Goal: Task Accomplishment & Management: Manage account settings

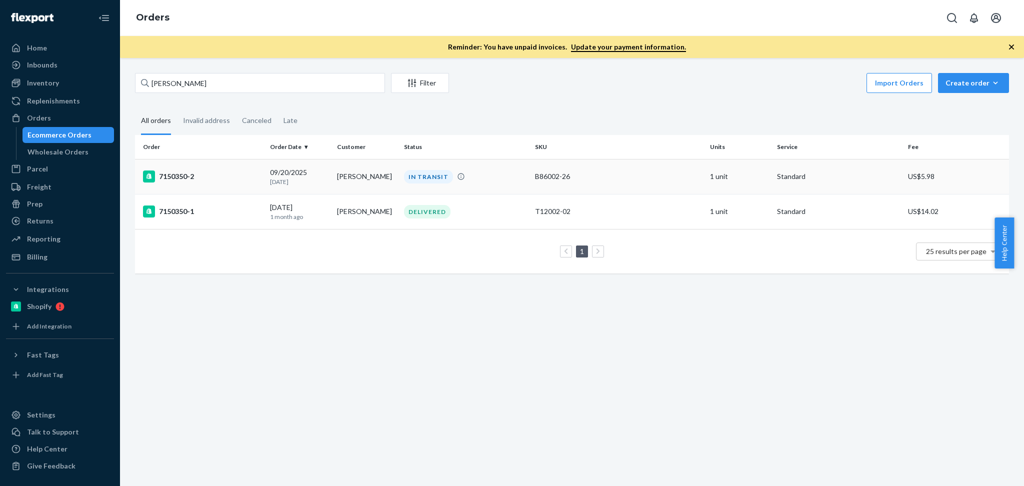
click at [286, 173] on div "09/20/2025 3 days ago" at bounding box center [299, 176] width 59 height 18
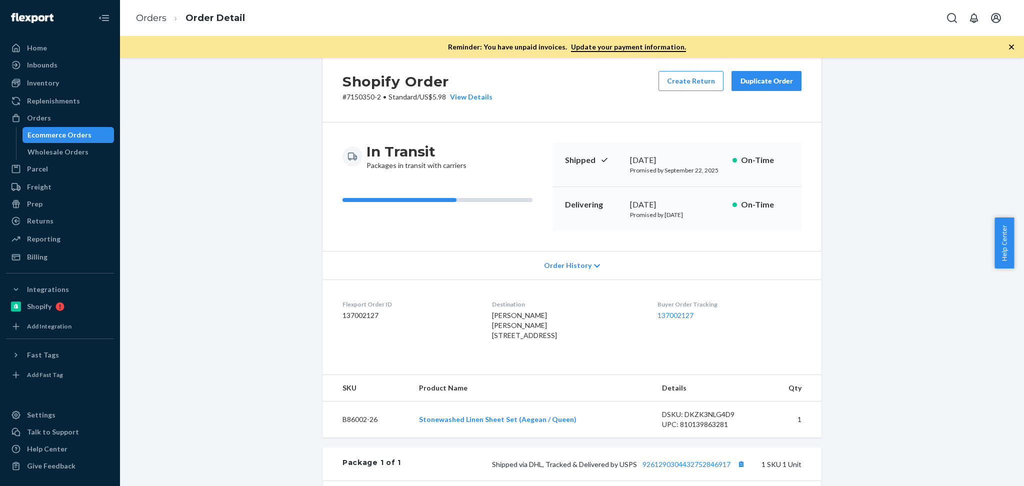
scroll to position [44, 0]
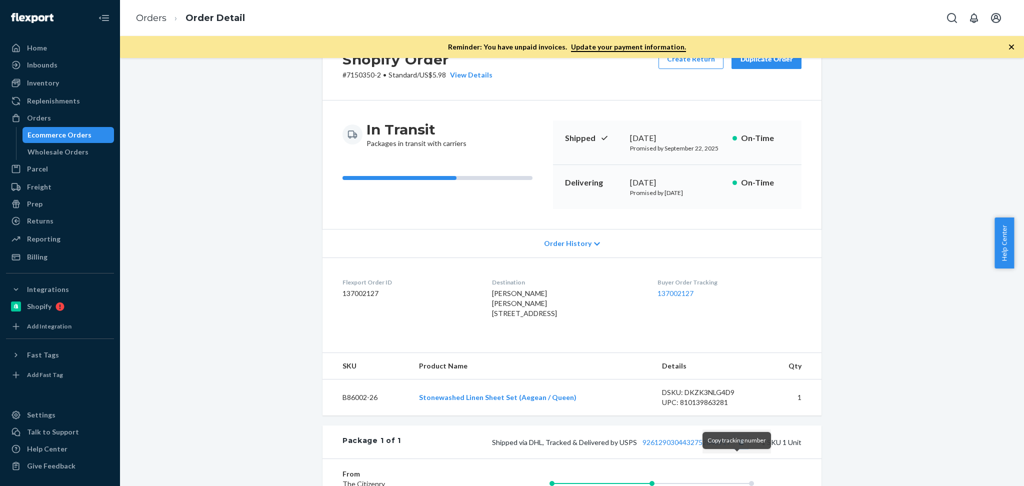
click at [735, 448] on button "Copy tracking number" at bounding box center [740, 441] width 13 height 13
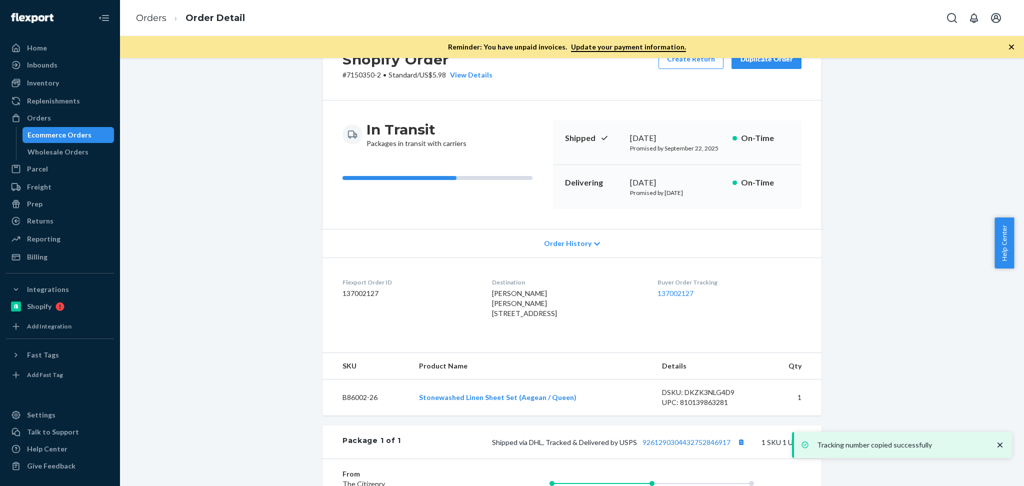
click at [686, 448] on div "Shipped via DHL, Tracked & Delivered by USPS 9261290304432752846917 1 SKU 1 Unit" at bounding box center [601, 441] width 400 height 13
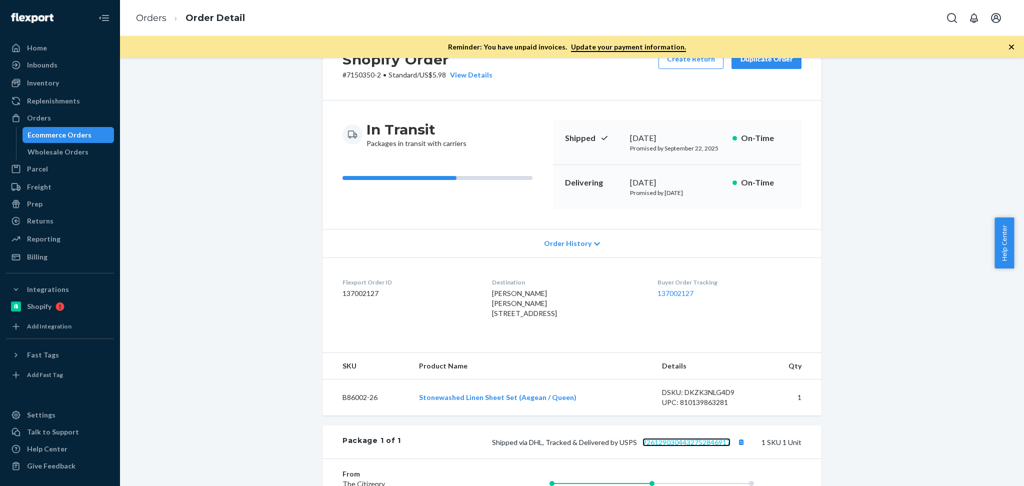
click at [694, 446] on link "9261290304432752846917" at bounding box center [686, 442] width 88 height 8
click at [41, 120] on div "Orders" at bounding box center [39, 118] width 24 height 10
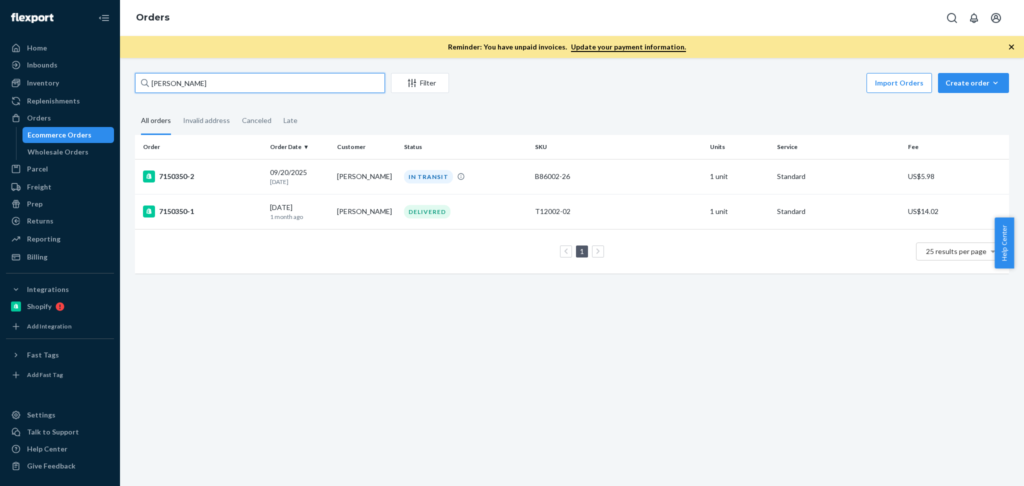
click at [257, 81] on input "Laura Oglesby" at bounding box center [260, 83] width 250 height 20
click at [69, 115] on div "Orders" at bounding box center [60, 118] width 106 height 14
click at [285, 73] on input "Laura Oglesby" at bounding box center [260, 83] width 250 height 20
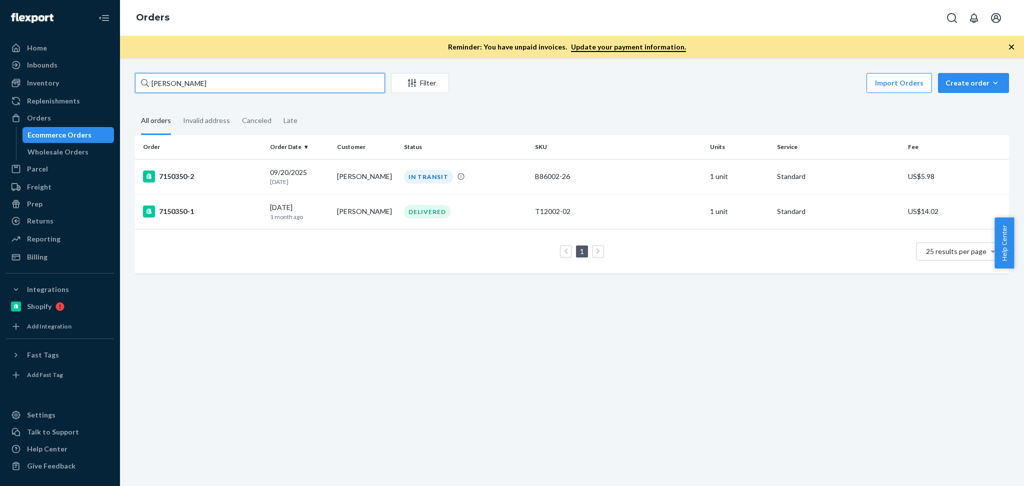
click at [285, 73] on input "Laura Oglesby" at bounding box center [260, 83] width 250 height 20
paste input "Kara Huber"
type input "Kara Huber"
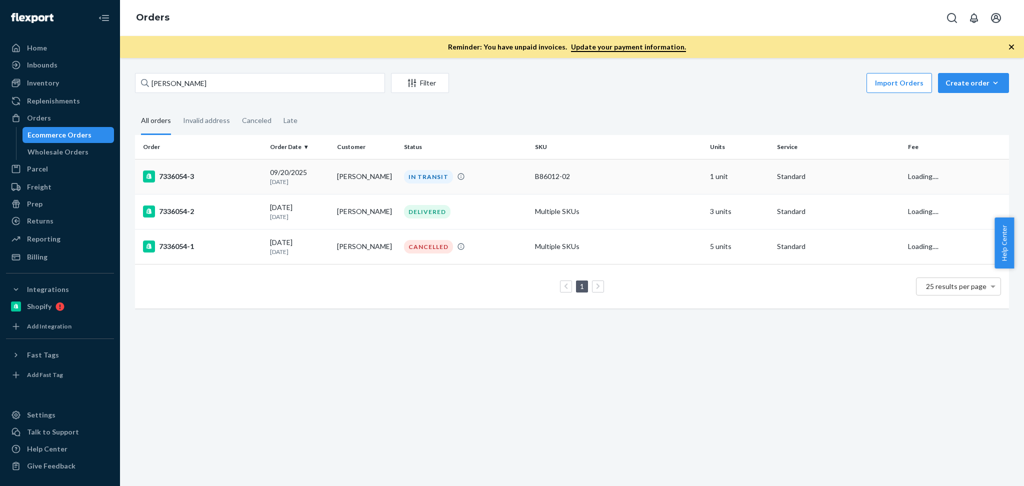
click at [490, 176] on div "IN TRANSIT" at bounding box center [465, 176] width 127 height 13
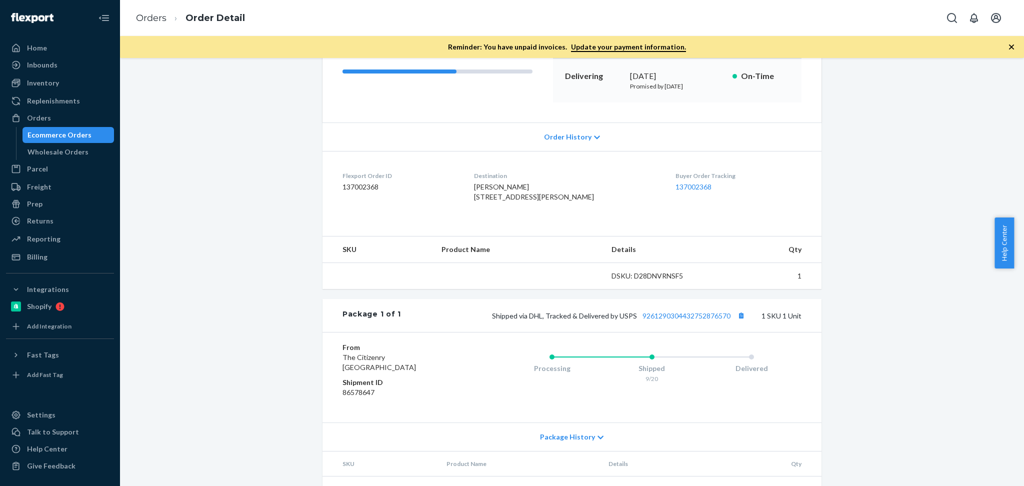
scroll to position [198, 0]
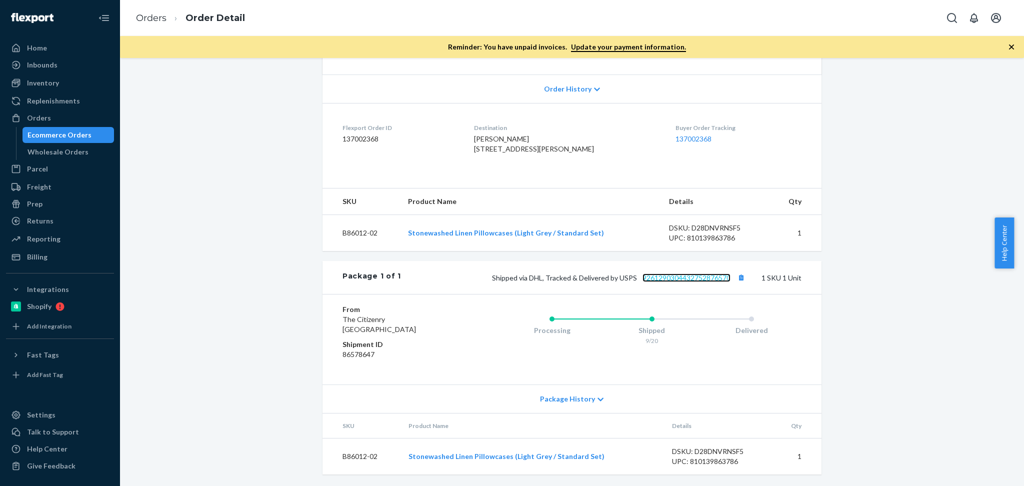
click at [693, 282] on link "9261290304432752876570" at bounding box center [686, 277] width 88 height 8
click at [734, 284] on button "Copy tracking number" at bounding box center [740, 277] width 13 height 13
click at [59, 113] on div "Orders" at bounding box center [60, 118] width 106 height 14
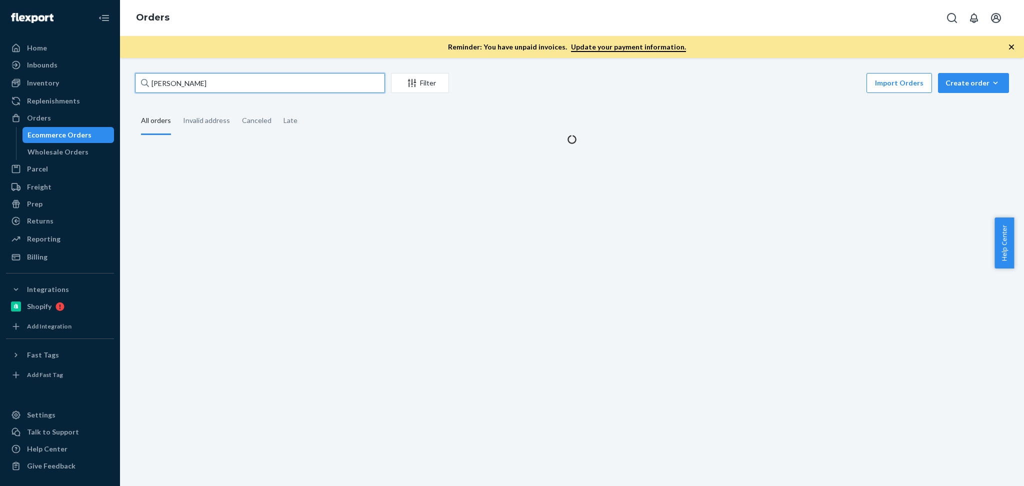
click at [229, 84] on input "Kara Huber" at bounding box center [260, 83] width 250 height 20
paste input "137148086"
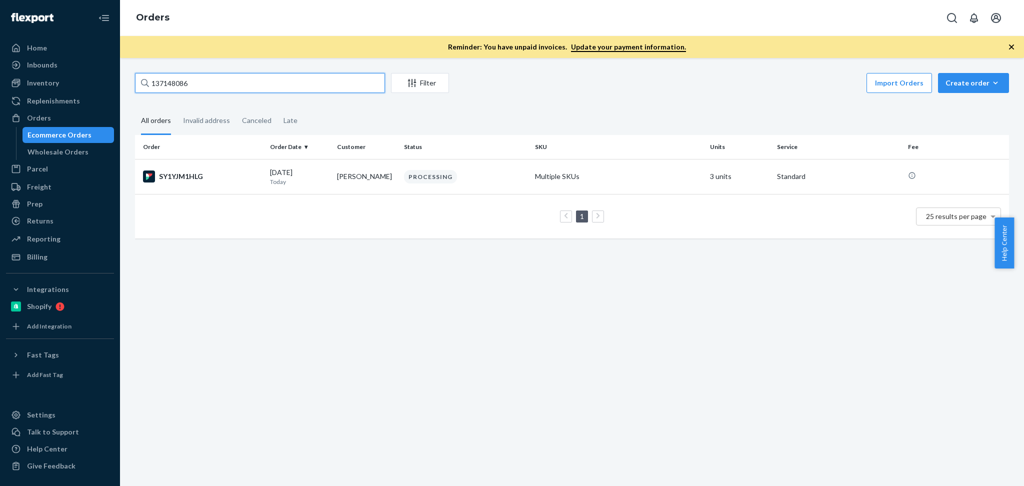
click at [218, 85] on input "137148086" at bounding box center [260, 83] width 250 height 20
paste input "Alexander Lavin"
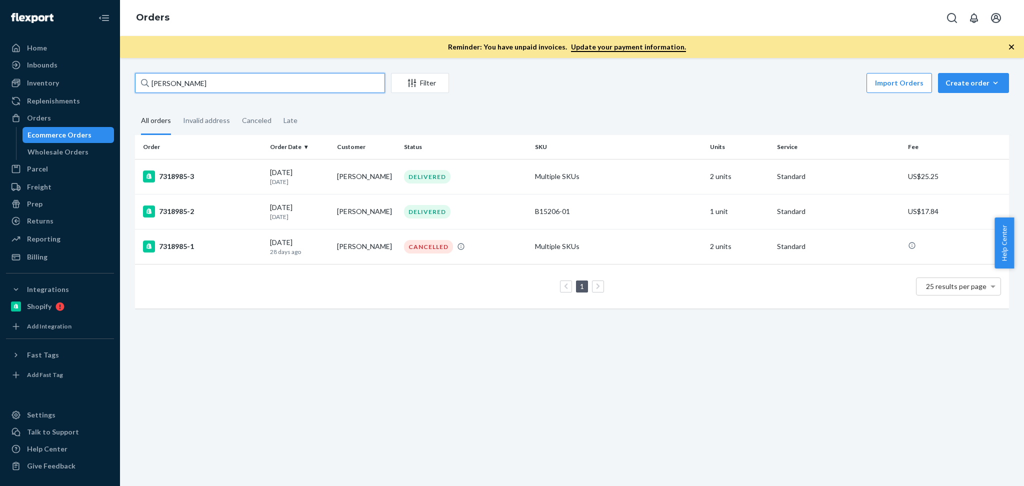
click at [246, 79] on input "Alexander Lavin" at bounding box center [260, 83] width 250 height 20
paste input "Deborah Simons"
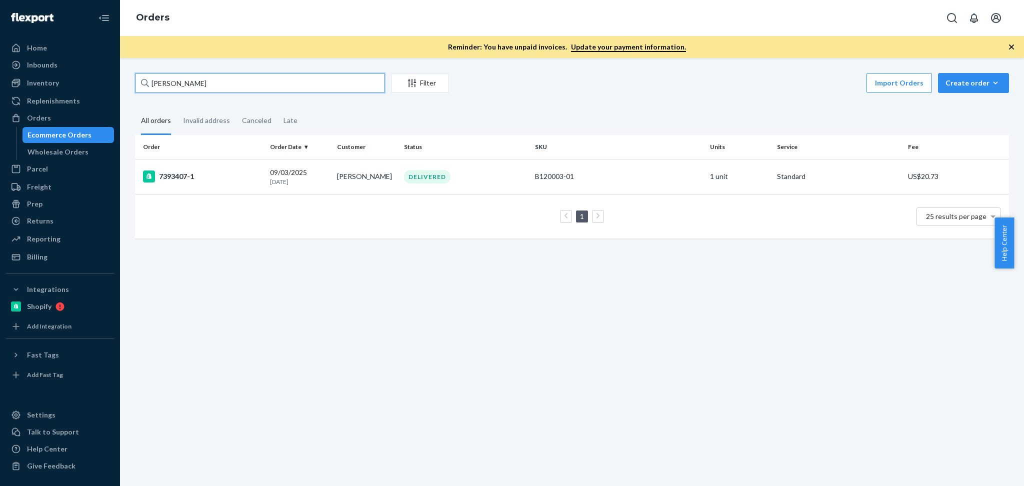
click at [241, 86] on input "Deborah Simons" at bounding box center [260, 83] width 250 height 20
paste input "Luke Badger"
click at [239, 82] on input "Luke Badger" at bounding box center [260, 83] width 250 height 20
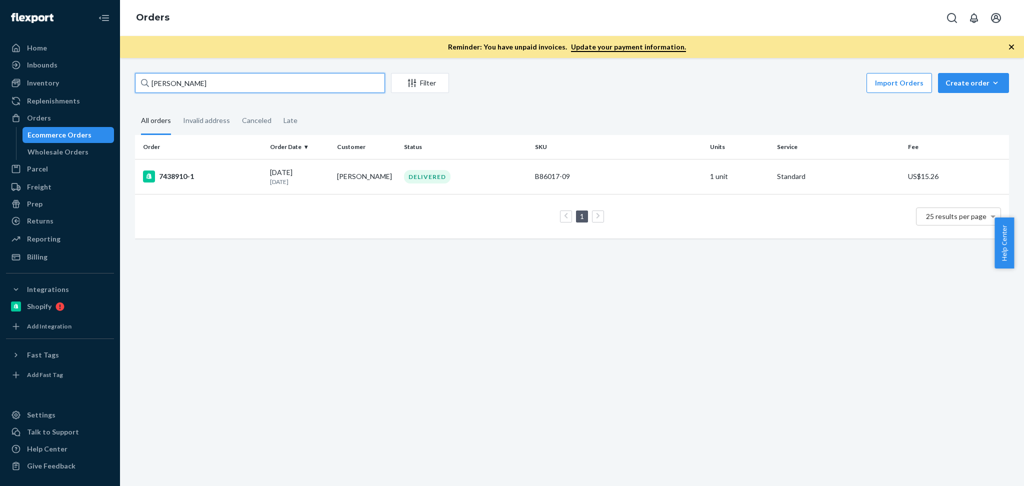
click at [239, 82] on input "Luke Badger" at bounding box center [260, 83] width 250 height 20
paste input "Eva Catenaccio"
click at [268, 81] on input "Eva Catenaccio" at bounding box center [260, 83] width 250 height 20
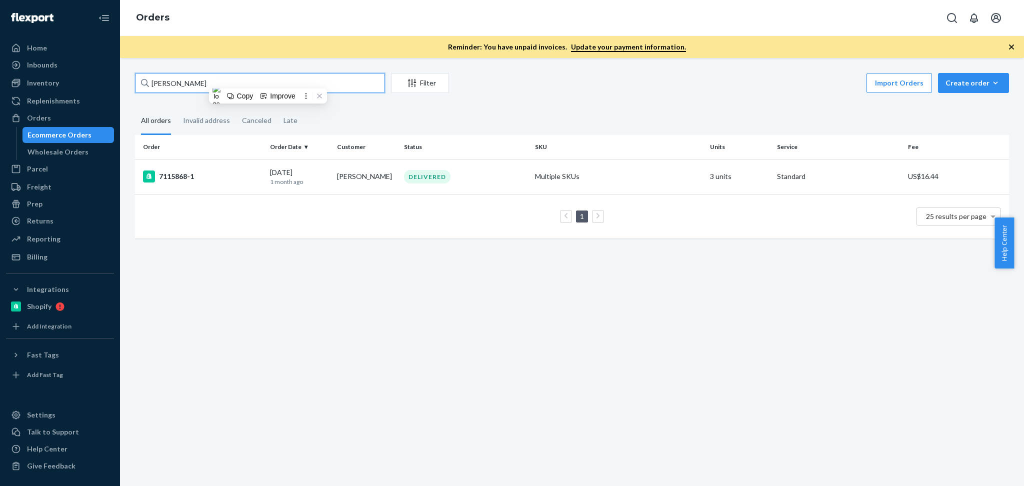
click at [268, 81] on input "Eva Catenaccio" at bounding box center [260, 83] width 250 height 20
paste input "Christina Toma"
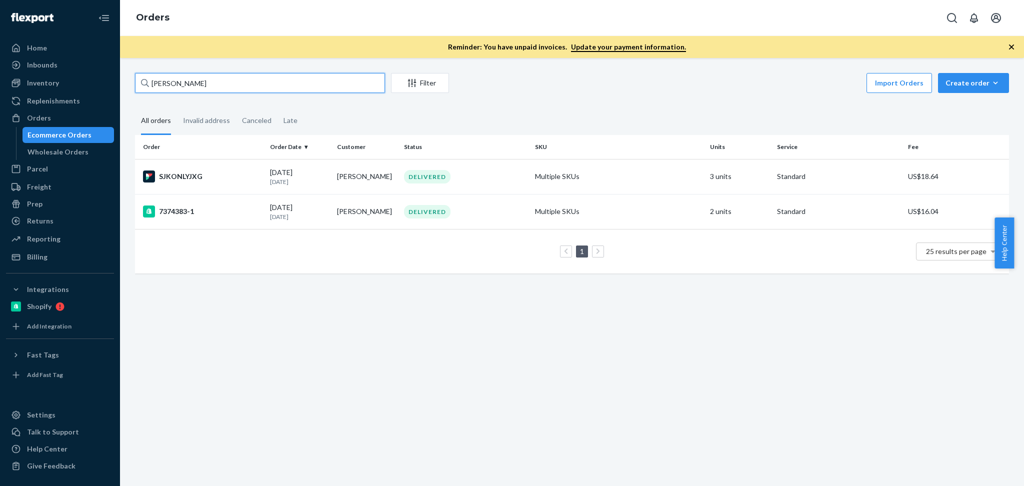
click at [266, 81] on input "Christina Toma" at bounding box center [260, 83] width 250 height 20
paste input "[PERSON_NAME]"
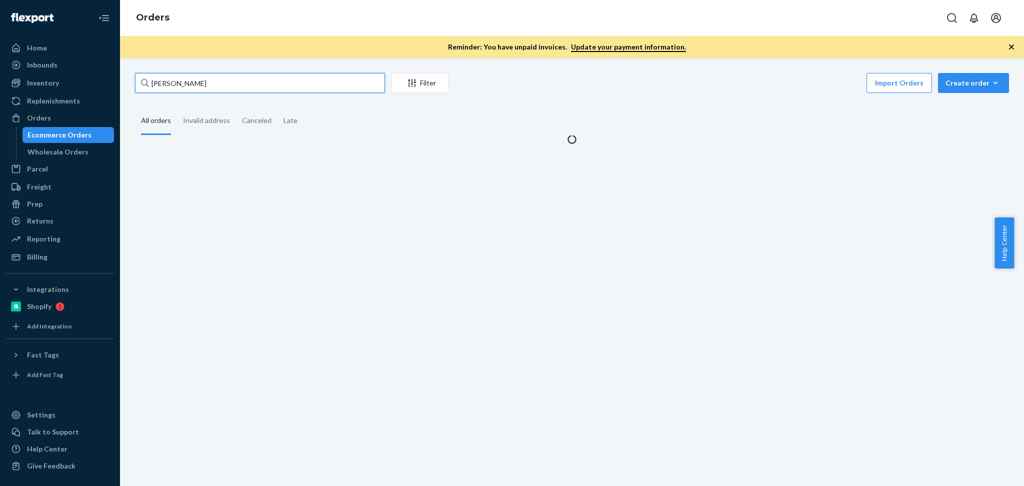
type input "[PERSON_NAME]"
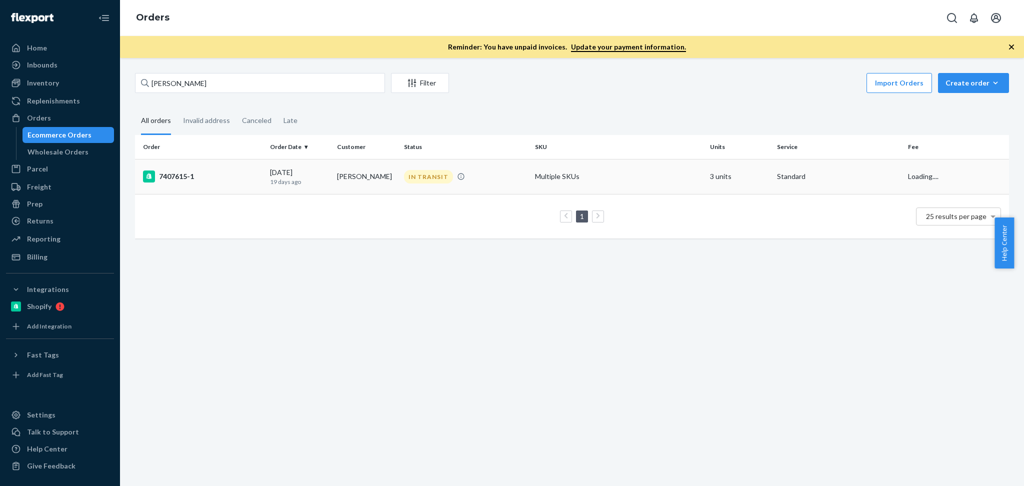
click at [355, 177] on td "[PERSON_NAME]" at bounding box center [366, 176] width 67 height 35
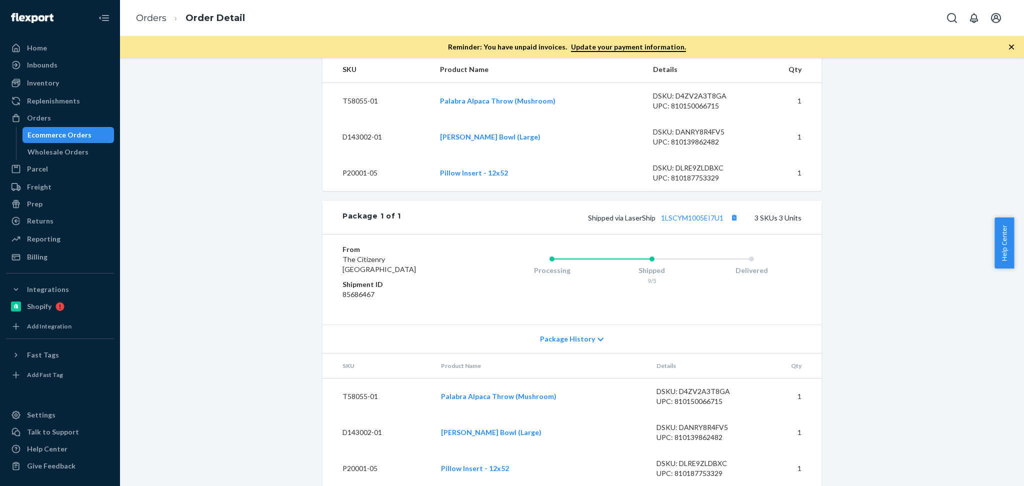
scroll to position [387, 0]
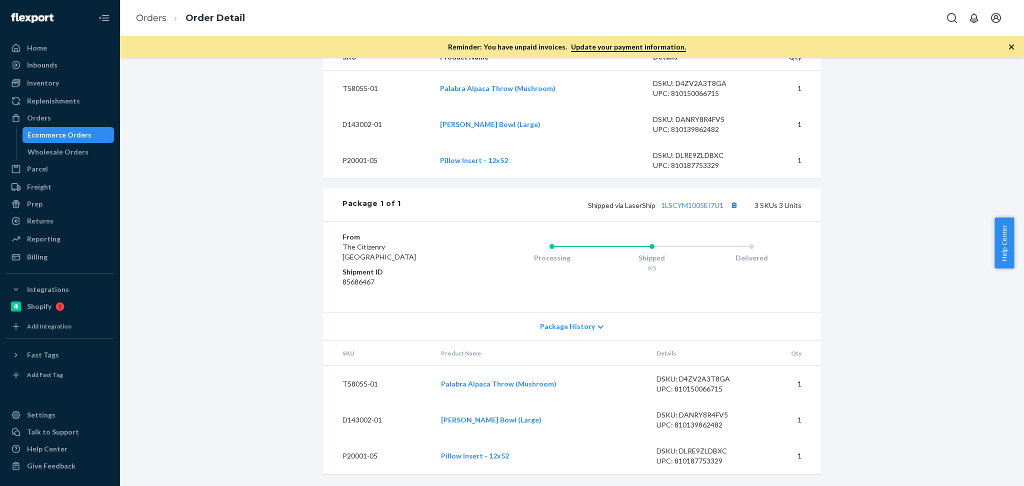
click at [701, 210] on div "Shipped via LaserShip 1LSCYM1005EI7U1 3 SKUs 3 Units" at bounding box center [601, 204] width 400 height 13
click at [701, 203] on link "1LSCYM1005EI7U1" at bounding box center [692, 205] width 62 height 8
click at [69, 121] on div "Orders" at bounding box center [60, 118] width 106 height 14
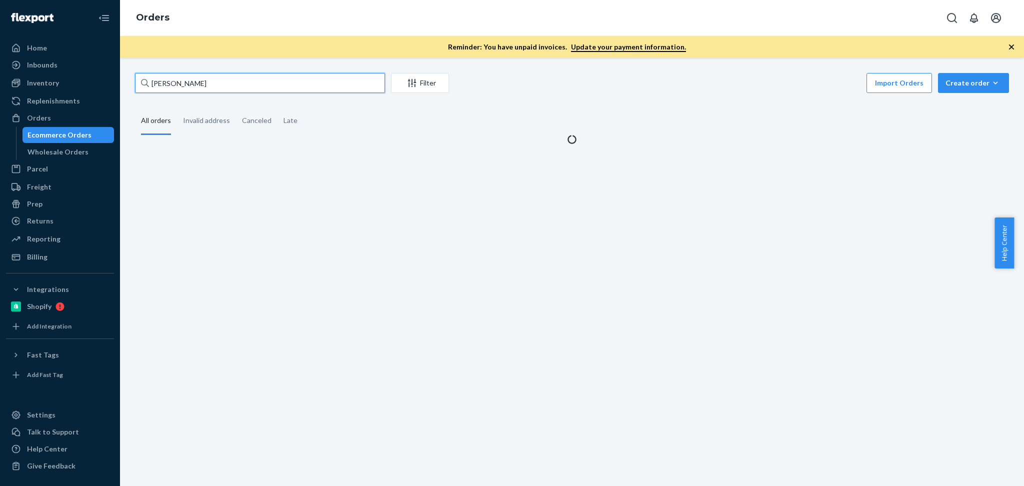
click at [264, 84] on input "[PERSON_NAME]" at bounding box center [260, 83] width 250 height 20
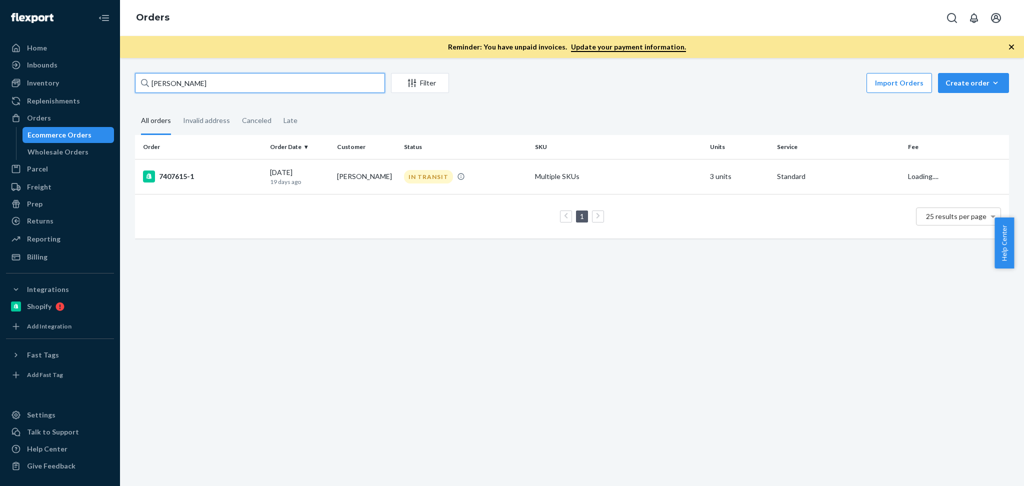
paste input "Timothy Graf"
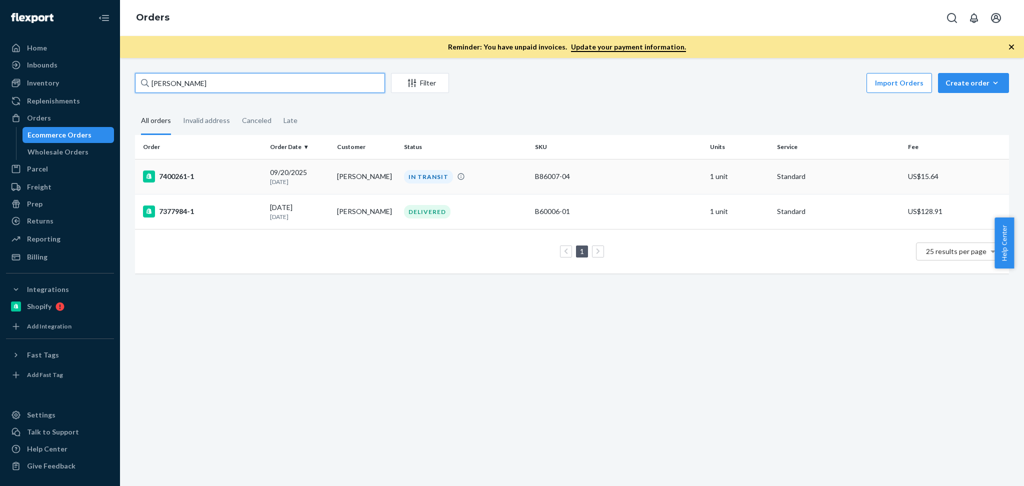
type input "Timothy Graf"
click at [282, 169] on div "09/20/2025 3 days ago" at bounding box center [299, 176] width 59 height 18
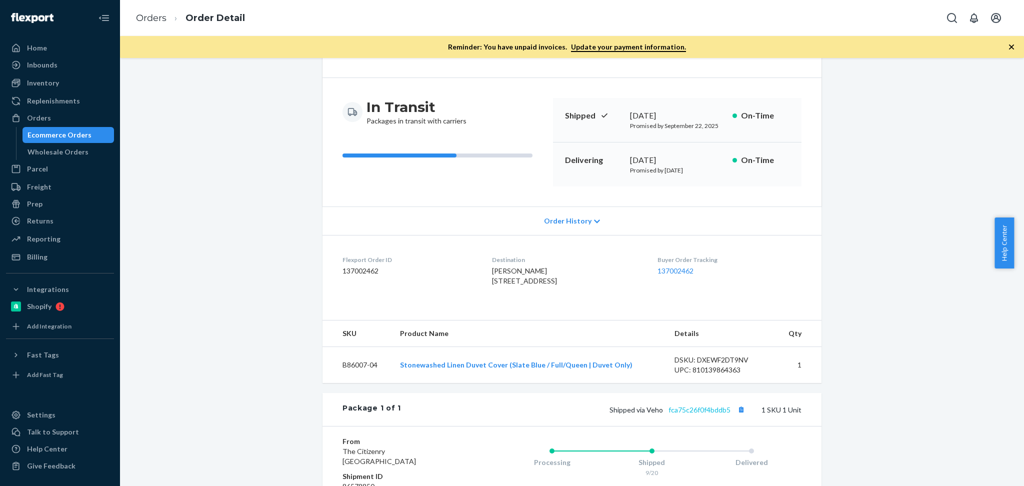
scroll to position [110, 0]
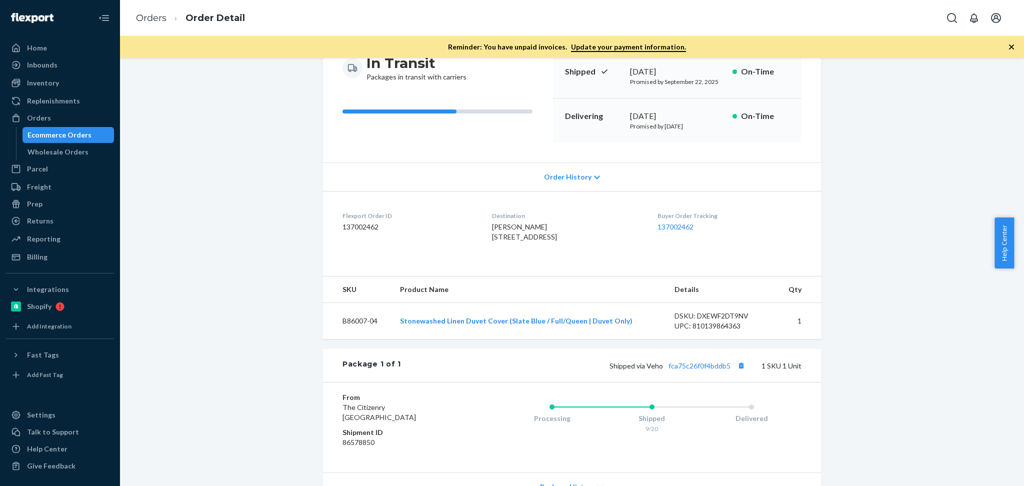
click at [563, 172] on span "Order History" at bounding box center [567, 177] width 47 height 10
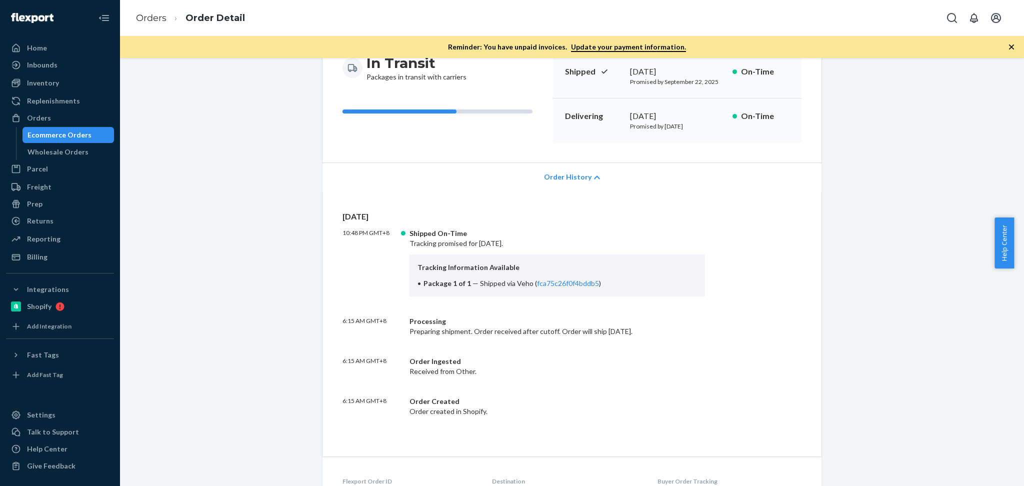
click at [582, 177] on span "Order History" at bounding box center [567, 177] width 47 height 10
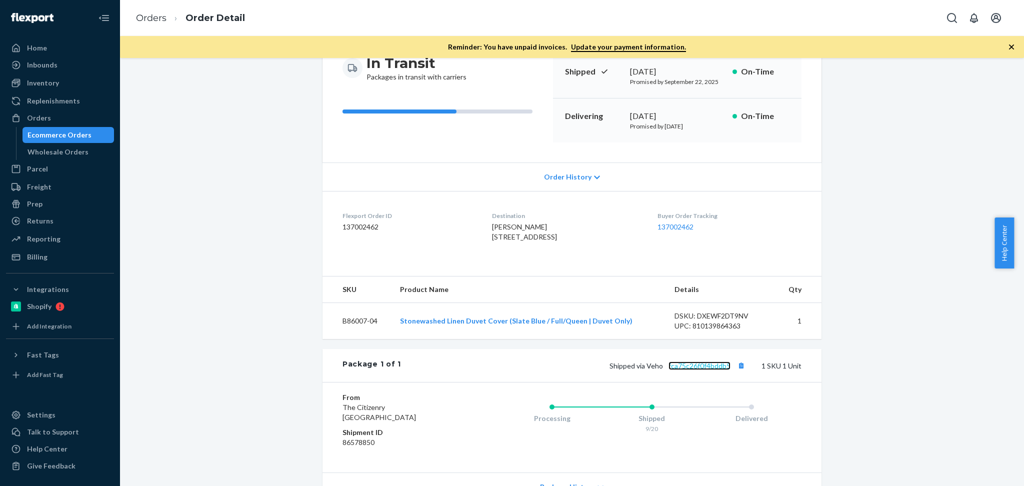
click at [692, 370] on link "fca75c26f0f4bddb5" at bounding box center [699, 365] width 62 height 8
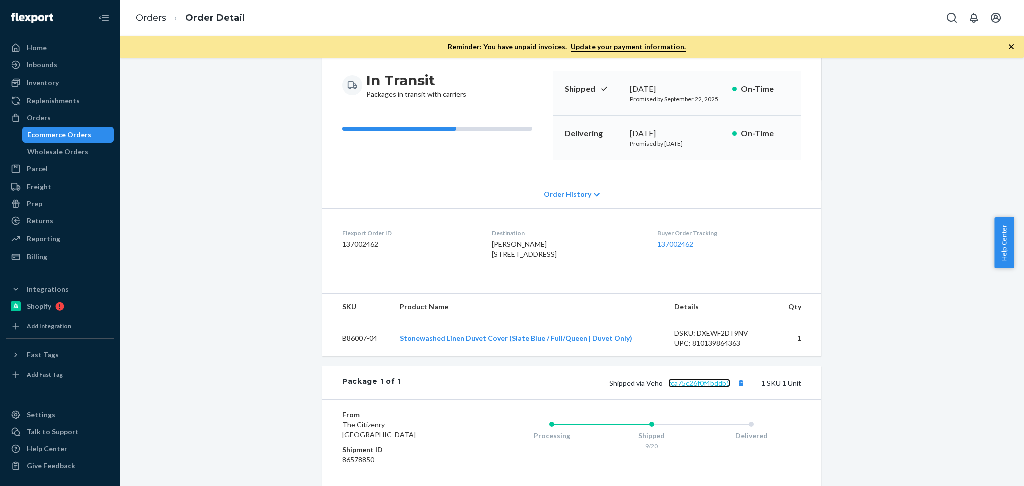
scroll to position [88, 0]
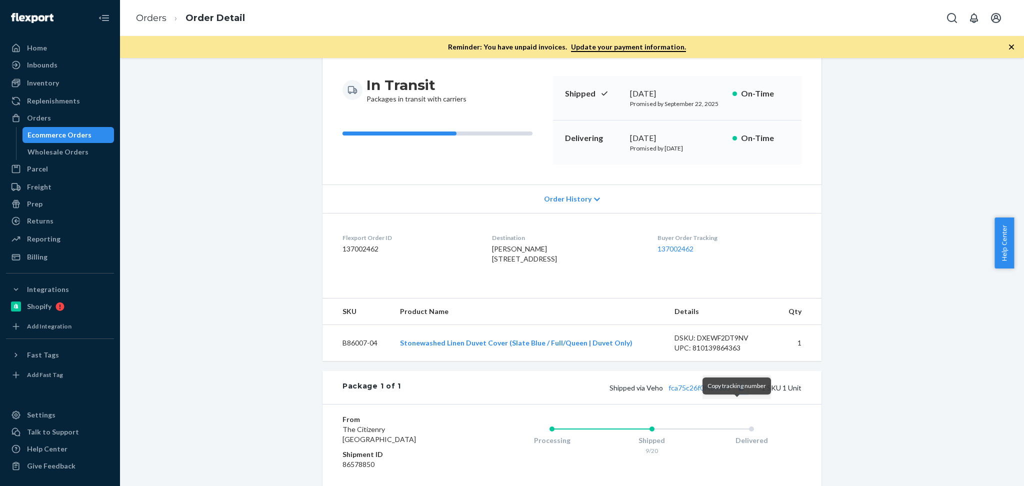
click at [734, 394] on button "Copy tracking number" at bounding box center [740, 387] width 13 height 13
click at [713, 392] on link "fca75c26f0f4bddb5" at bounding box center [699, 387] width 62 height 8
click at [50, 119] on div "Orders" at bounding box center [60, 118] width 106 height 14
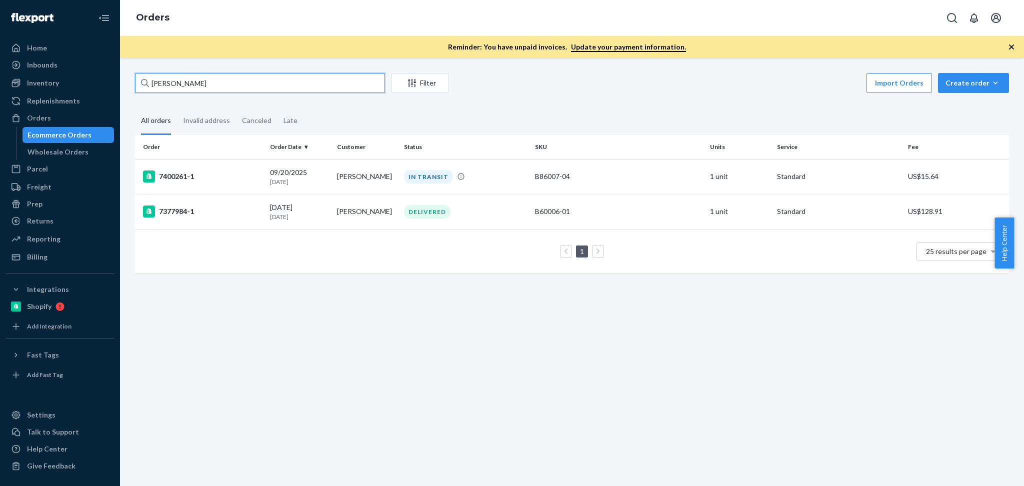
click at [240, 81] on input "Timothy Graf" at bounding box center [260, 83] width 250 height 20
paste input "Jennifer Snyder"
type input "Jennifer Snyder"
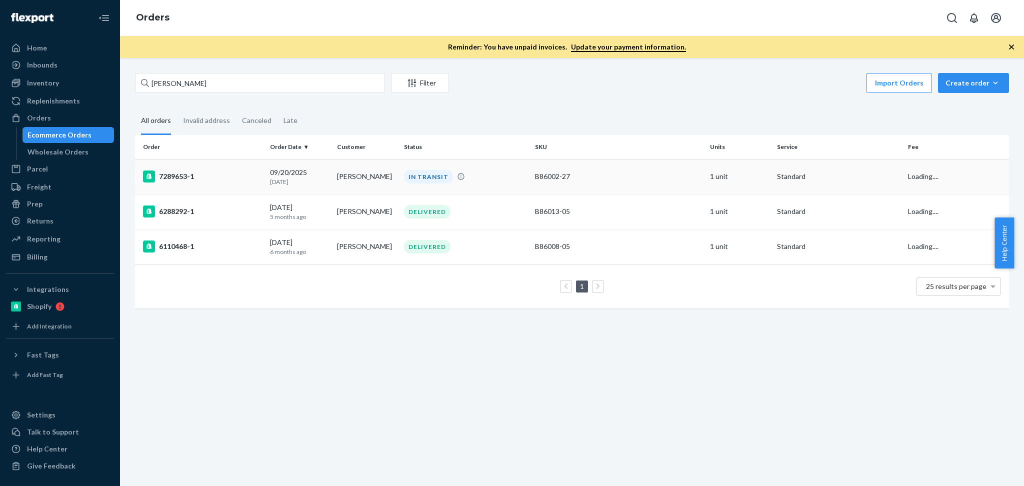
click at [282, 173] on div "09/20/2025 3 days ago" at bounding box center [299, 176] width 59 height 18
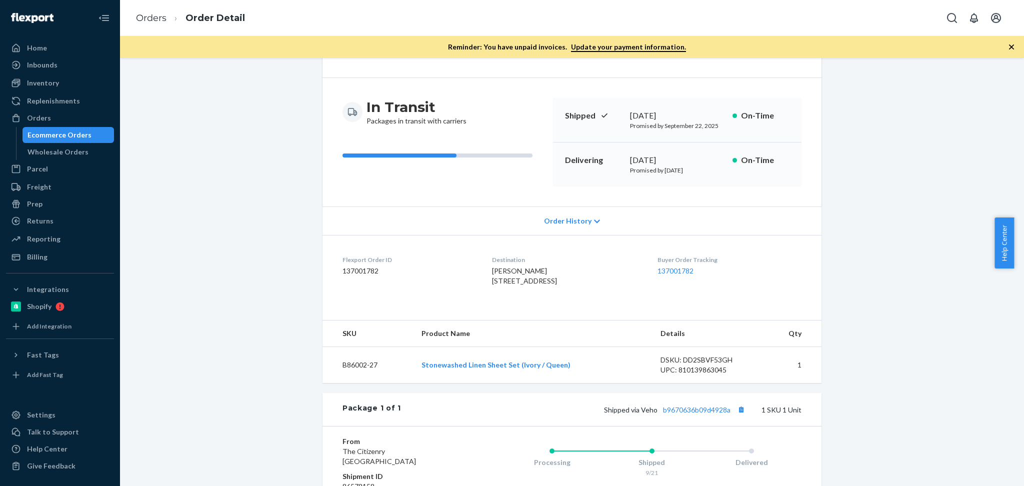
scroll to position [133, 0]
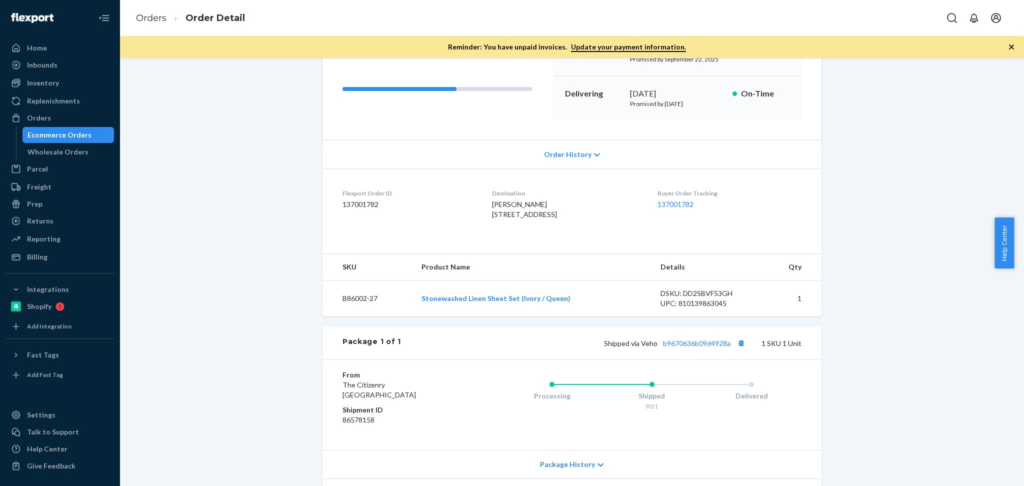
click at [702, 349] on div "Shipped via Veho b9670636b09d4928a 1 SKU 1 Unit" at bounding box center [601, 342] width 400 height 13
click at [714, 347] on link "b9670636b09d4928a" at bounding box center [696, 343] width 67 height 8
click at [736, 349] on button "Copy tracking number" at bounding box center [740, 342] width 13 height 13
click at [64, 121] on div "Orders" at bounding box center [60, 118] width 106 height 14
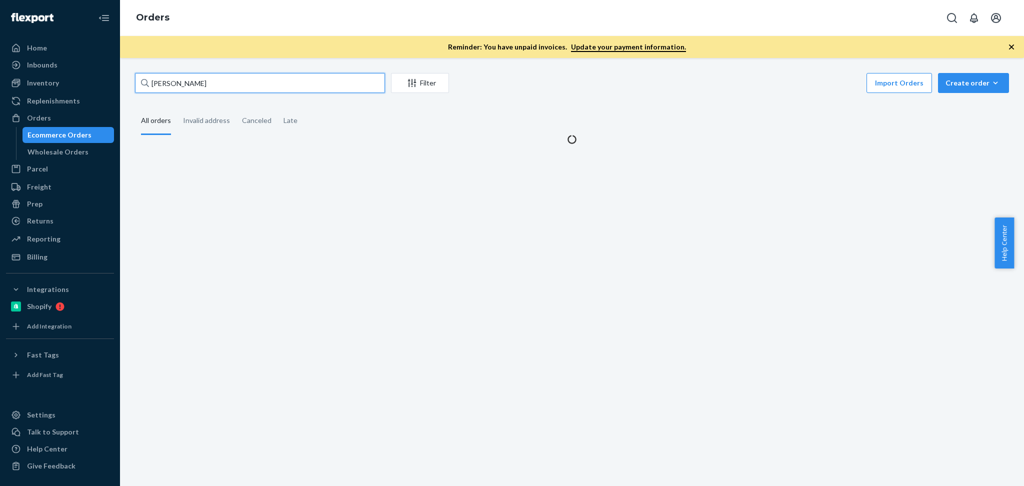
click at [190, 84] on input "Jennifer Snyder" at bounding box center [260, 83] width 250 height 20
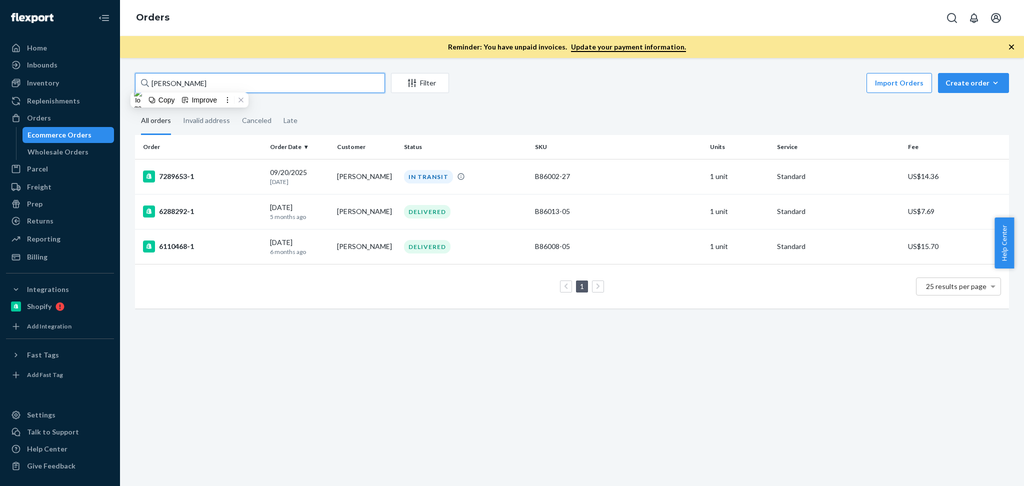
paste input "[PERSON_NAME]"
type input "[PERSON_NAME]"
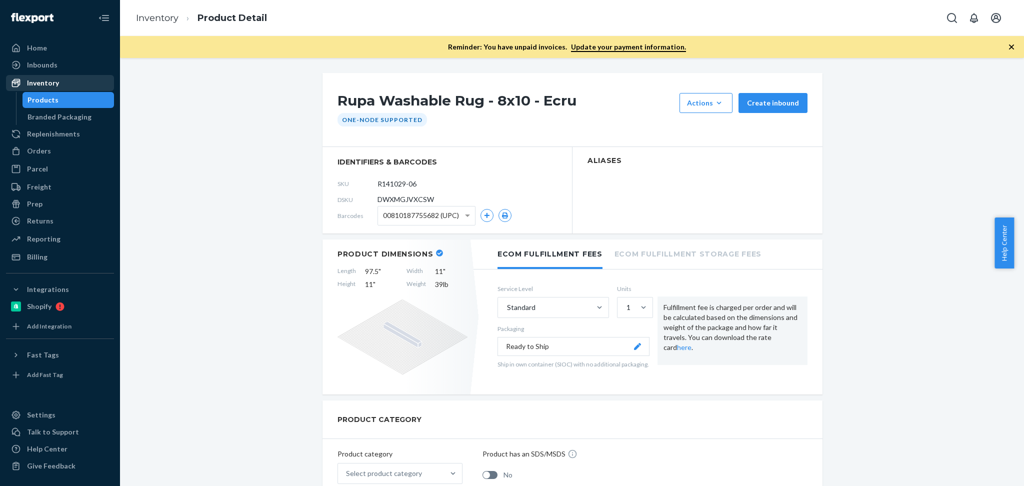
click at [52, 73] on div "Inbounds Shipping Plans Problems" at bounding box center [60, 65] width 108 height 17
click at [48, 81] on div "Inventory" at bounding box center [43, 83] width 32 height 10
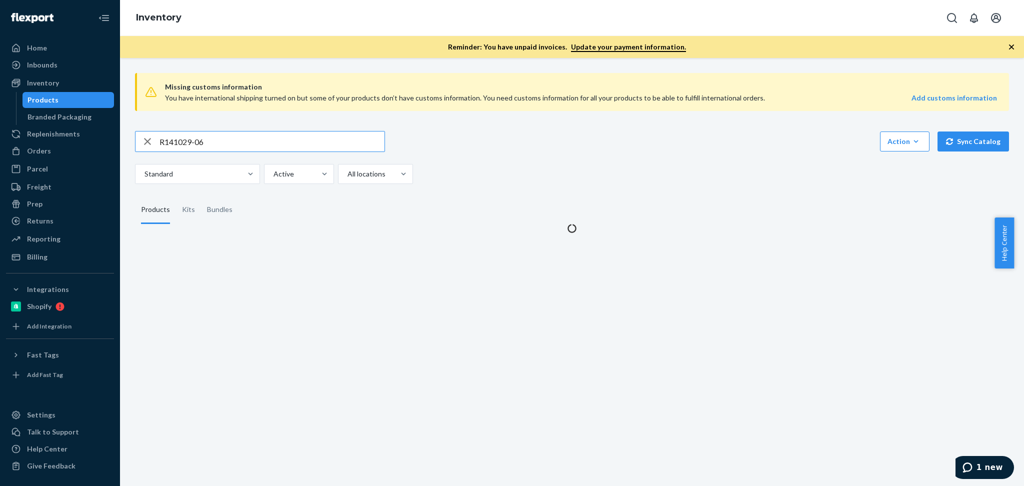
click at [211, 150] on input "R141029-06" at bounding box center [271, 141] width 225 height 20
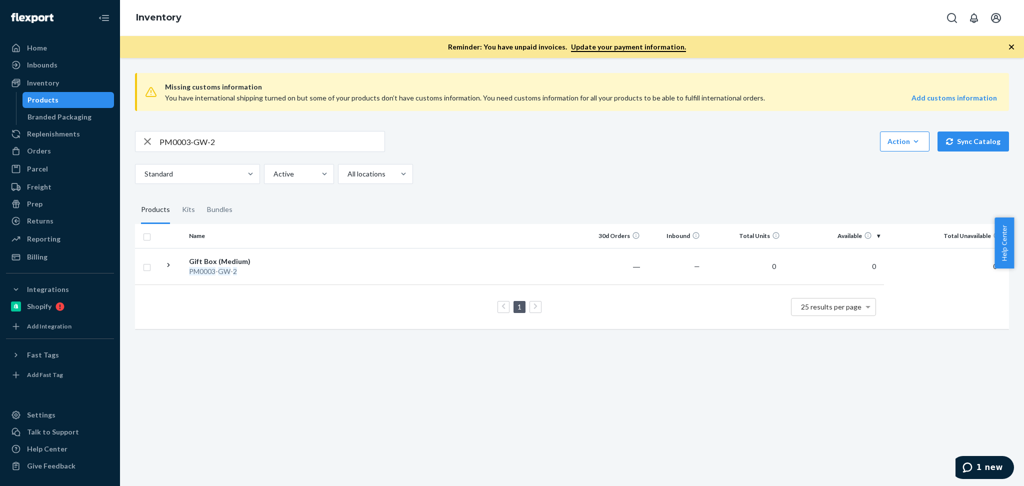
click at [225, 139] on input "PM0003-GW-2" at bounding box center [271, 141] width 225 height 20
paste input "T58033-01"
click at [313, 132] on input "T58033-01" at bounding box center [271, 141] width 225 height 20
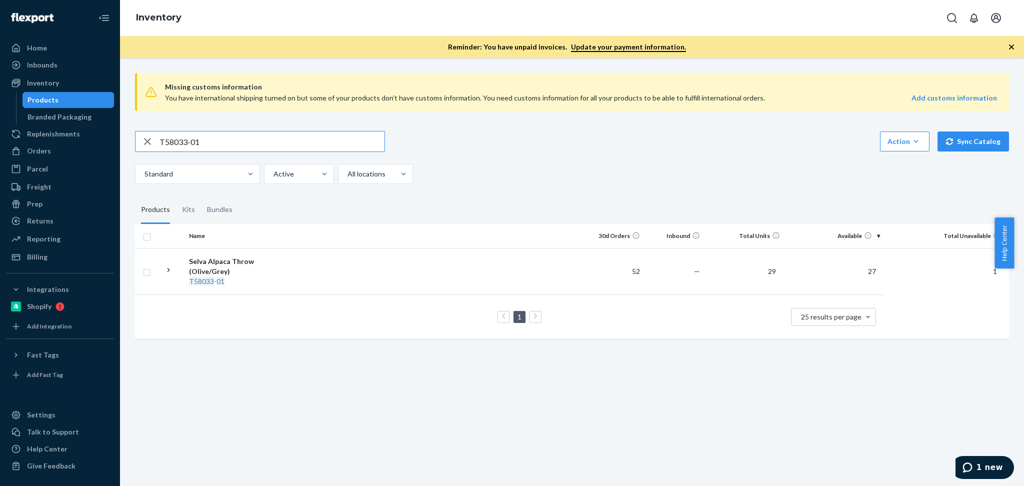
click at [313, 132] on input "T58033-01" at bounding box center [271, 141] width 225 height 20
paste input "12002-02"
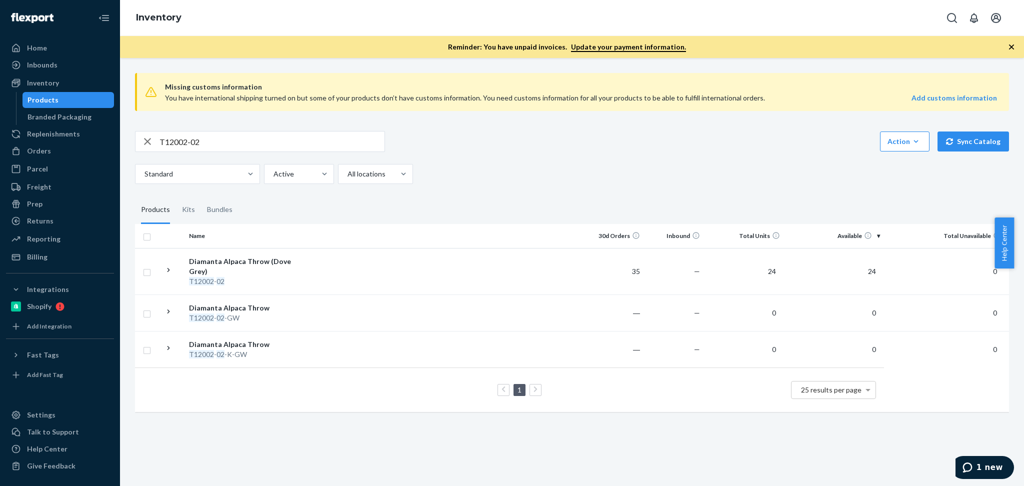
click at [233, 144] on input "T12002-02" at bounding box center [271, 141] width 225 height 20
paste input "SKU B8601"
click at [178, 137] on input "SKU B86012-02" at bounding box center [271, 141] width 225 height 20
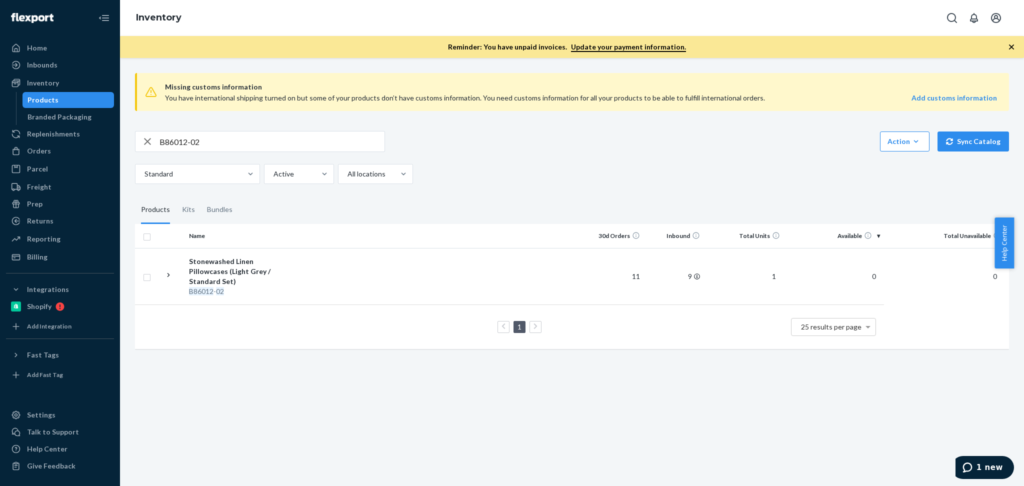
click at [273, 125] on div "Missing customs information You have international shipping turned on but some …" at bounding box center [571, 212] width 889 height 294
click at [273, 144] on input "B86012-02" at bounding box center [271, 141] width 225 height 20
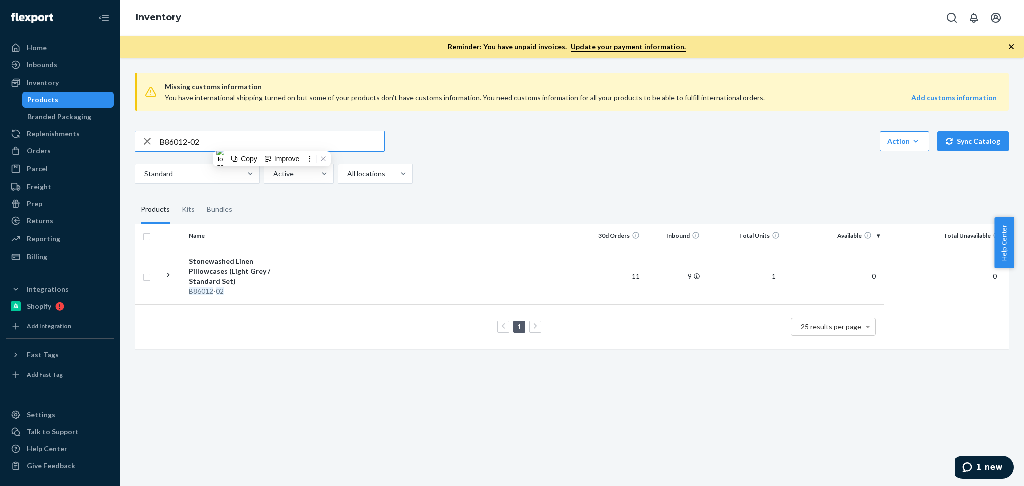
click at [473, 141] on div "B86012-02 Action Create product Create kit or bundle Bulk create products Bulk …" at bounding box center [572, 141] width 874 height 21
click at [270, 124] on div "Missing customs information You have international shipping turned on but some …" at bounding box center [571, 212] width 889 height 294
click at [266, 135] on input "B86012-02" at bounding box center [271, 141] width 225 height 20
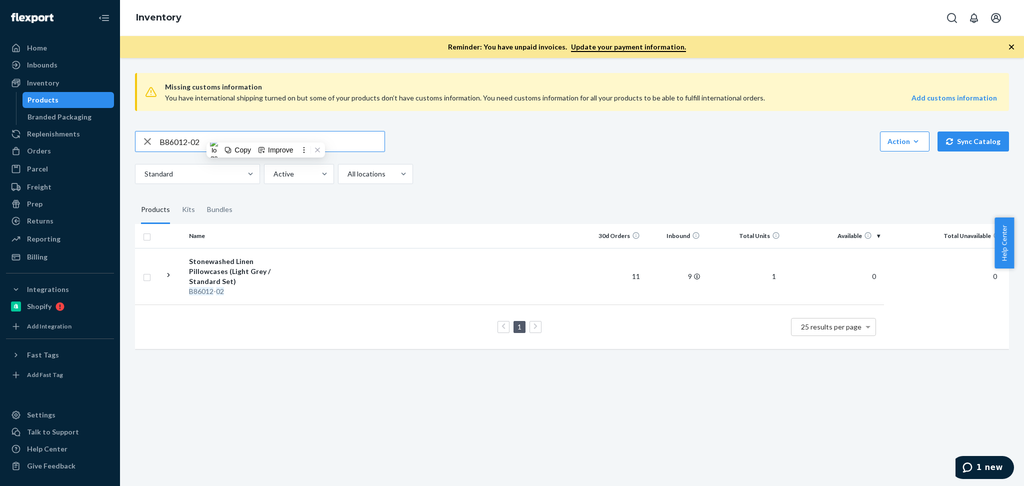
paste input "SKU"
click at [187, 142] on input "B86012-02" at bounding box center [271, 141] width 225 height 20
paste input "16"
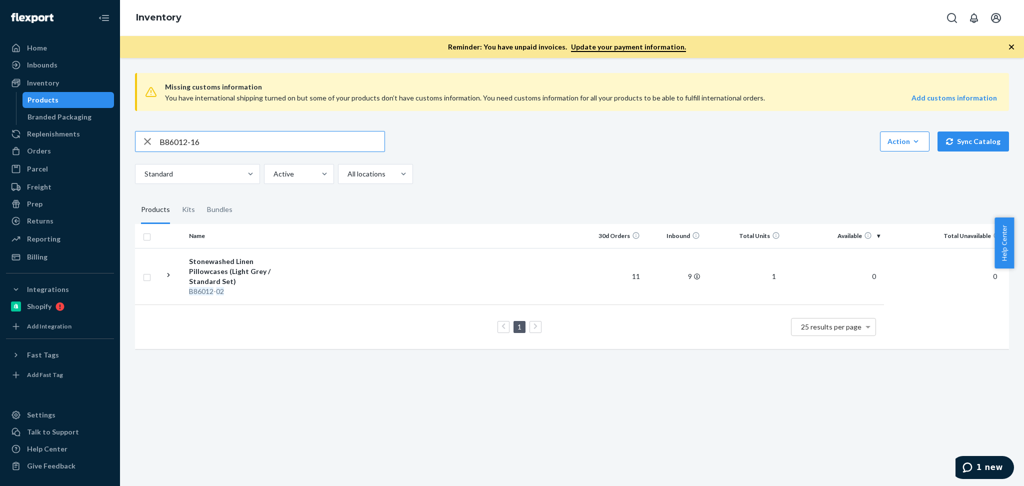
type input "B86012-16"
click at [268, 274] on div "Stonewashed Linen Pillowcases (Solid Sand / Standard Set)" at bounding box center [241, 271] width 104 height 30
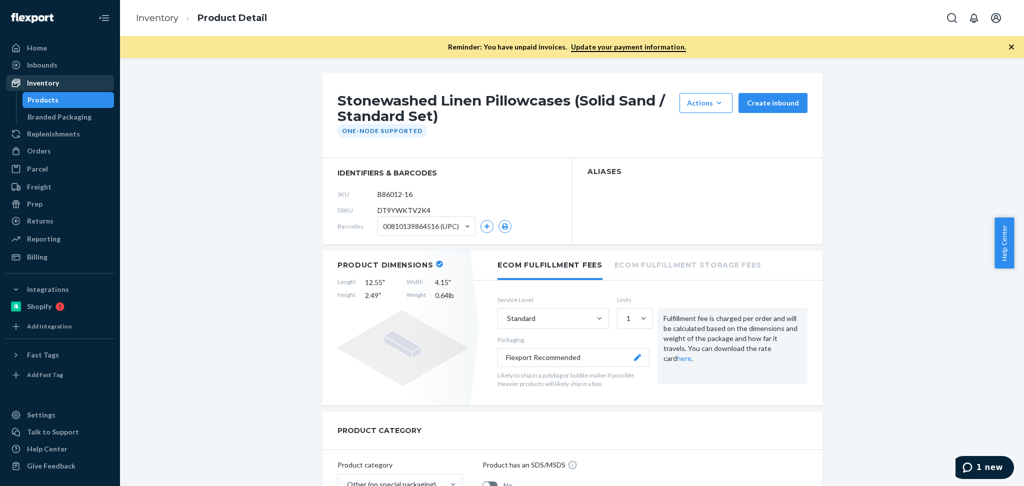
click at [53, 82] on div "Inventory" at bounding box center [43, 83] width 32 height 10
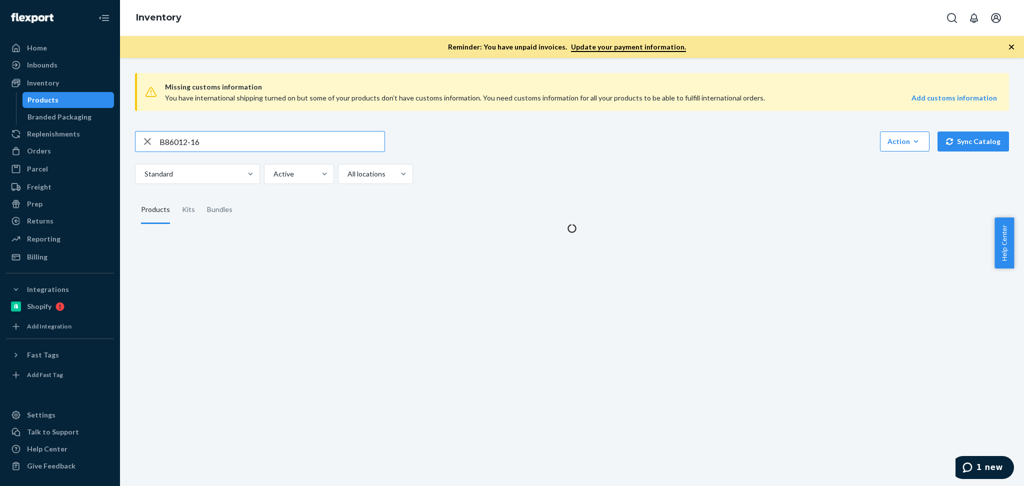
click at [209, 151] on input "B86012-16" at bounding box center [271, 141] width 225 height 20
click at [221, 145] on input "B86012-16" at bounding box center [271, 141] width 225 height 20
type input "B86012-27"
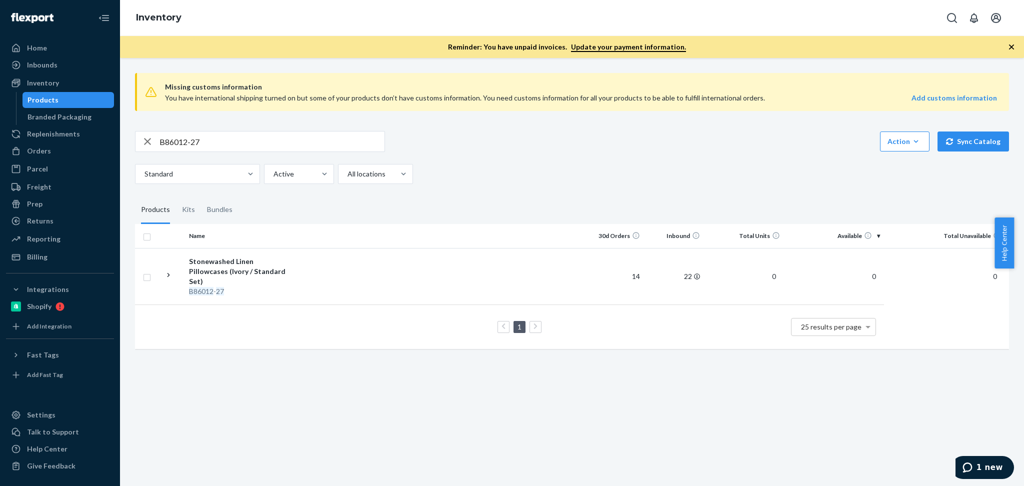
click at [701, 382] on div "Missing customs information You have international shipping turned on but some …" at bounding box center [572, 272] width 904 height 428
click at [259, 266] on div "Stonewashed Linen Pillowcases (Ivory / Standard Set)" at bounding box center [241, 271] width 104 height 30
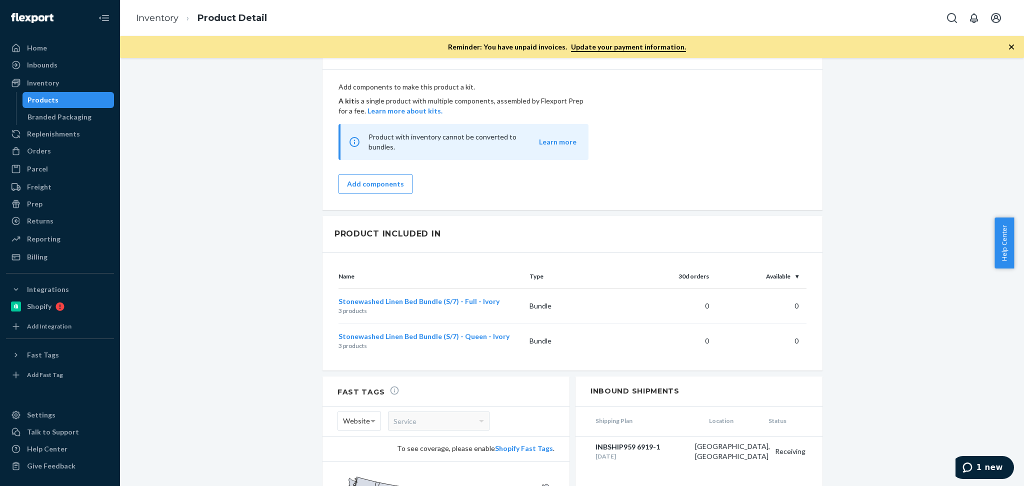
scroll to position [889, 0]
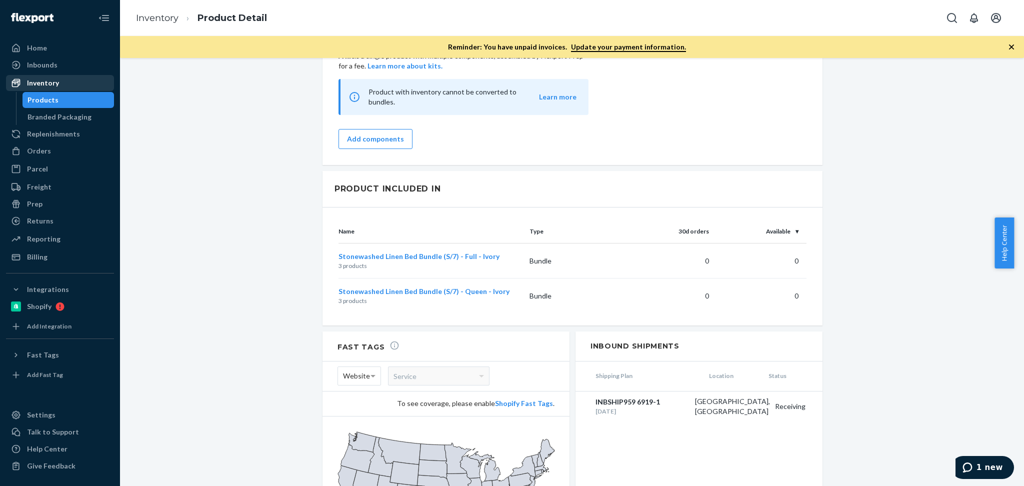
click at [44, 78] on div "Inventory" at bounding box center [43, 83] width 32 height 10
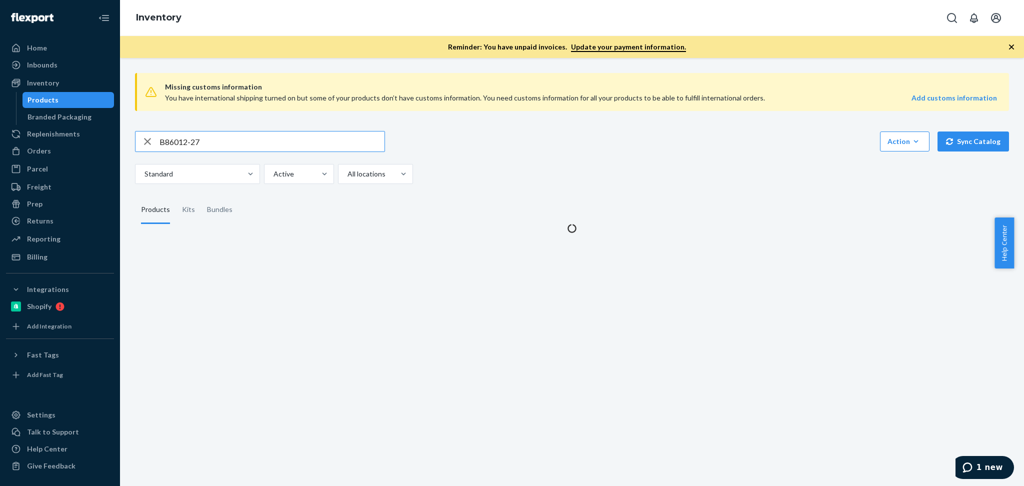
click at [240, 138] on input "B86012-27" at bounding box center [271, 141] width 225 height 20
type input "B86012-31"
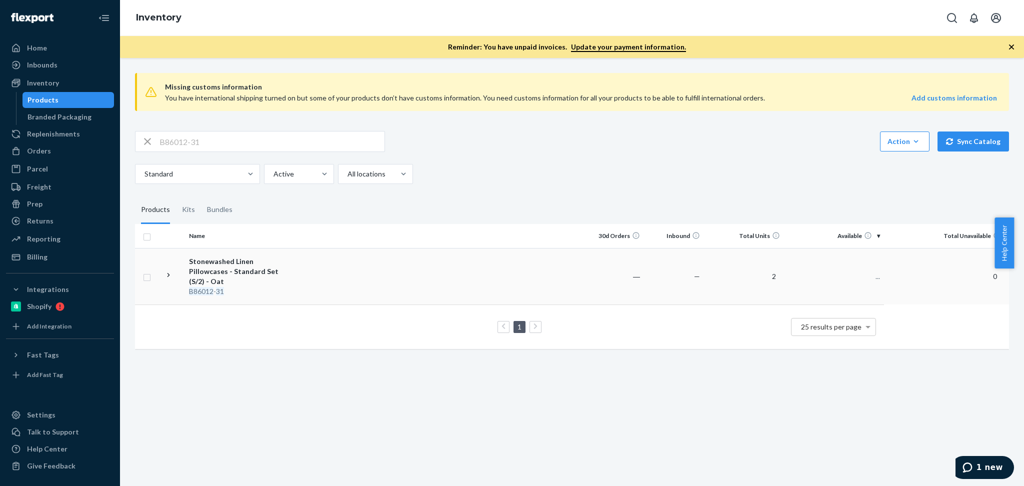
click at [633, 386] on div "Missing customs information You have international shipping turned on but some …" at bounding box center [572, 272] width 904 height 428
click at [217, 249] on td "Stonewashed Linen Pillowcases - Standard Set (S/2) - Oat B86012 - 31" at bounding box center [241, 276] width 112 height 56
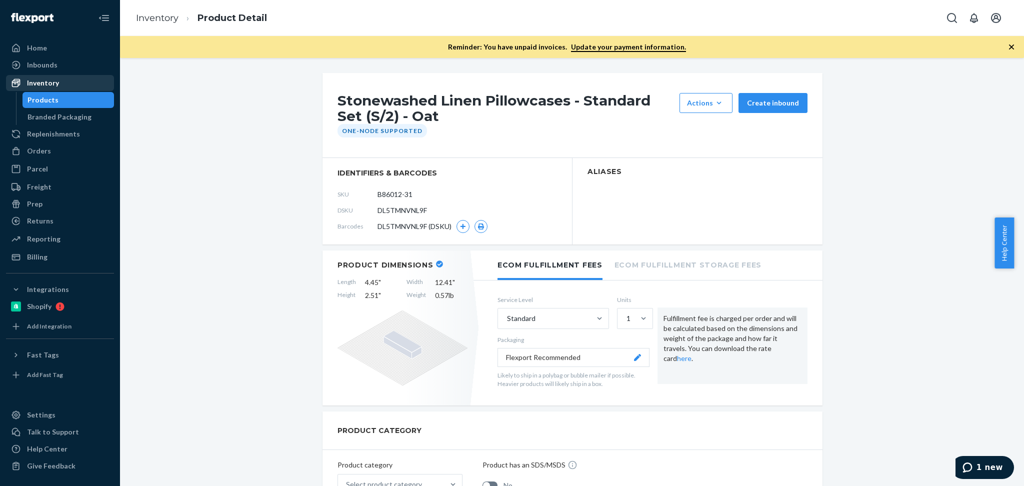
click at [64, 80] on div "Inventory" at bounding box center [60, 83] width 106 height 14
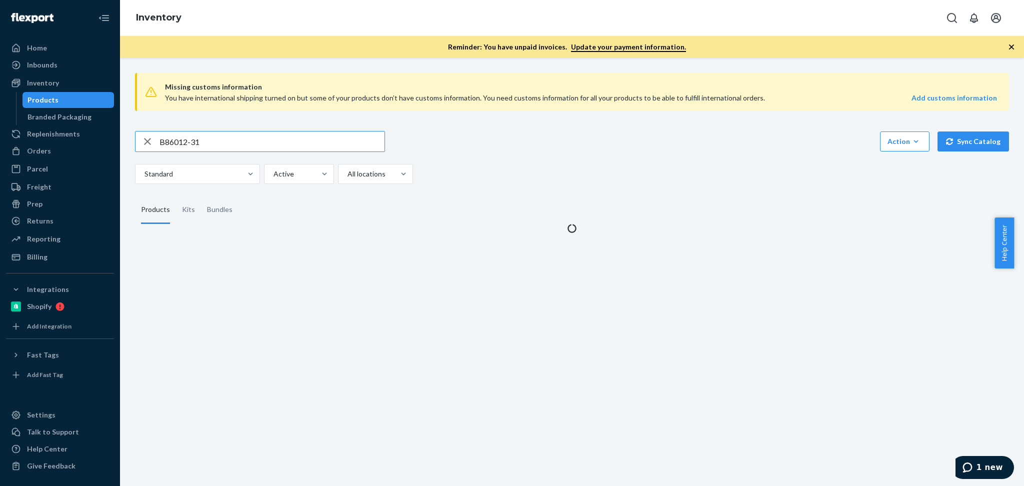
click at [269, 144] on input "B86012-31" at bounding box center [271, 141] width 225 height 20
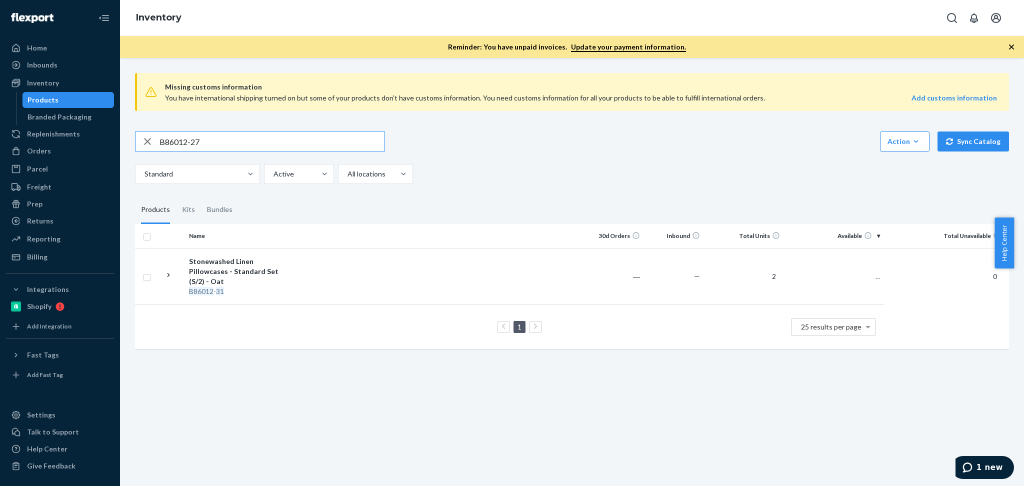
type input "B86012-27"
click at [253, 260] on div "Stonewashed Linen Pillowcases (Ivory / Standard Set)" at bounding box center [241, 271] width 104 height 30
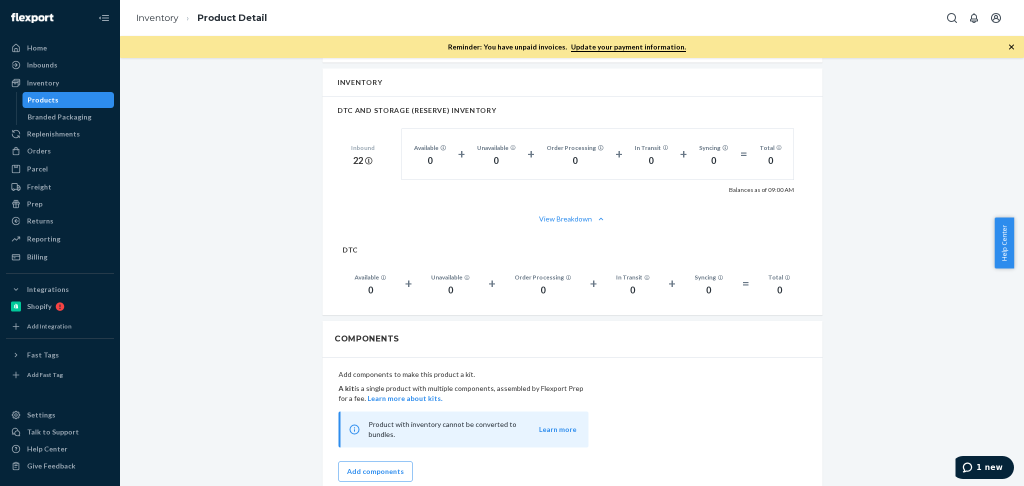
scroll to position [550, 0]
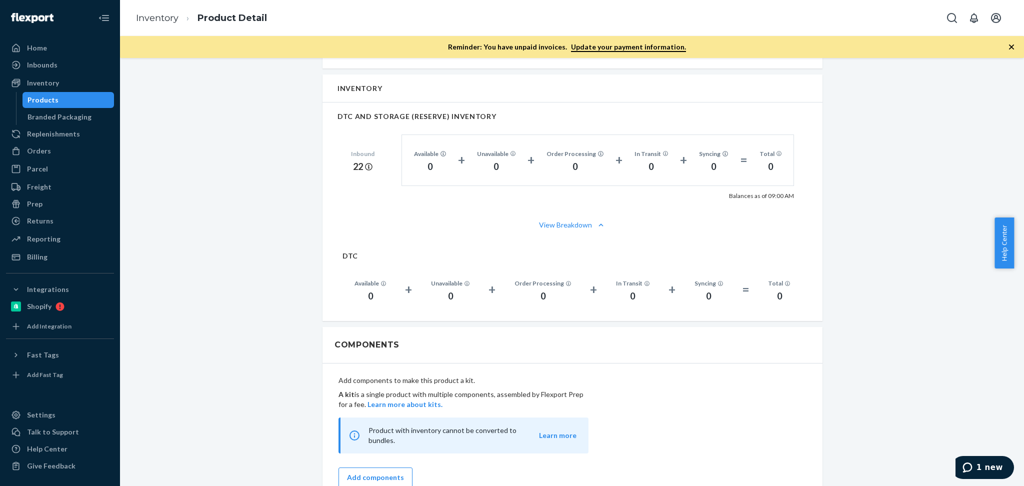
drag, startPoint x: 56, startPoint y: 75, endPoint x: 115, endPoint y: 72, distance: 58.5
click at [56, 76] on div "Inventory" at bounding box center [60, 83] width 106 height 14
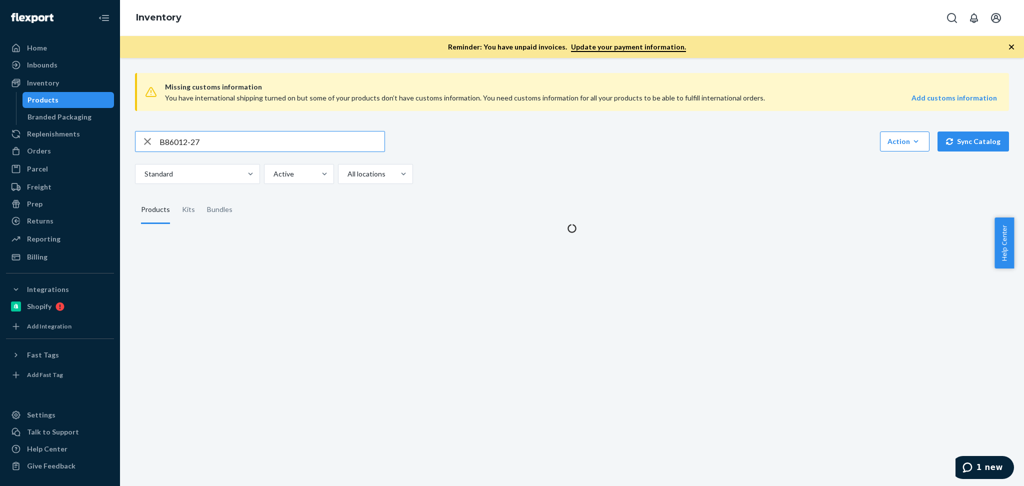
click at [262, 135] on input "B86012-27" at bounding box center [271, 141] width 225 height 20
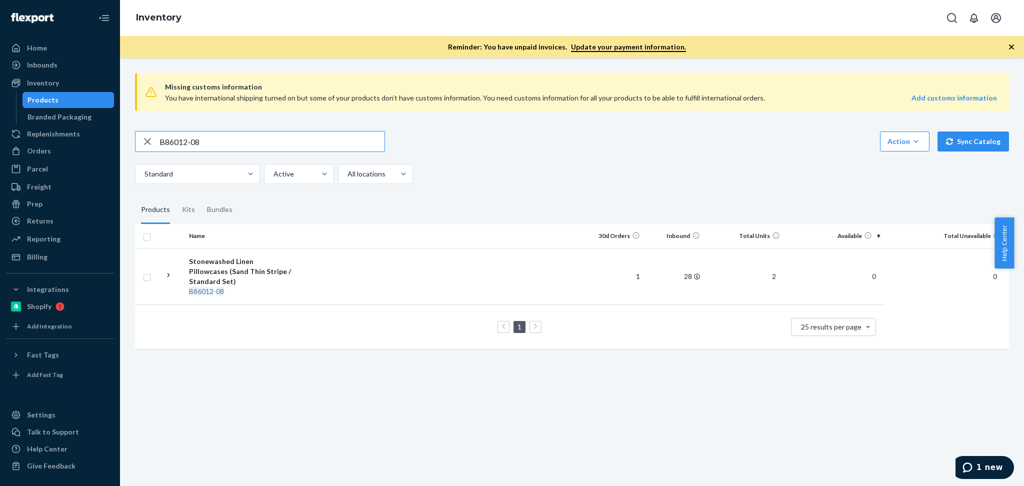
click at [216, 140] on input "B86012-08" at bounding box center [271, 141] width 225 height 20
click at [212, 133] on input "B86012-08" at bounding box center [271, 141] width 225 height 20
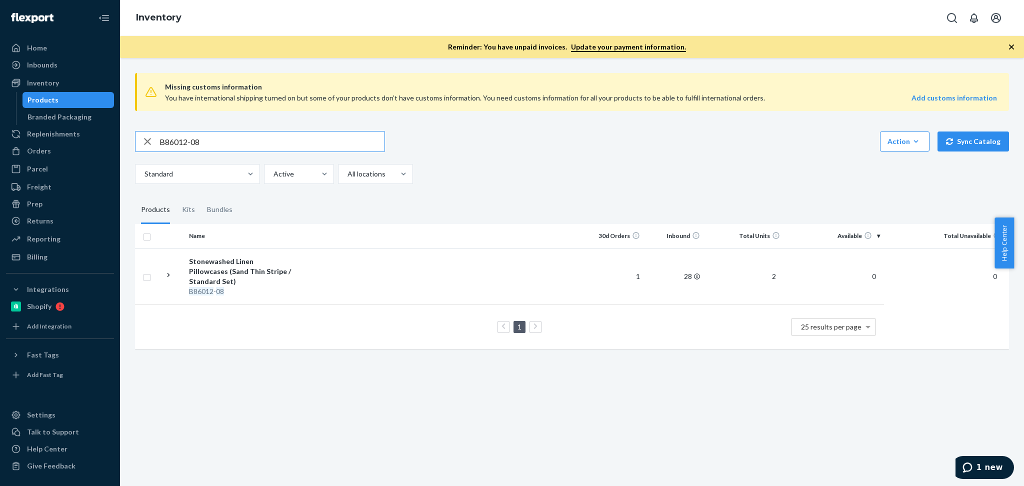
click at [212, 133] on input "B86012-08" at bounding box center [271, 141] width 225 height 20
paste input "1"
type input "B86012-01"
click at [275, 271] on div "Stonewashed Linen Pillowcases (White / Standard Set)" at bounding box center [241, 271] width 104 height 30
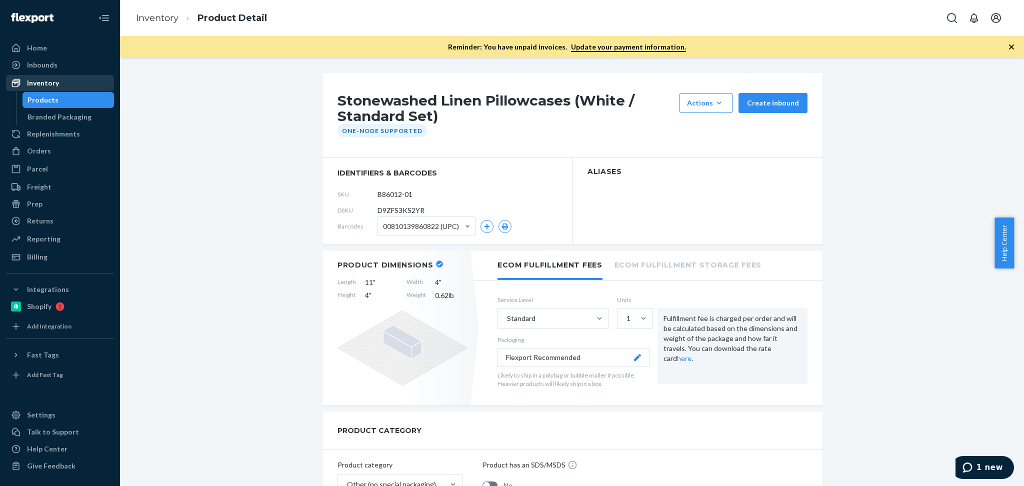
click at [32, 79] on div "Inventory" at bounding box center [43, 83] width 32 height 10
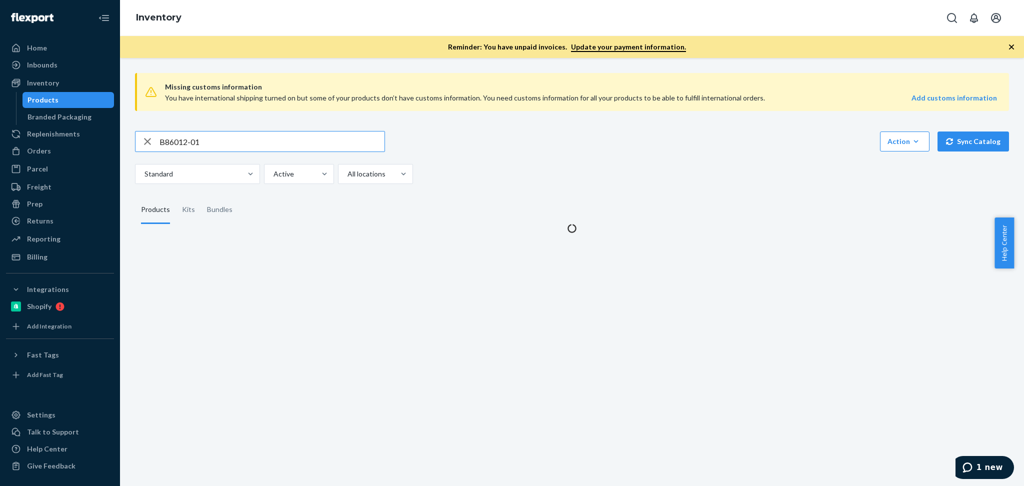
click at [215, 136] on input "B86012-01" at bounding box center [271, 141] width 225 height 20
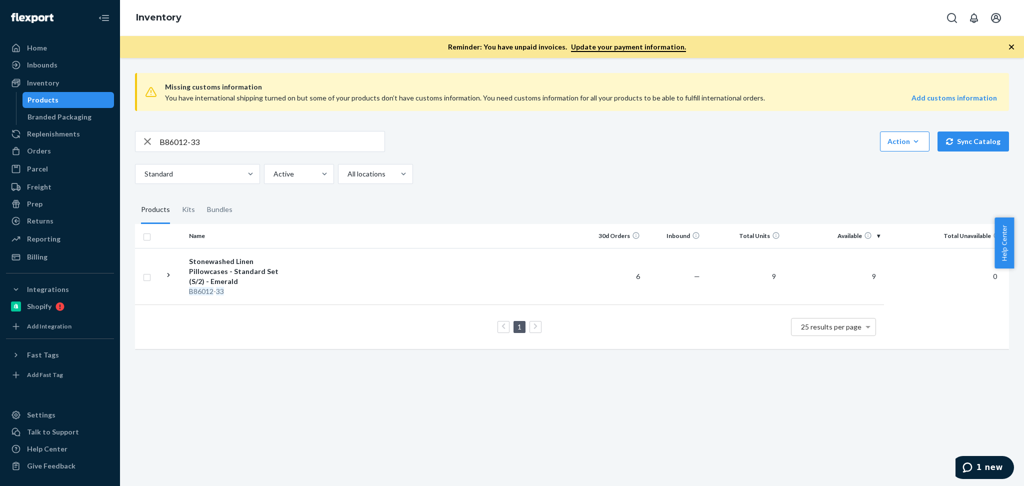
click at [248, 144] on input "B86012-33" at bounding box center [271, 141] width 225 height 20
paste input "10"
click at [243, 144] on input "B86012-10" at bounding box center [271, 141] width 225 height 20
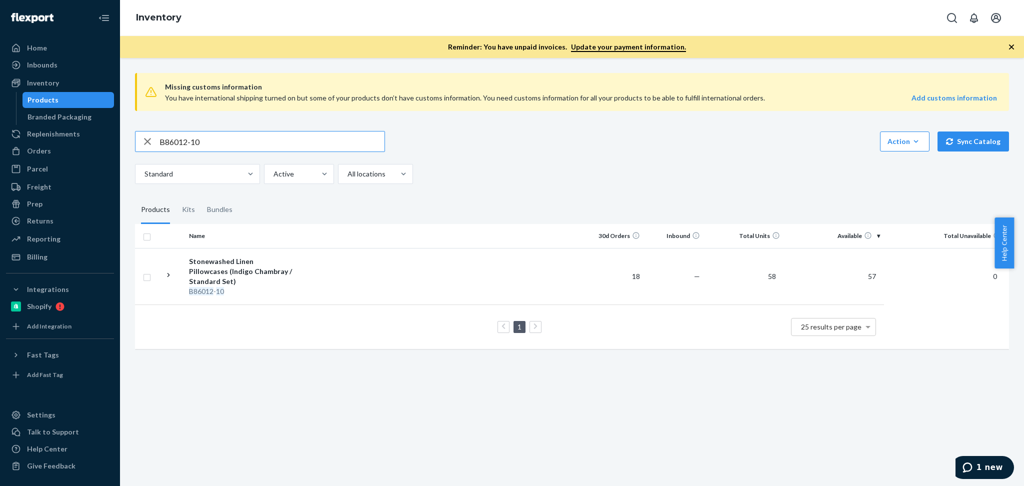
click at [243, 144] on input "B86012-10" at bounding box center [271, 141] width 225 height 20
paste input "6"
click at [684, 388] on div "Missing customs information You have international shipping turned on but some …" at bounding box center [572, 272] width 904 height 428
click at [304, 137] on input "B86012-16" at bounding box center [271, 141] width 225 height 20
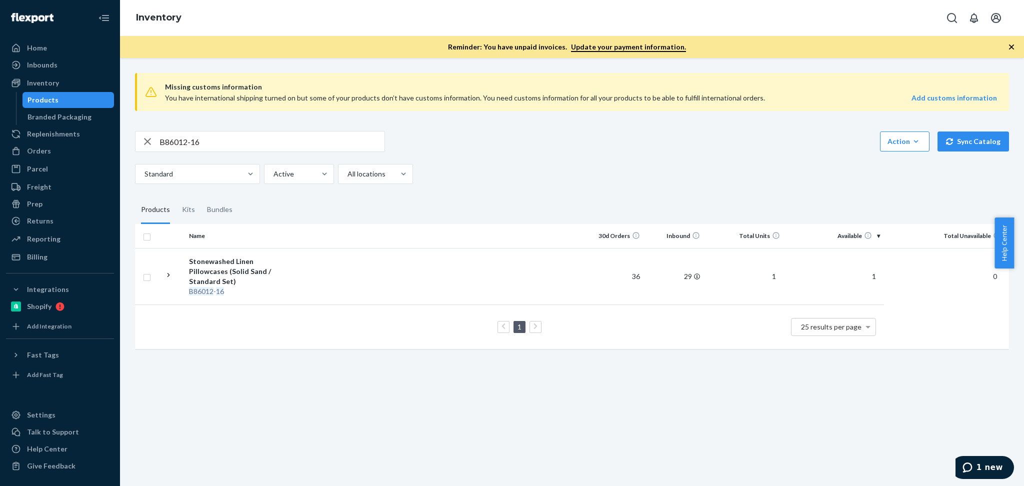
click at [304, 137] on input "B86012-16" at bounding box center [271, 141] width 225 height 20
paste input "09"
click at [251, 135] on input "B86012-09" at bounding box center [271, 141] width 225 height 20
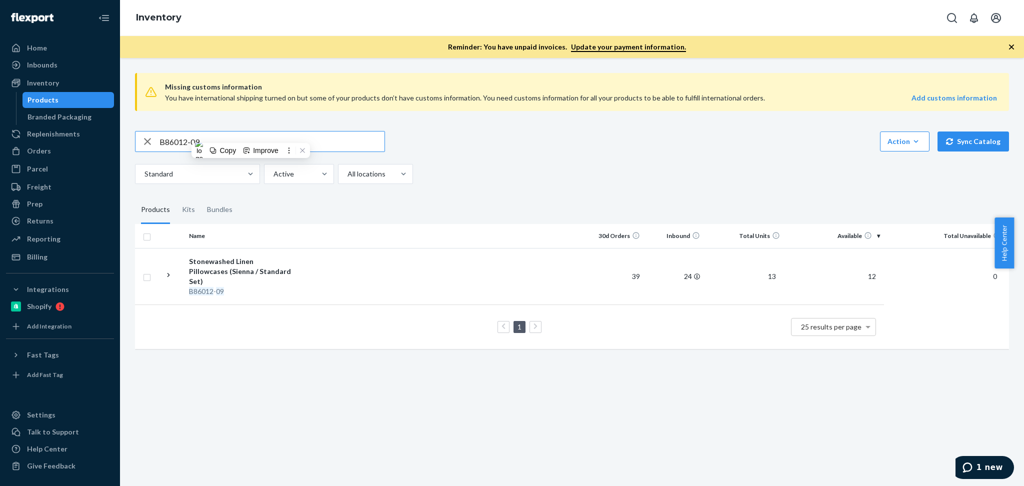
click at [251, 135] on input "B86012-09" at bounding box center [271, 141] width 225 height 20
paste input "32"
click at [219, 145] on input "B86012-32" at bounding box center [271, 141] width 225 height 20
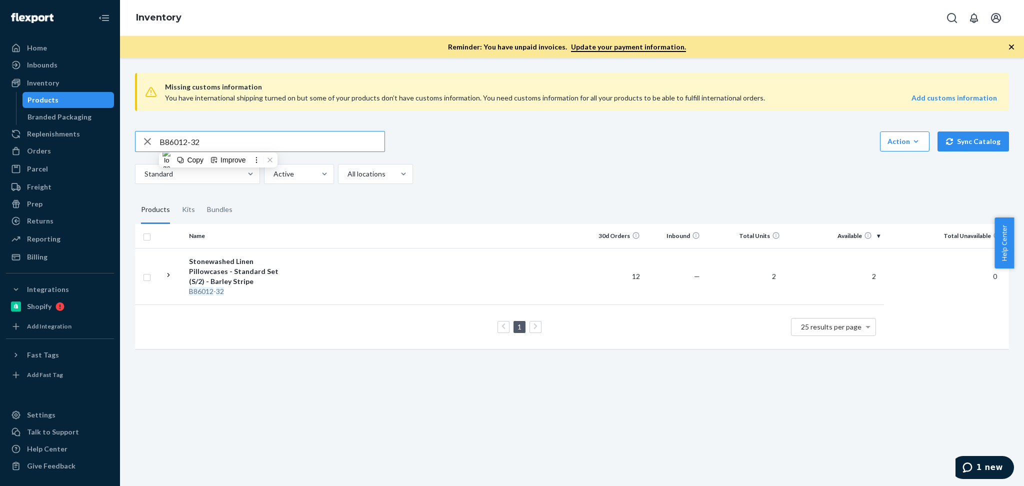
paste input "102-22-K"
type input "B86102-22-K2"
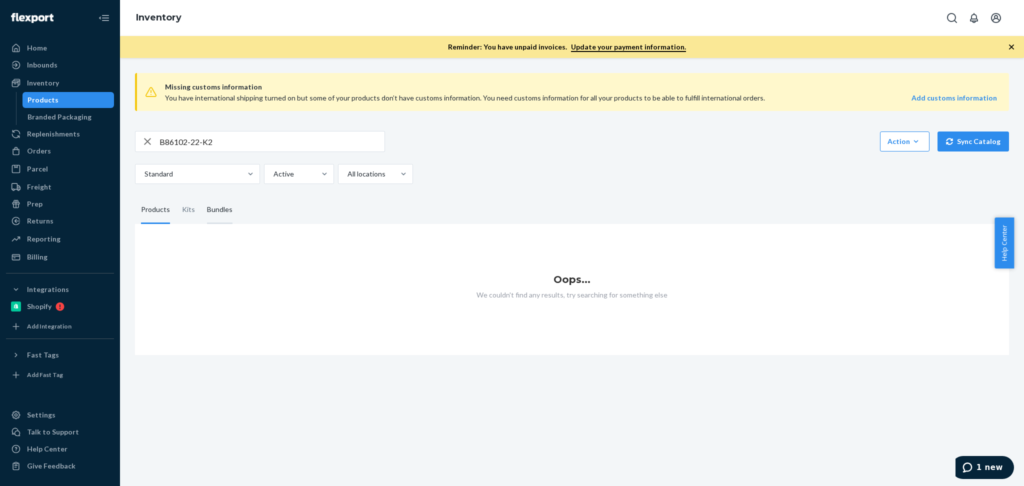
click at [221, 208] on div "Bundles" at bounding box center [219, 210] width 25 height 28
click at [201, 196] on input "Bundles" at bounding box center [201, 196] width 0 height 0
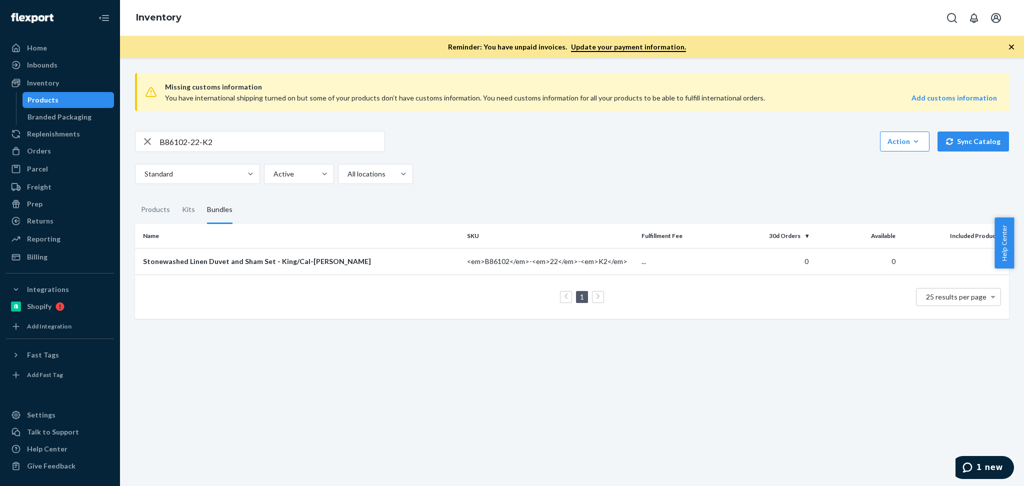
click at [605, 156] on div "B86102-22-K2 Action Create product Create kit or bundle Bulk create products Bu…" at bounding box center [572, 157] width 874 height 53
click at [346, 260] on div "Stonewashed Linen Duvet and Sham Set - King/Cal-King - Rose" at bounding box center [301, 261] width 316 height 10
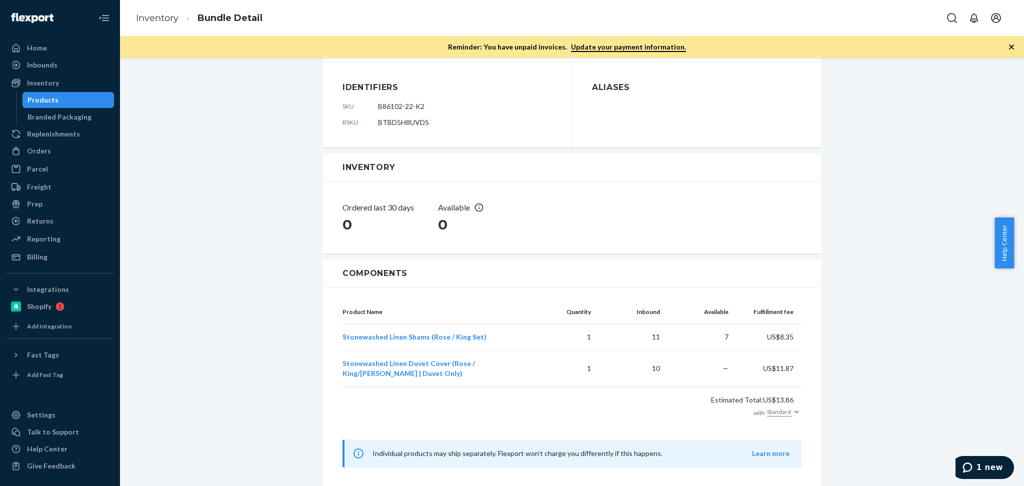
scroll to position [92, 0]
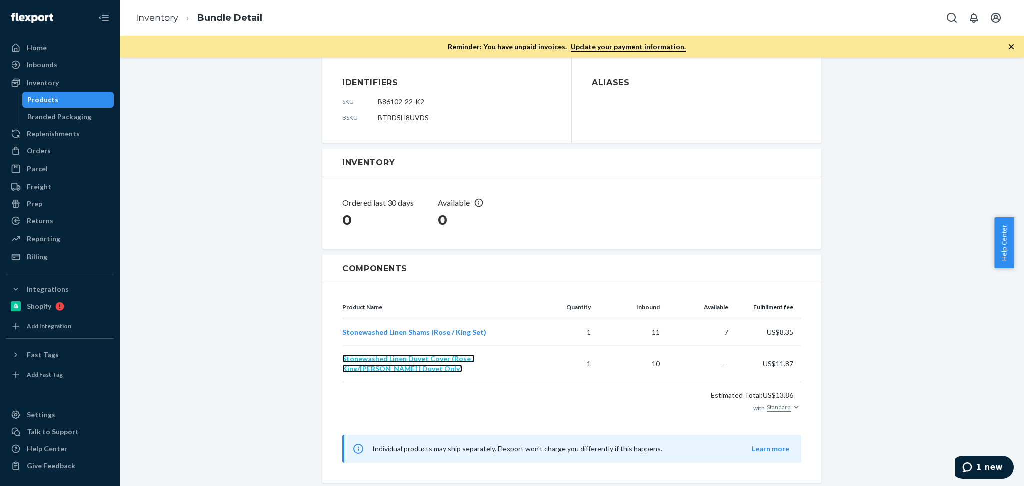
click at [469, 358] on span "Stonewashed Linen Duvet Cover (Rose / King/Cal King | Duvet Only)" at bounding box center [408, 363] width 132 height 18
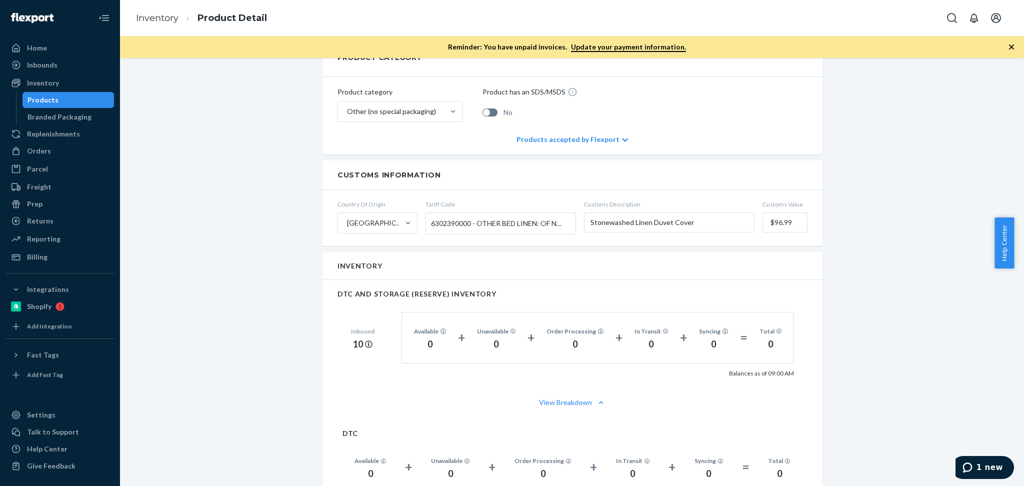
scroll to position [336, 0]
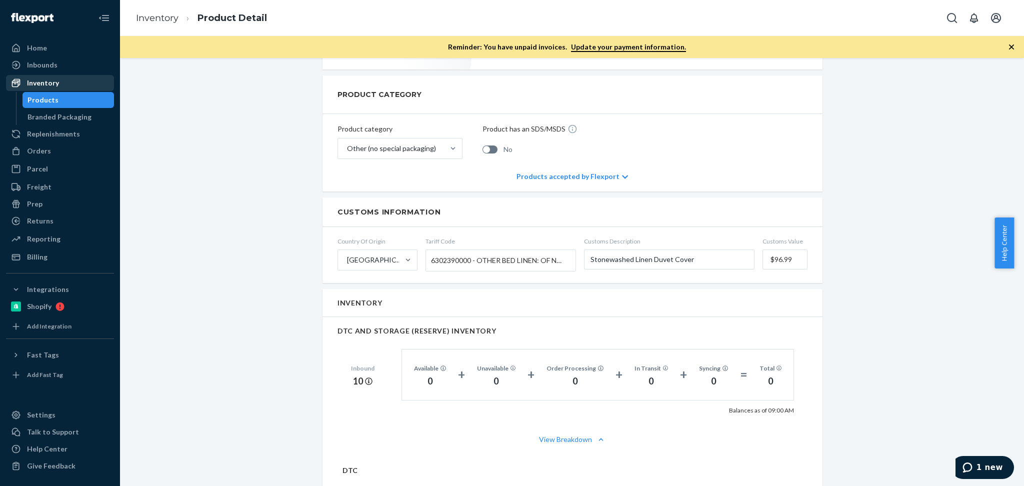
click at [52, 84] on div "Inventory" at bounding box center [43, 83] width 32 height 10
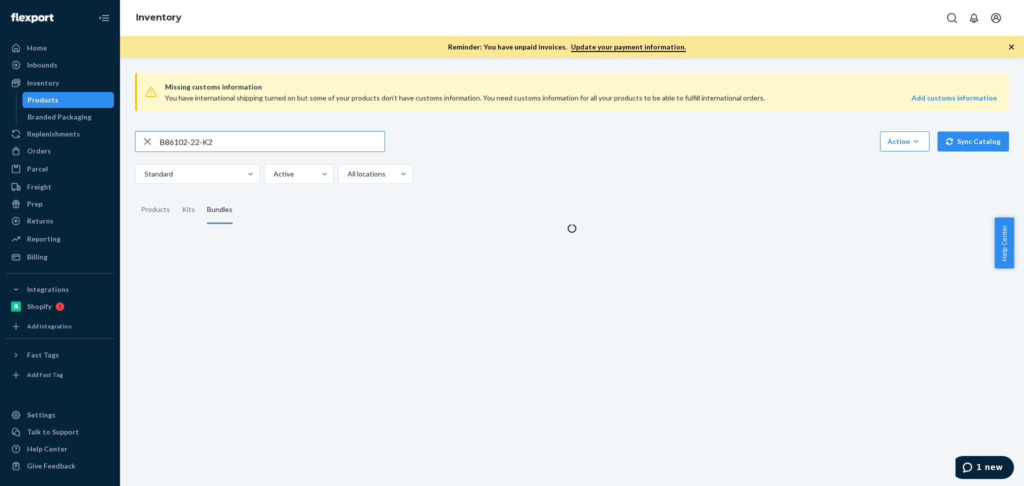
click at [271, 146] on input "B86102-22-K2" at bounding box center [271, 141] width 225 height 20
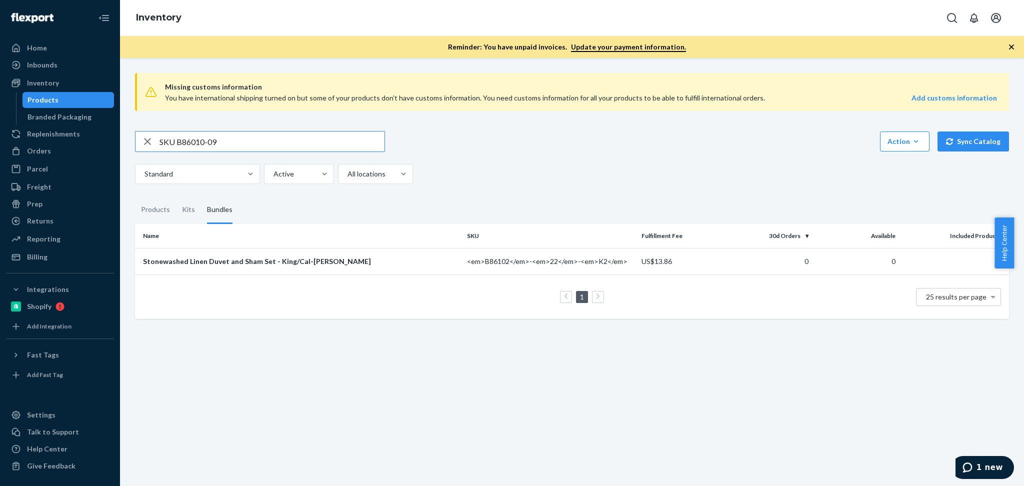
click at [174, 139] on input "SKU B86010-09" at bounding box center [271, 141] width 225 height 20
click at [174, 140] on input "SKU B86010-09" at bounding box center [271, 141] width 225 height 20
type input "B86010-09"
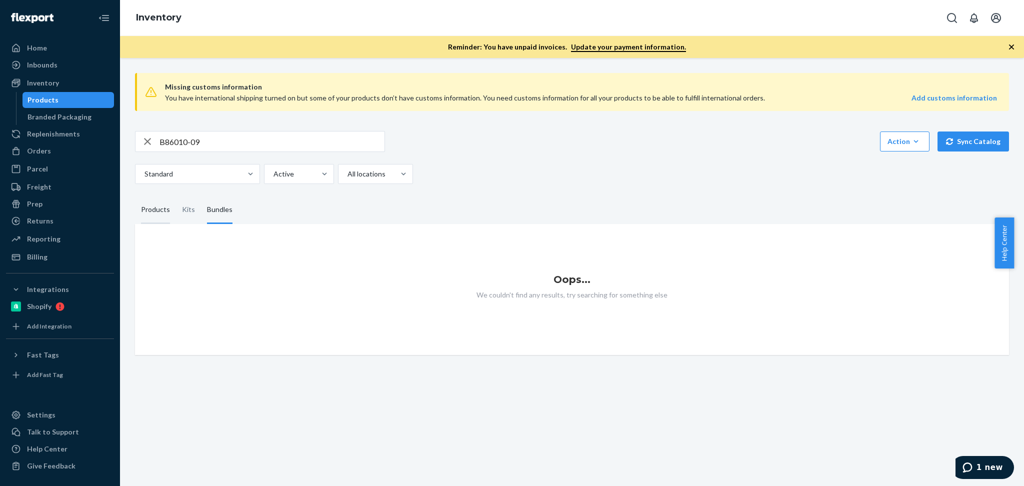
click at [161, 201] on div "Products" at bounding box center [155, 210] width 29 height 28
click at [135, 196] on input "Products" at bounding box center [135, 196] width 0 height 0
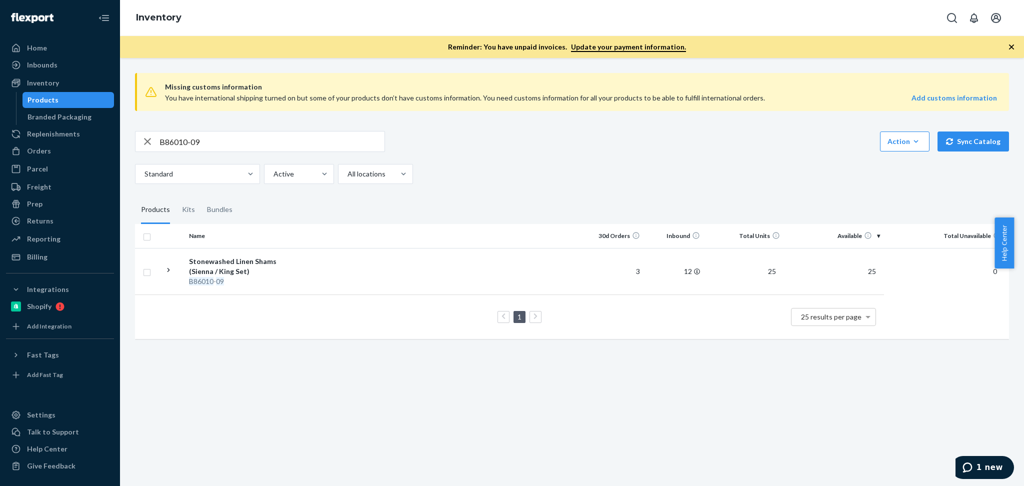
click at [685, 401] on div "Missing customs information You have international shipping turned on but some …" at bounding box center [572, 272] width 904 height 428
click at [217, 270] on div "Stonewashed Linen Shams (Sienna / King Set)" at bounding box center [241, 266] width 104 height 20
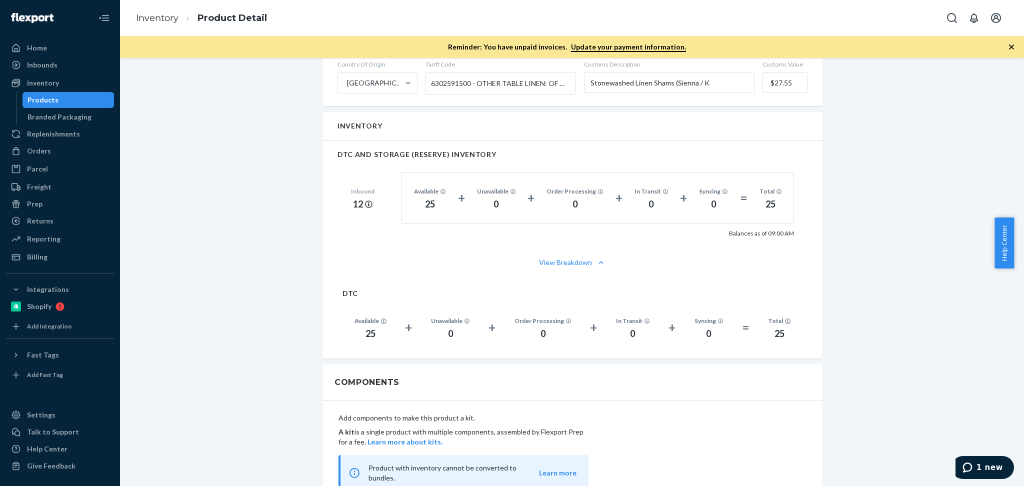
scroll to position [494, 0]
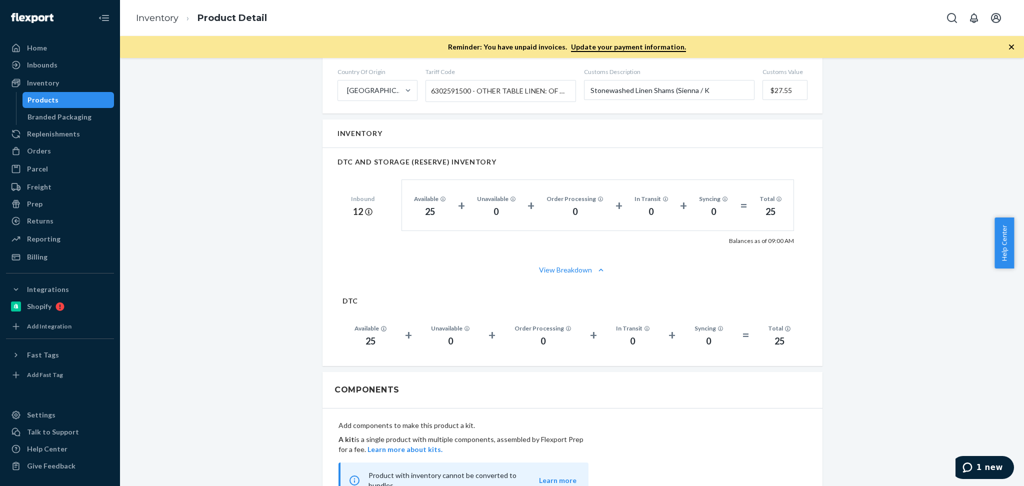
drag, startPoint x: 1020, startPoint y: 217, endPoint x: 1023, endPoint y: 329, distance: 111.5
click at [1023, 329] on html "Home Inbounds Shipping Plans Problems Inventory Products Branded Packaging Repl…" at bounding box center [512, 243] width 1024 height 486
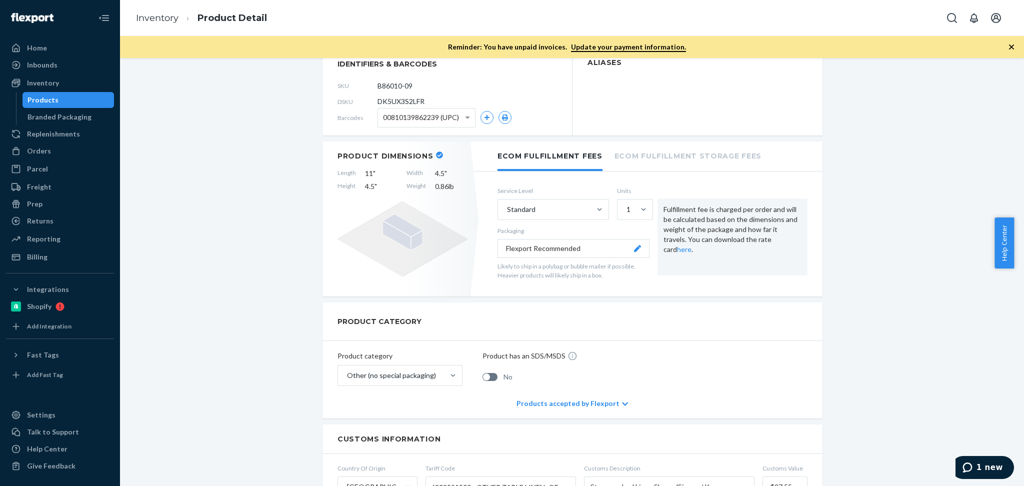
scroll to position [0, 0]
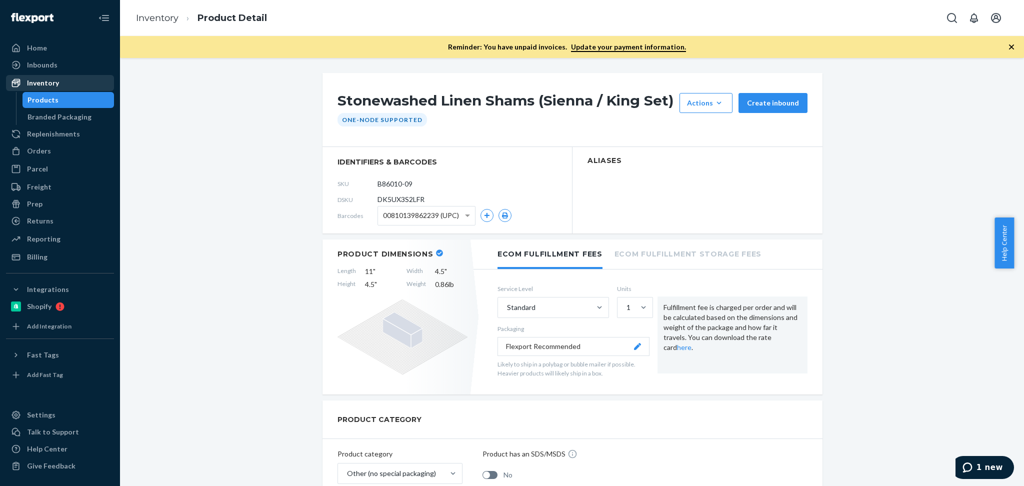
click at [69, 81] on div "Inventory" at bounding box center [60, 83] width 106 height 14
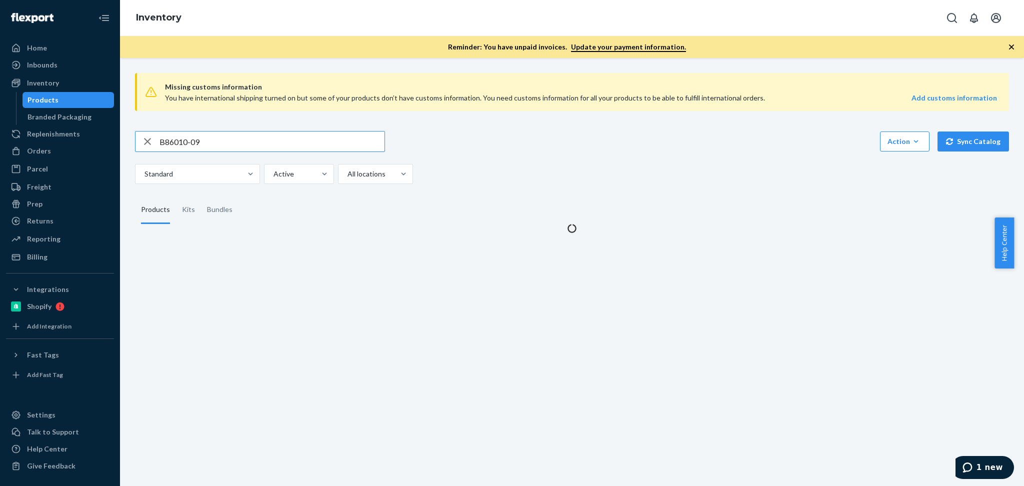
click at [256, 131] on input "B86010-09" at bounding box center [271, 141] width 225 height 20
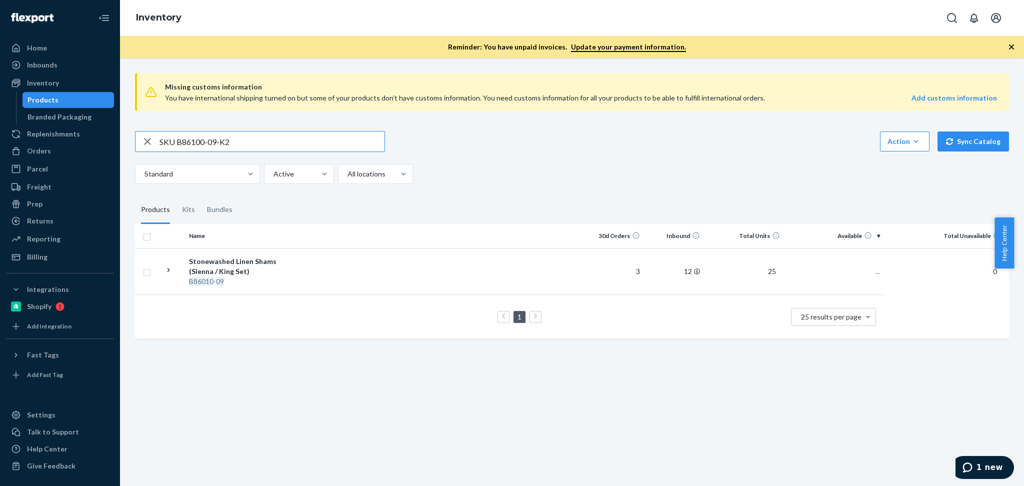
click at [177, 139] on input "SKU B86100-09-K2" at bounding box center [271, 141] width 225 height 20
click at [177, 142] on input "SKU B86100-09-K2" at bounding box center [271, 141] width 225 height 20
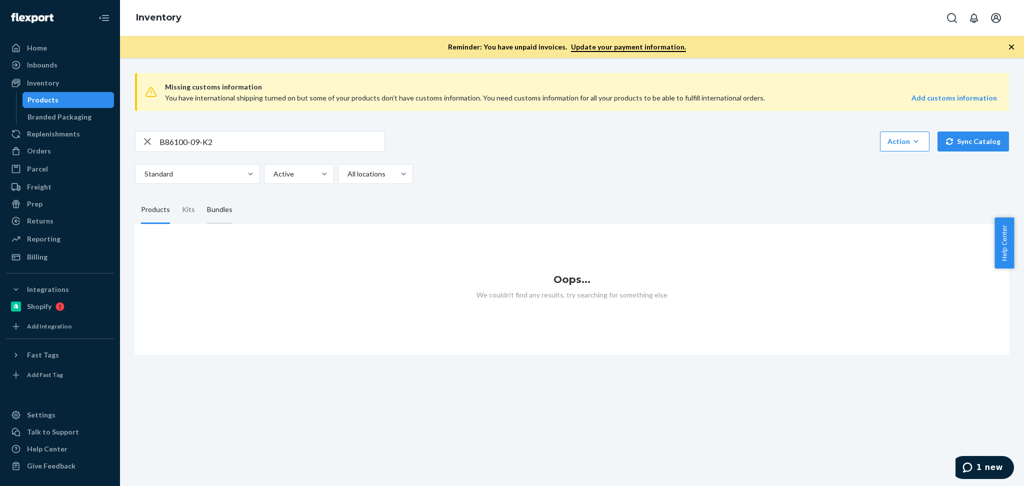
click at [219, 208] on div "Bundles" at bounding box center [219, 210] width 25 height 28
click at [201, 196] on input "Bundles" at bounding box center [201, 196] width 0 height 0
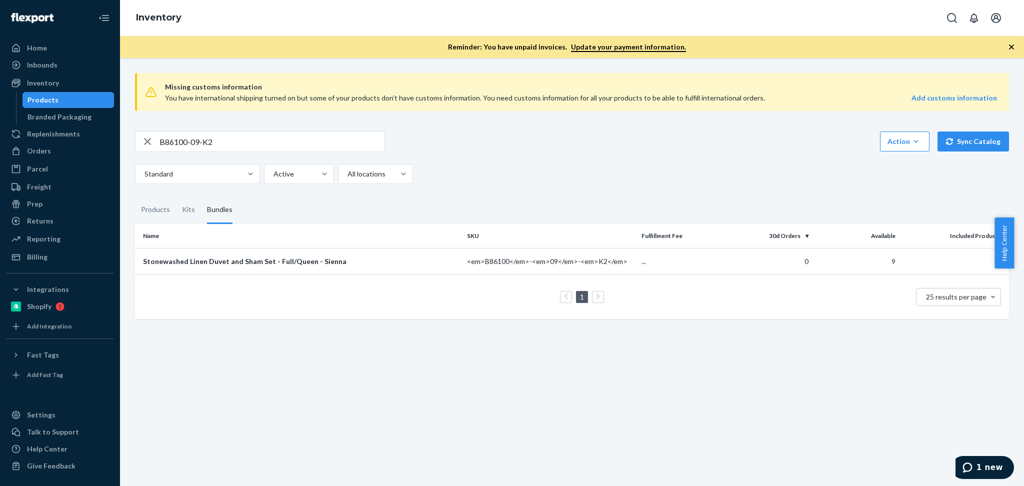
click at [662, 416] on div "Missing customs information You have international shipping turned on but some …" at bounding box center [572, 272] width 904 height 428
click at [228, 138] on input "B86100-09-K2" at bounding box center [271, 141] width 225 height 20
paste input "007-29"
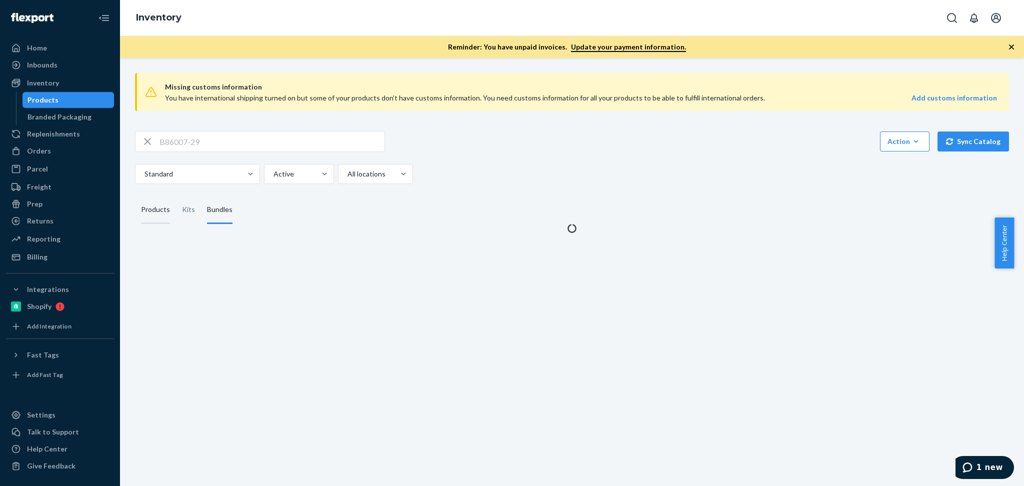
click at [150, 202] on div "Products" at bounding box center [155, 210] width 29 height 28
click at [135, 196] on input "Products" at bounding box center [135, 196] width 0 height 0
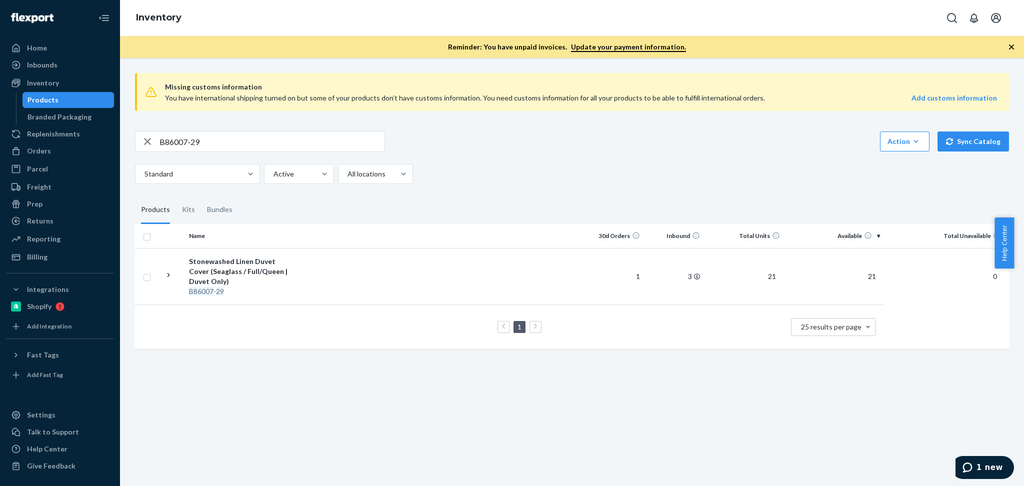
click at [232, 139] on input "B86007-29" at bounding box center [271, 141] width 225 height 20
paste input "SKU P84056-04"
click at [176, 141] on input "SKU P84056-04" at bounding box center [271, 141] width 225 height 20
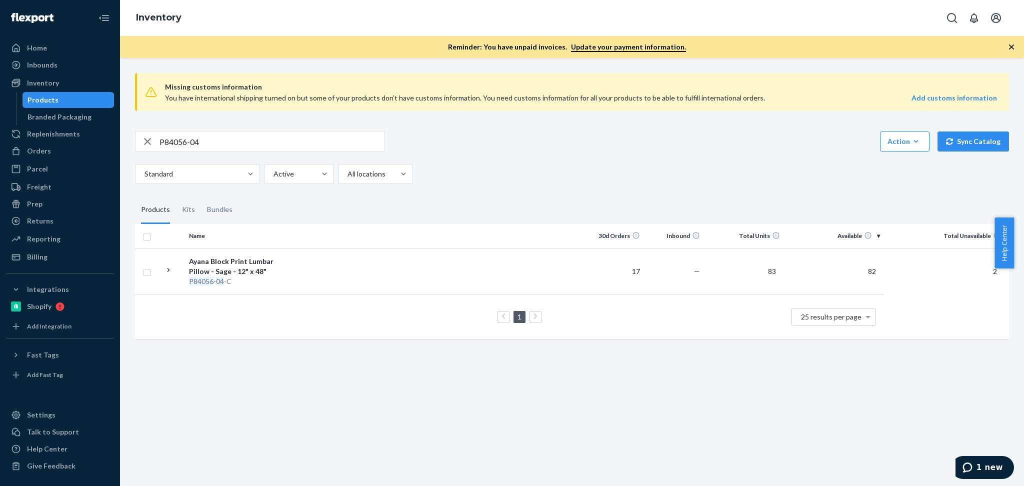
click at [262, 137] on input "P84056-04" at bounding box center [271, 141] width 225 height 20
paste input "SKU B86002-09"
click at [178, 140] on input "SKU B86002-09" at bounding box center [271, 141] width 225 height 20
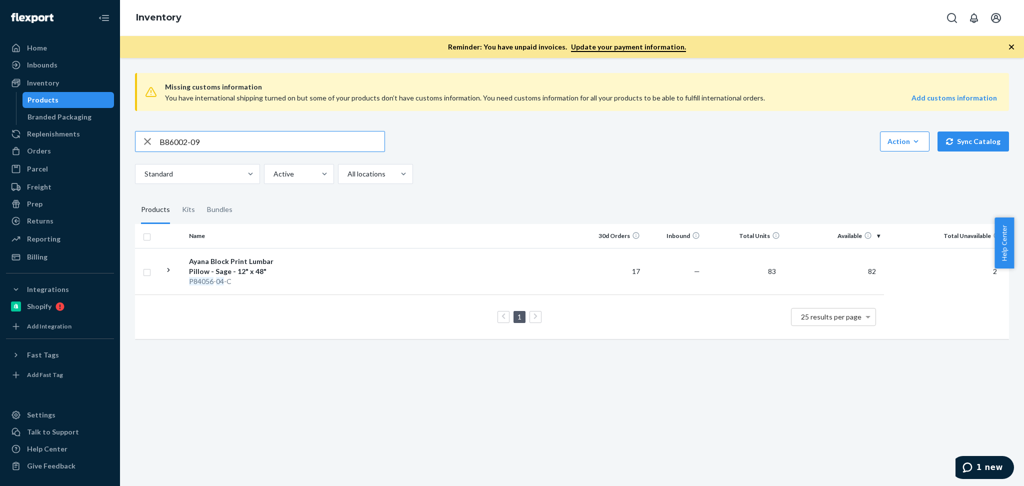
type input "B86002-09"
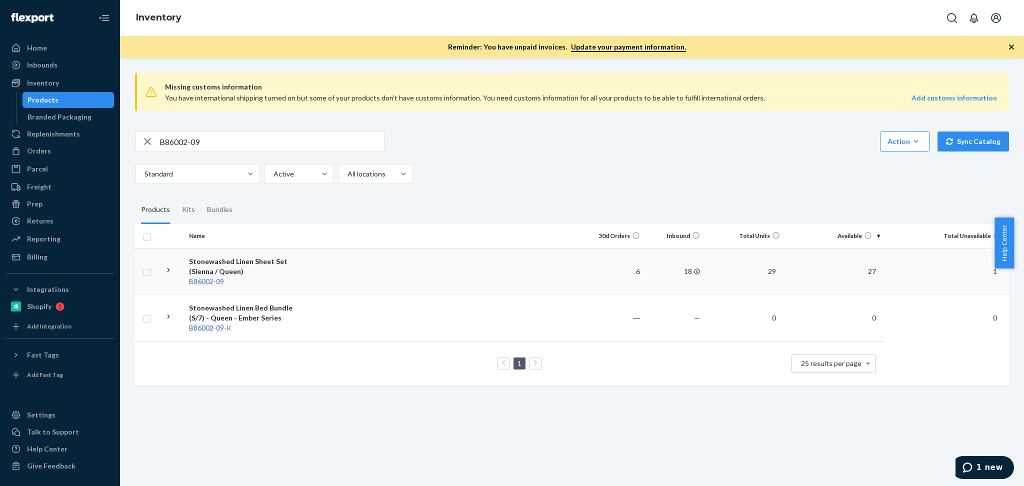
click at [236, 261] on div "Stonewashed Linen Sheet Set (Sienna / Queen)" at bounding box center [241, 266] width 104 height 20
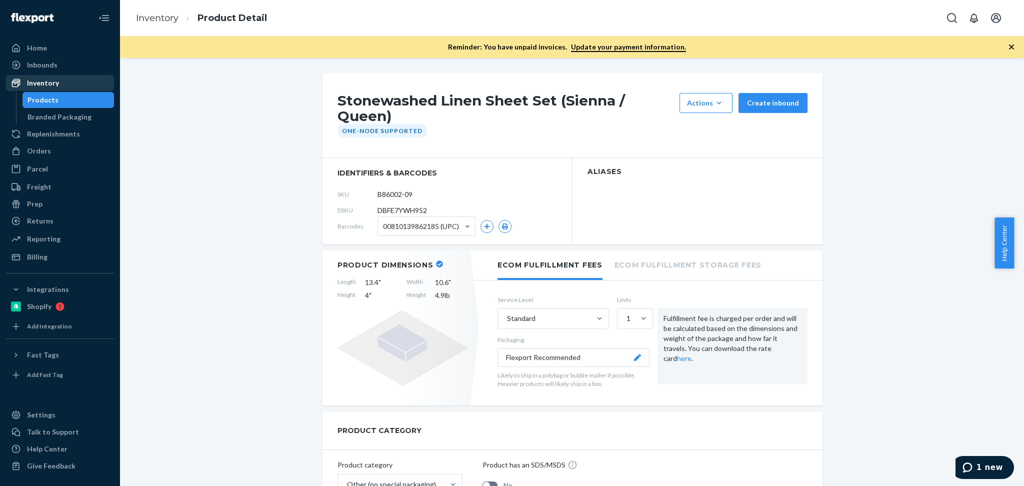
click at [58, 82] on div "Inventory" at bounding box center [60, 83] width 106 height 14
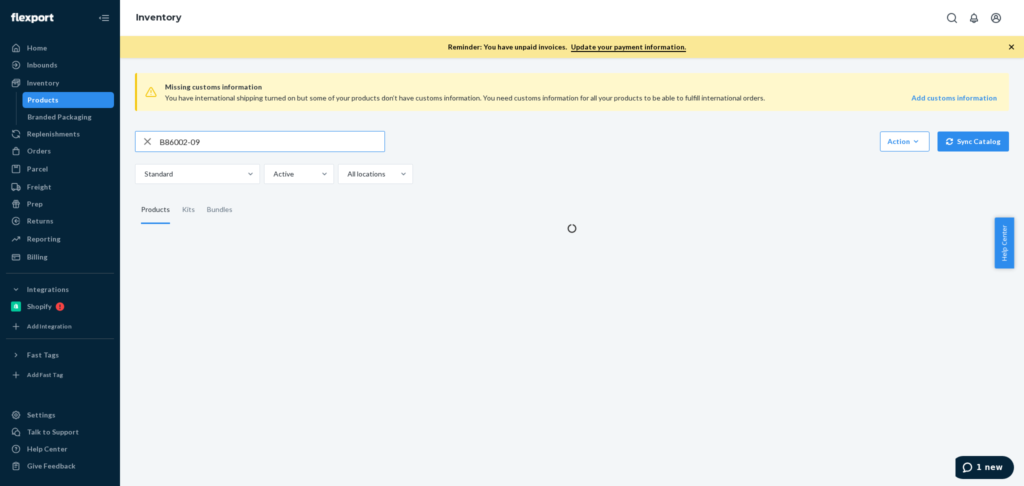
click at [218, 144] on input "B86002-09" at bounding box center [271, 141] width 225 height 20
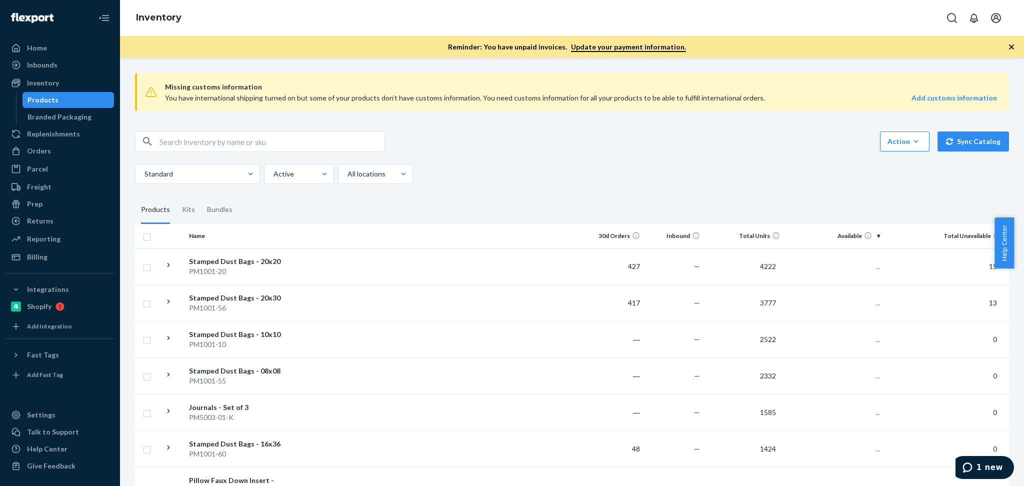
click at [216, 140] on input "text" at bounding box center [271, 141] width 225 height 20
paste input "B86002-09"
type input "B86002-09"
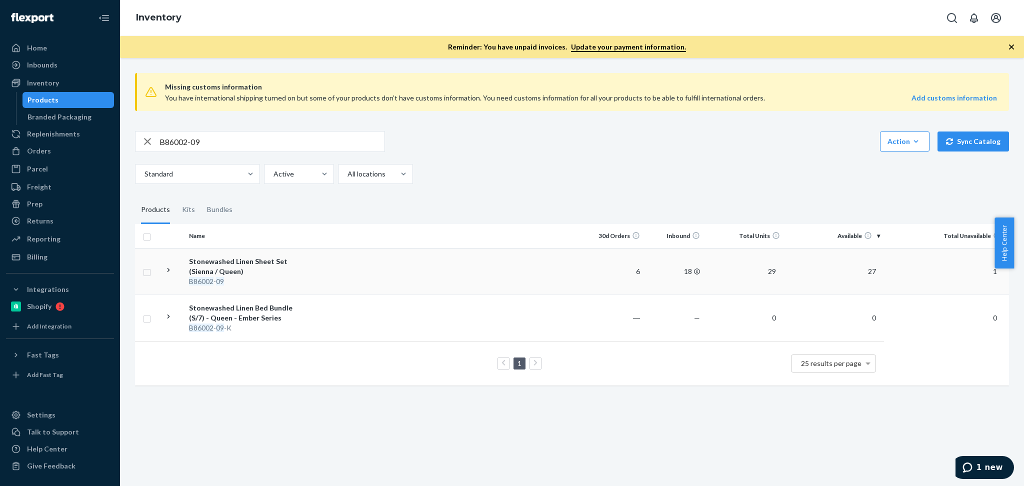
click at [660, 280] on td "18" at bounding box center [674, 271] width 60 height 46
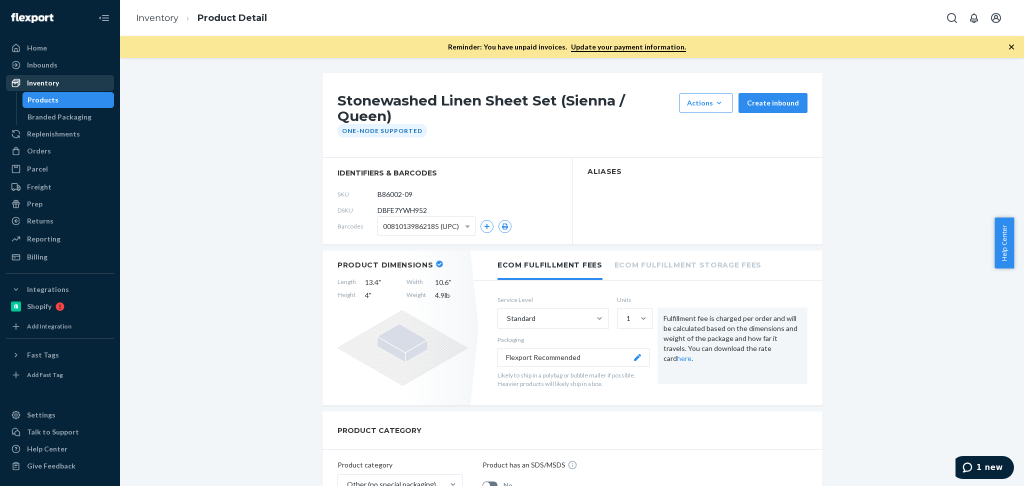
click at [87, 76] on div "Inventory" at bounding box center [60, 83] width 106 height 14
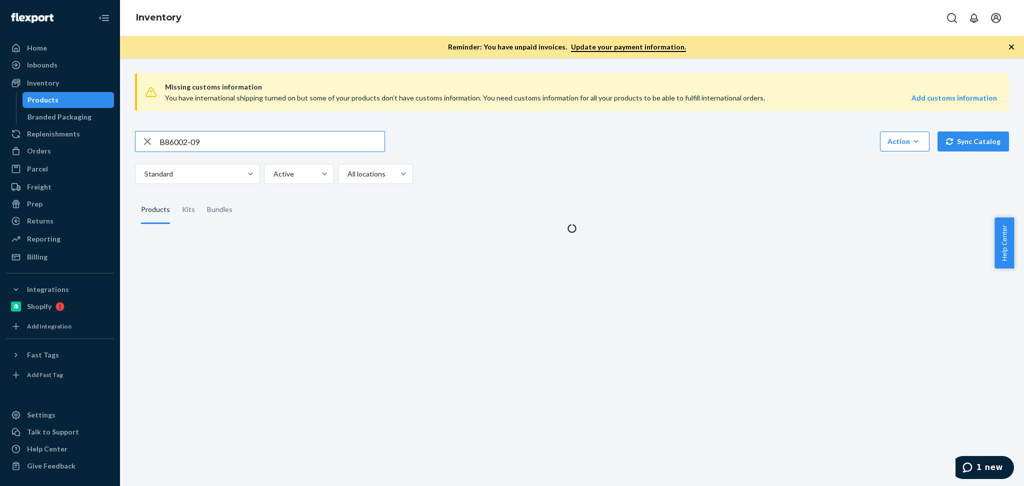
click at [258, 138] on input "B86002-09" at bounding box center [271, 141] width 225 height 20
type input "B86009-30"
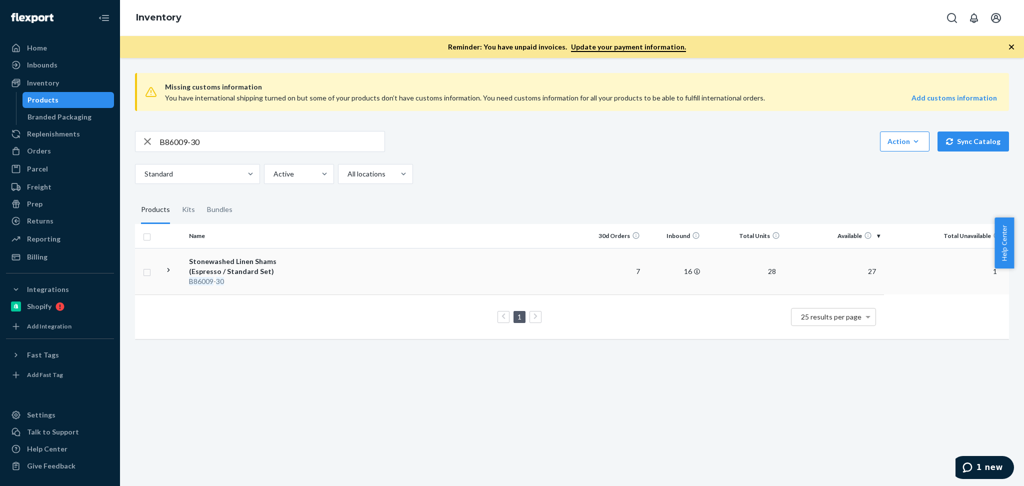
click at [253, 263] on div "Stonewashed Linen Shams (Espresso / Standard Set)" at bounding box center [241, 266] width 104 height 20
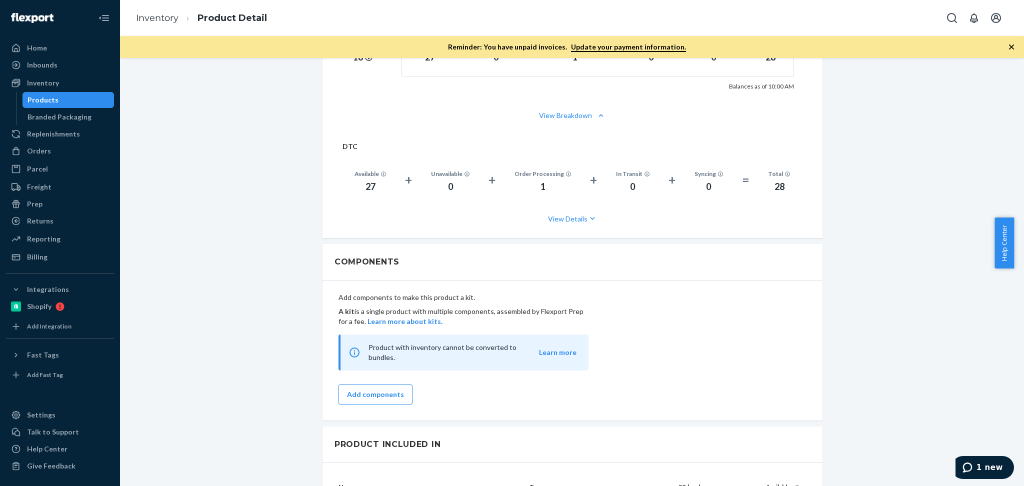
scroll to position [663, 0]
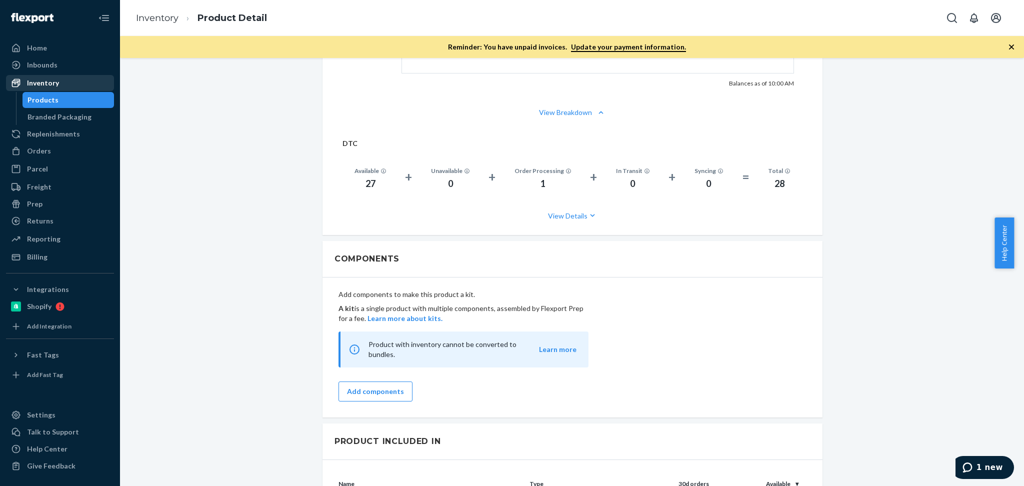
click at [76, 76] on div "Inventory" at bounding box center [60, 83] width 106 height 14
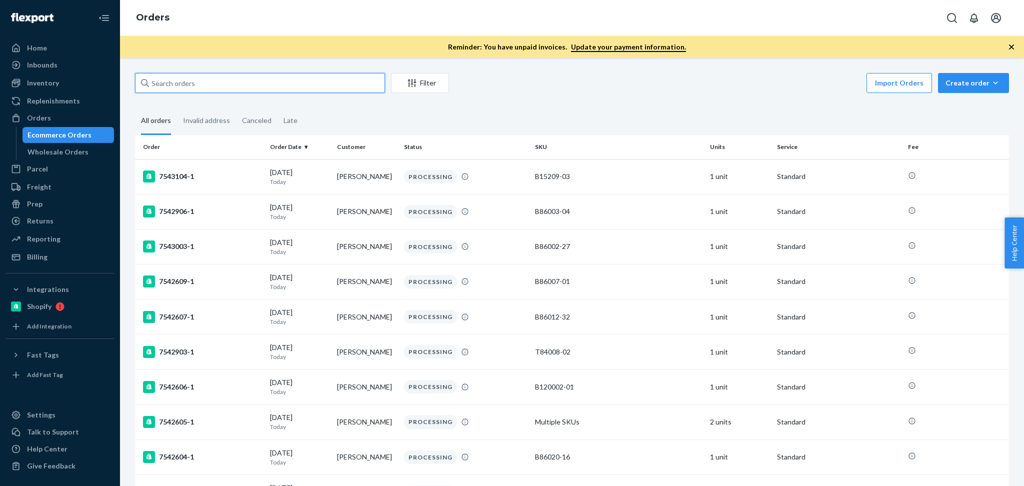
click at [246, 80] on input "text" at bounding box center [260, 83] width 250 height 20
paste input "[PERSON_NAME]"
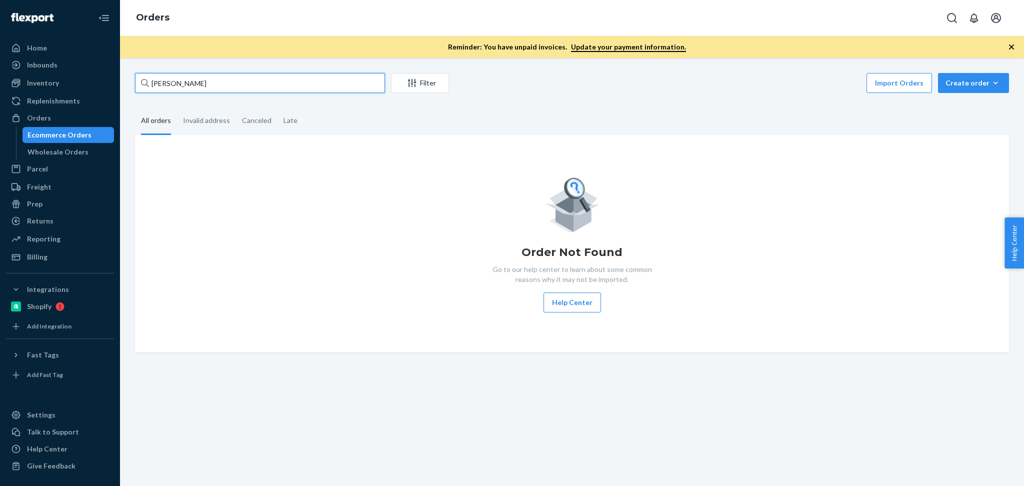
click at [199, 86] on input "[PERSON_NAME]" at bounding box center [260, 83] width 250 height 20
paste input "[PERSON_NAME]"
type input "[PERSON_NAME]"
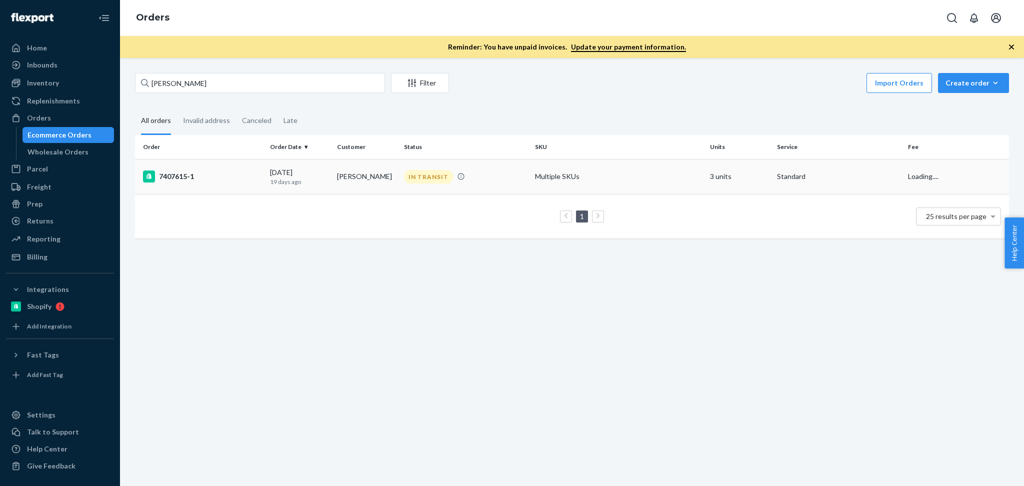
click at [322, 172] on div "[DATE] [DATE]" at bounding box center [299, 176] width 59 height 18
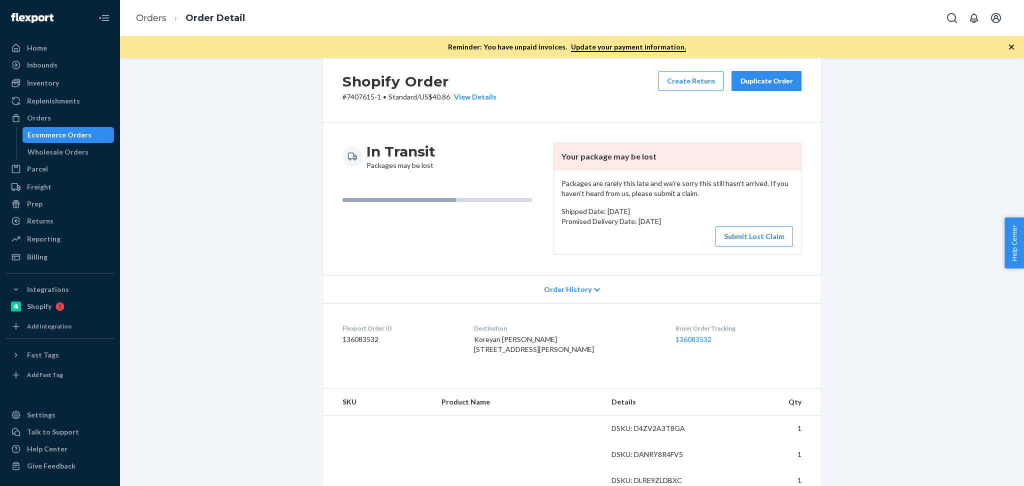
scroll to position [44, 0]
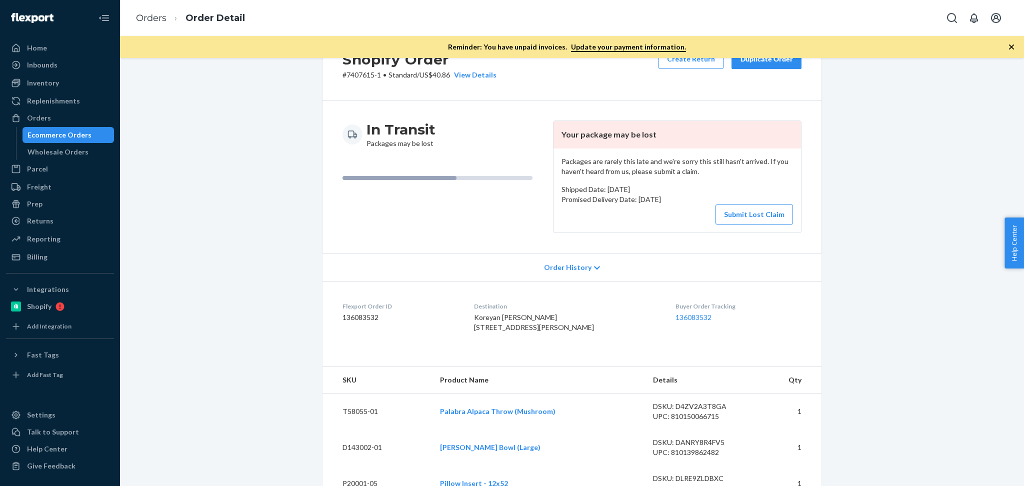
click at [958, 185] on div "Shopify Order # 7407615-1 • Standard / US$40.86 View Details Create Return Dupl…" at bounding box center [571, 419] width 889 height 780
drag, startPoint x: 574, startPoint y: 164, endPoint x: 659, endPoint y: 168, distance: 85.6
click at [659, 168] on p "Packages are rarely this late and we're sorry this still hasn't arrived. If you…" at bounding box center [676, 166] width 231 height 20
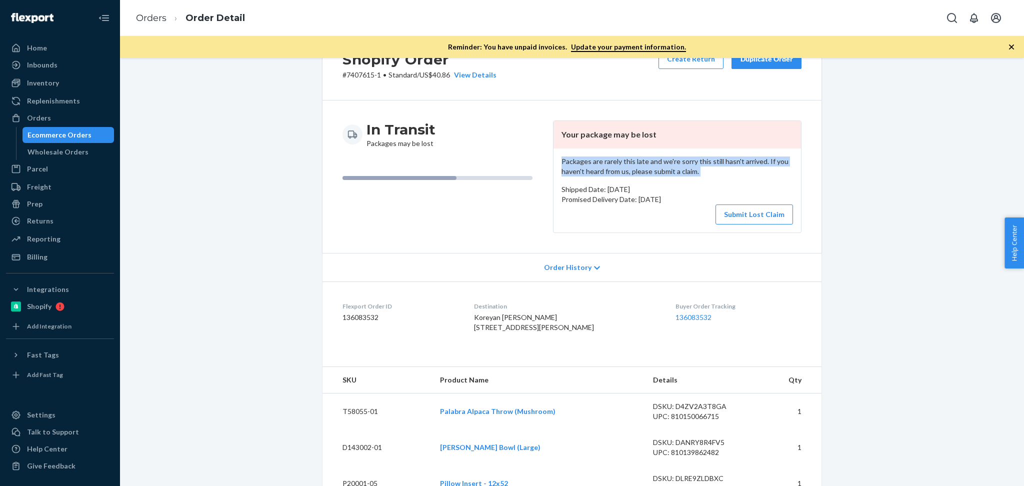
click at [659, 168] on p "Packages are rarely this late and we're sorry this still hasn't arrived. If you…" at bounding box center [676, 166] width 231 height 20
click at [799, 167] on div "In Transit Packages may be lost Your package may be lost Packages are rarely th…" at bounding box center [571, 176] width 499 height 152
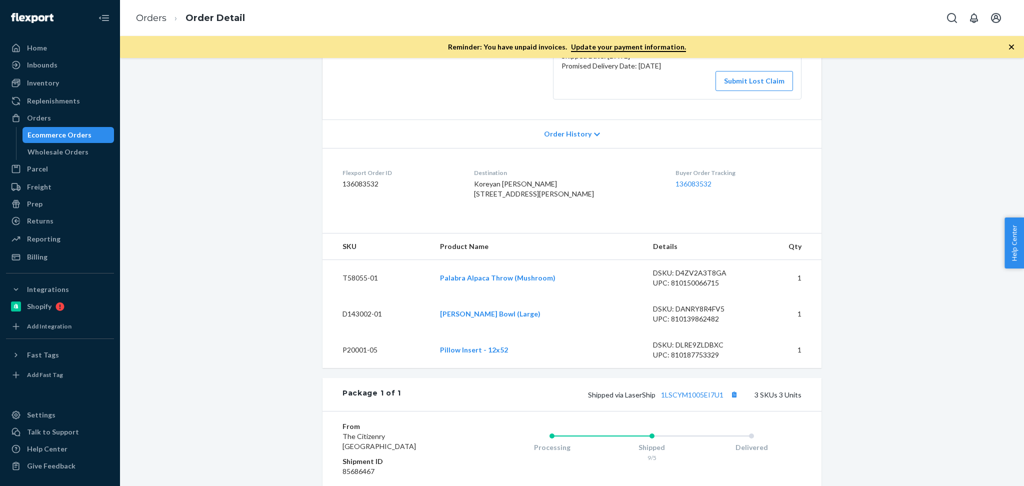
scroll to position [244, 0]
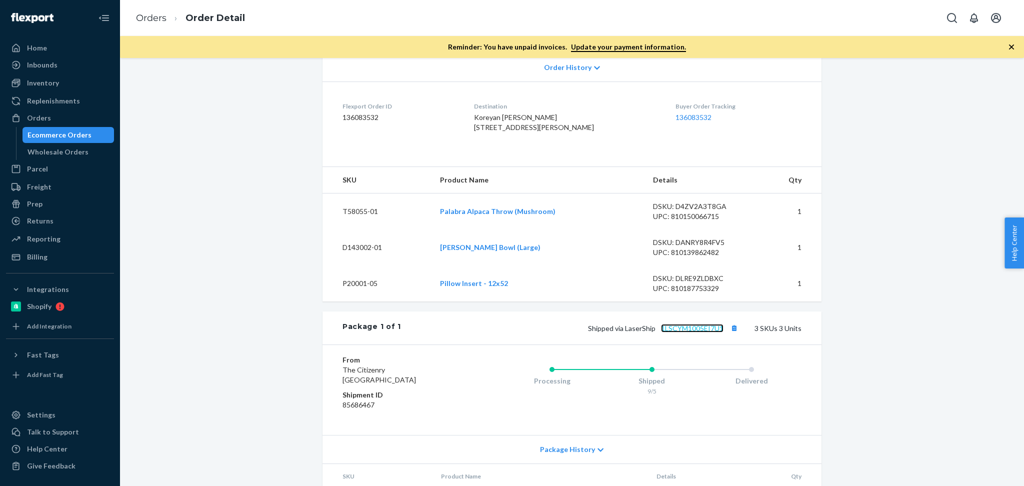
click at [685, 332] on link "1LSCYM1005EI7U1" at bounding box center [692, 328] width 62 height 8
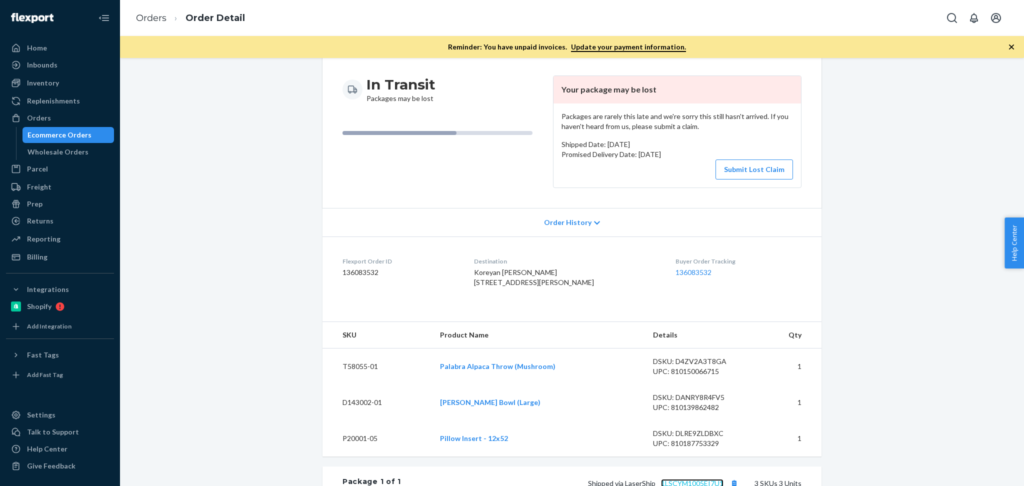
scroll to position [0, 0]
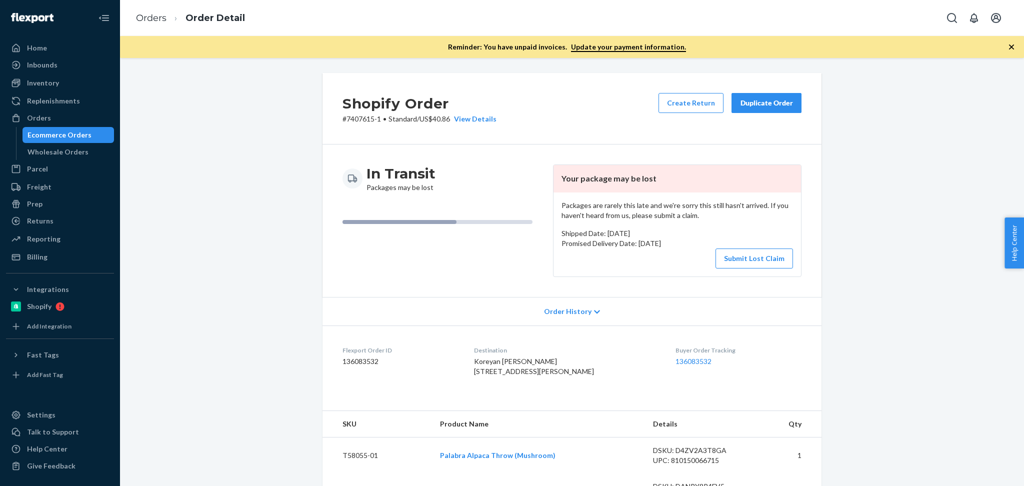
click at [765, 102] on div "Duplicate Order" at bounding box center [766, 103] width 53 height 10
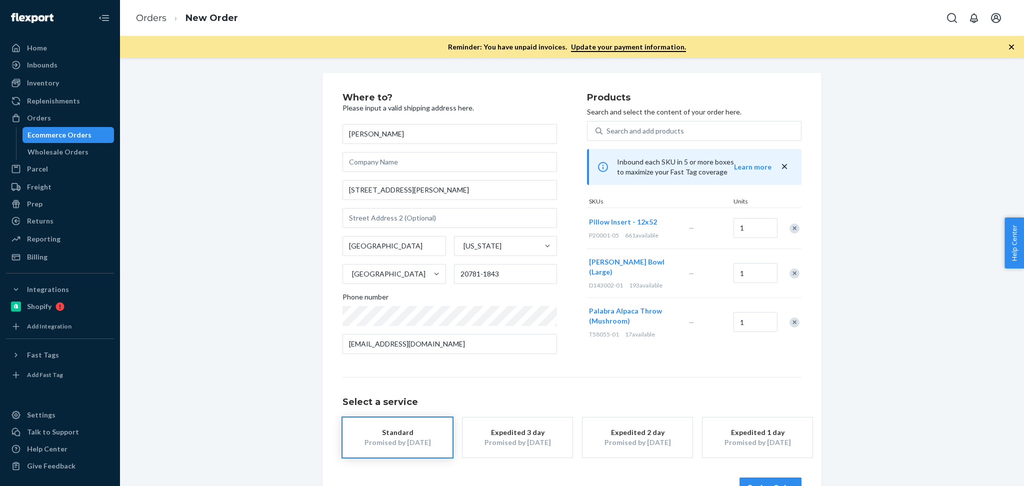
click at [792, 268] on div "Remove Item" at bounding box center [794, 273] width 10 height 10
click at [791, 270] on div "Remove Item" at bounding box center [794, 273] width 10 height 10
click at [689, 135] on div "Search and add products" at bounding box center [701, 131] width 198 height 18
click at [607, 135] on input "Search and add products" at bounding box center [606, 131] width 1 height 10
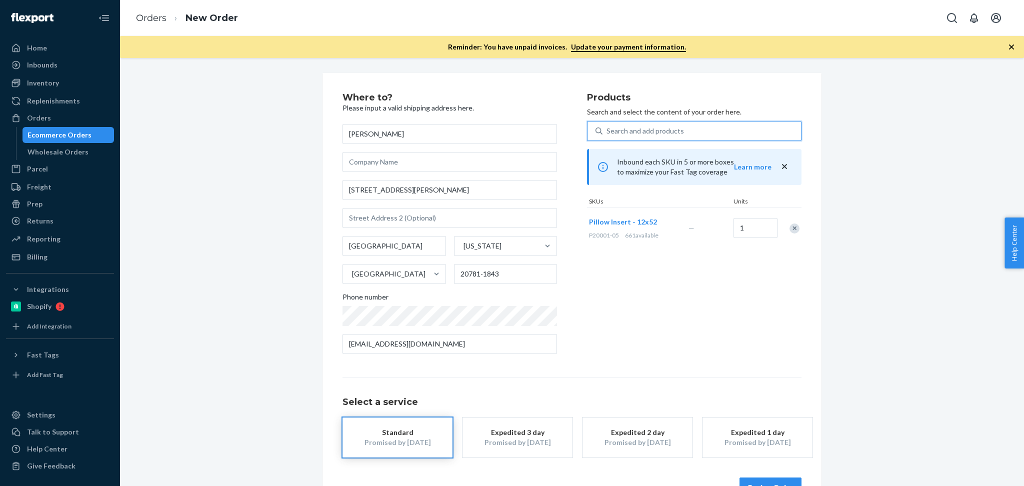
paste input "SKU P84056-04"
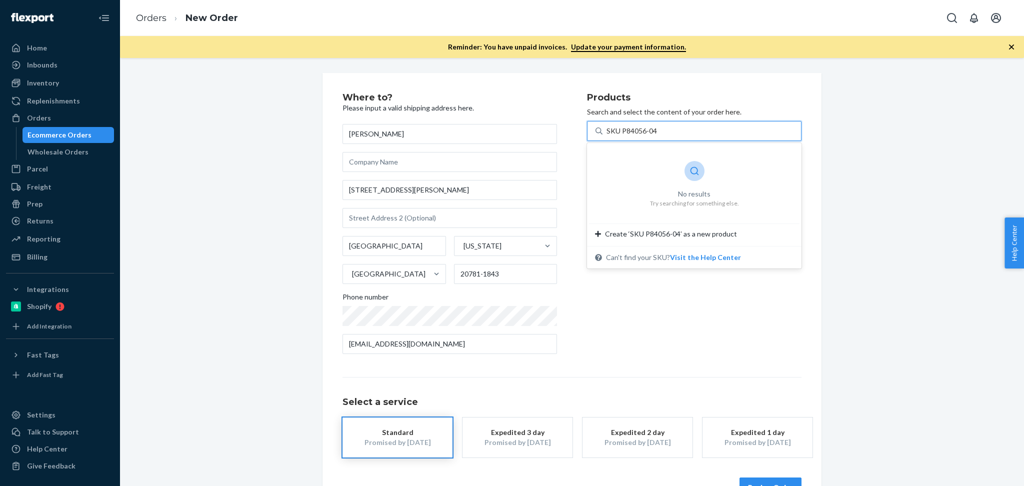
click at [617, 126] on input "SKU P84056-04" at bounding box center [631, 131] width 51 height 10
type input "P84056-04"
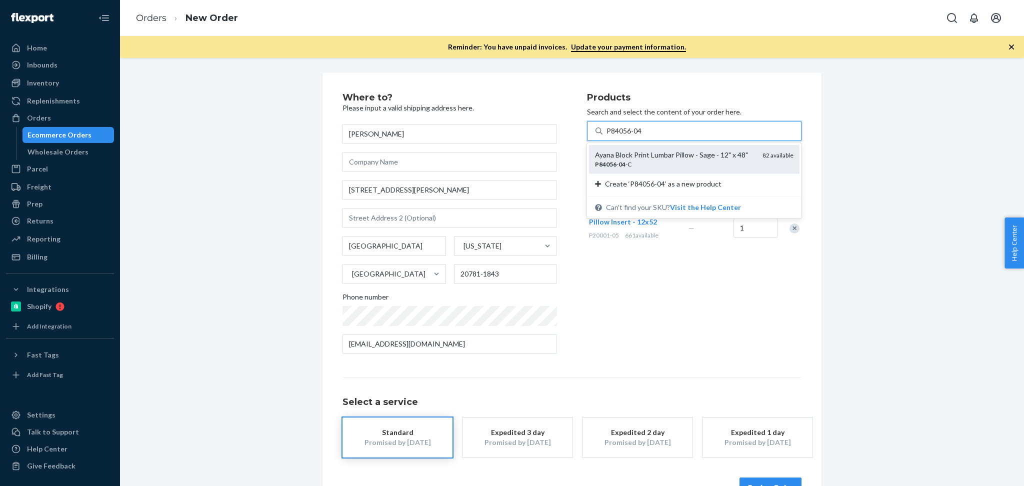
click at [654, 163] on div "P84056 - 04 -C" at bounding box center [674, 164] width 159 height 8
click at [642, 136] on input "P84056-04" at bounding box center [624, 131] width 36 height 10
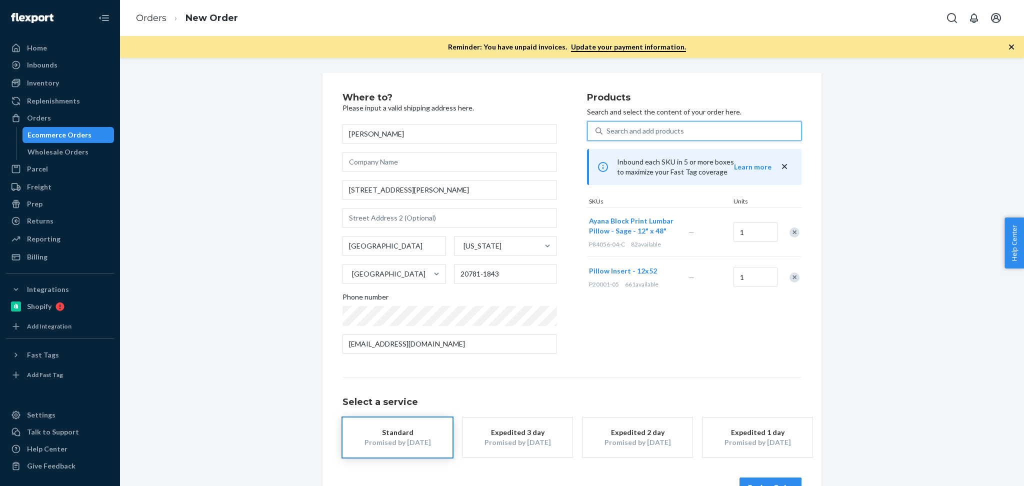
click at [842, 248] on div "Where to? Please input a valid shipping address here. [PERSON_NAME] [STREET_ADD…" at bounding box center [571, 295] width 889 height 444
click at [886, 342] on div "Where to? Please input a valid shipping address here. [PERSON_NAME] [STREET_ADD…" at bounding box center [571, 295] width 889 height 444
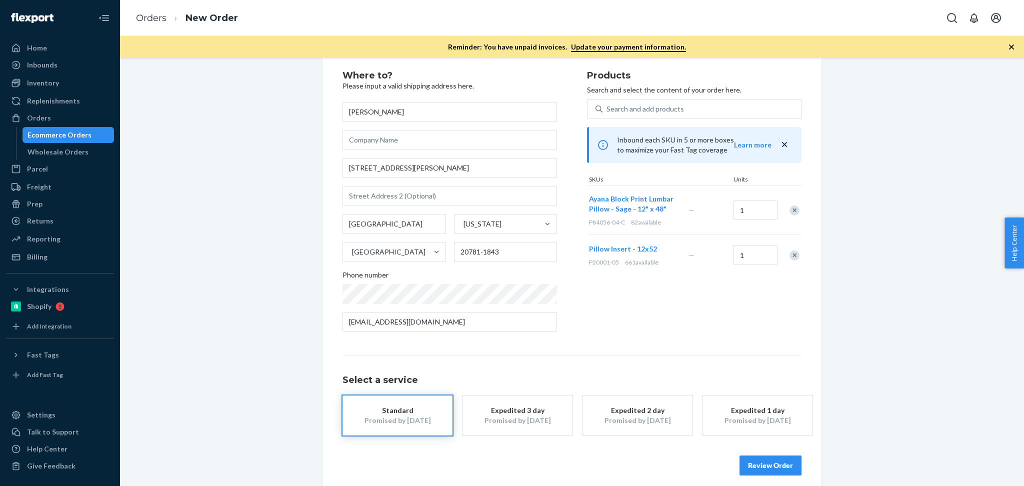
scroll to position [30, 0]
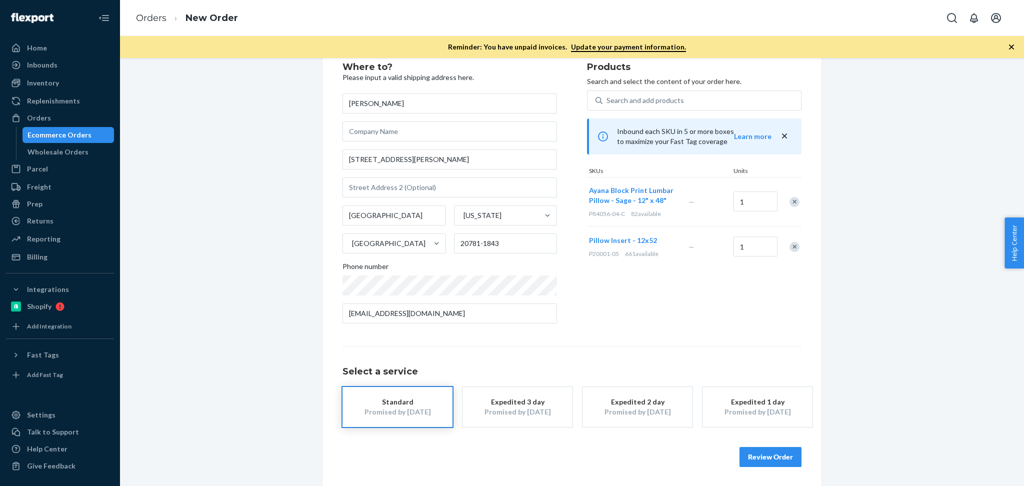
click at [852, 400] on div "Where to? Please input a valid shipping address here. [PERSON_NAME] [STREET_ADD…" at bounding box center [571, 264] width 889 height 444
click at [777, 453] on button "Review Order" at bounding box center [770, 457] width 62 height 20
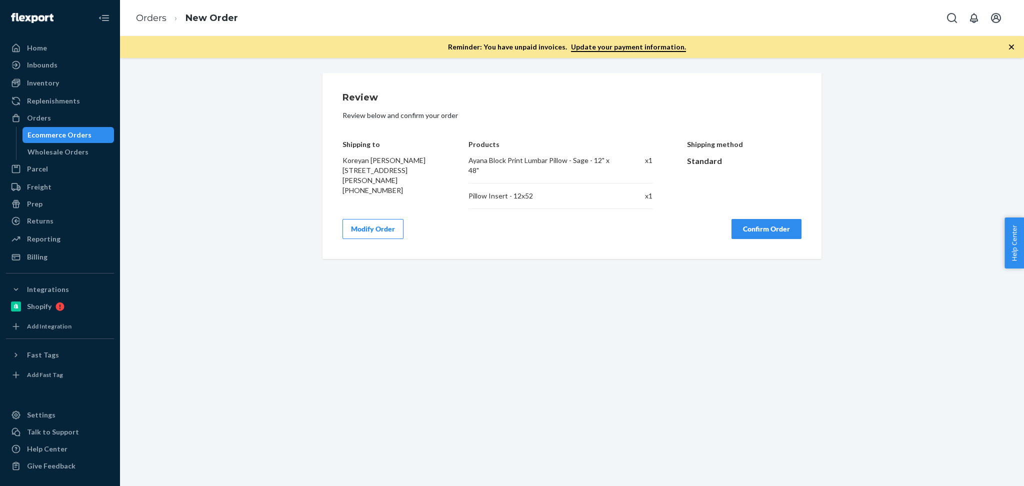
scroll to position [0, 0]
click at [523, 307] on div "Review Review below and confirm your order Shipping to Koreyan [PERSON_NAME] [S…" at bounding box center [572, 272] width 904 height 428
click at [765, 228] on button "Confirm Order" at bounding box center [766, 229] width 70 height 20
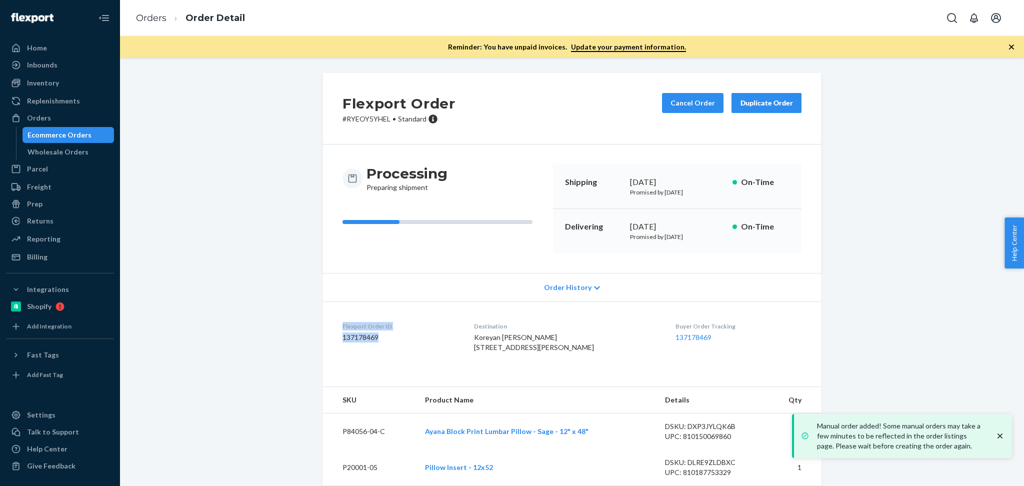
drag, startPoint x: 331, startPoint y: 319, endPoint x: 380, endPoint y: 342, distance: 53.9
click at [377, 340] on dl "Flexport Order ID 137178469 Destination [GEOGRAPHIC_DATA] [PERSON_NAME] [STREET…" at bounding box center [571, 338] width 499 height 75
copy div "Flexport Order ID 137178469"
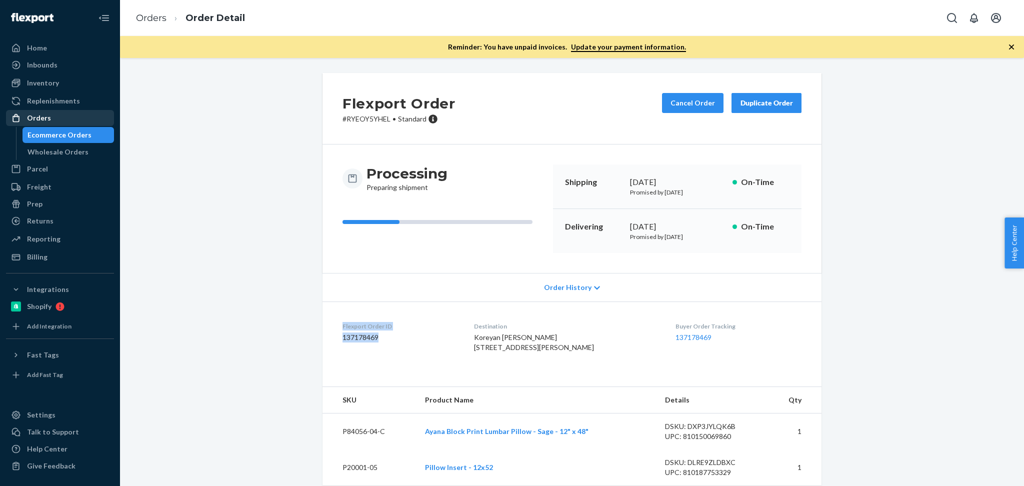
click at [62, 114] on div "Orders" at bounding box center [60, 118] width 106 height 14
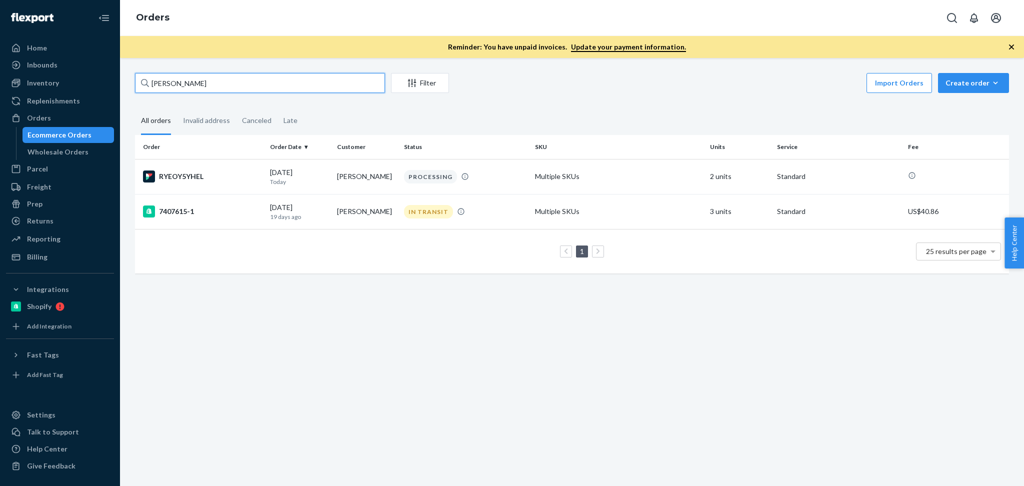
click at [243, 91] on input "[PERSON_NAME]" at bounding box center [260, 83] width 250 height 20
paste input "136993637"
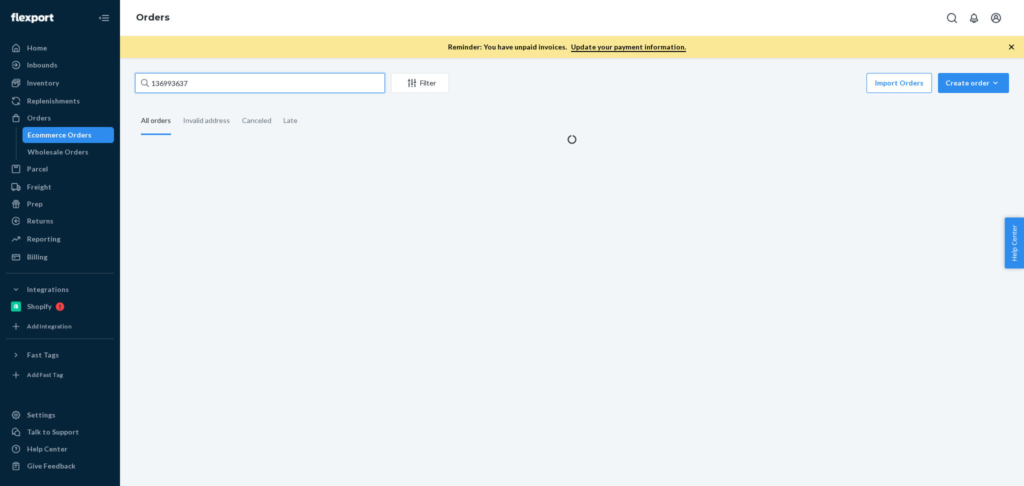
type input "136993637"
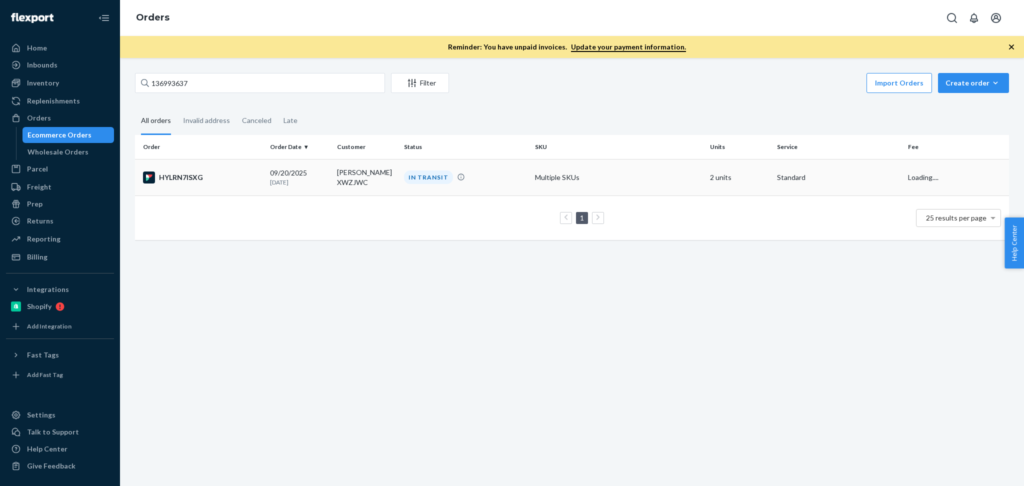
click at [350, 164] on td "[PERSON_NAME] XWZJWC" at bounding box center [366, 177] width 67 height 36
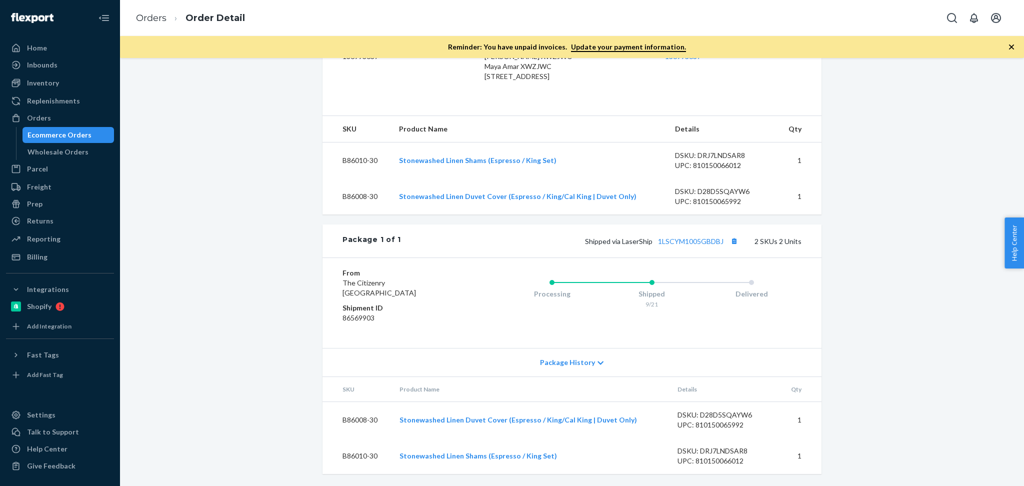
scroll to position [300, 0]
click at [696, 242] on link "1LSCYM1005GBDBJ" at bounding box center [690, 241] width 65 height 8
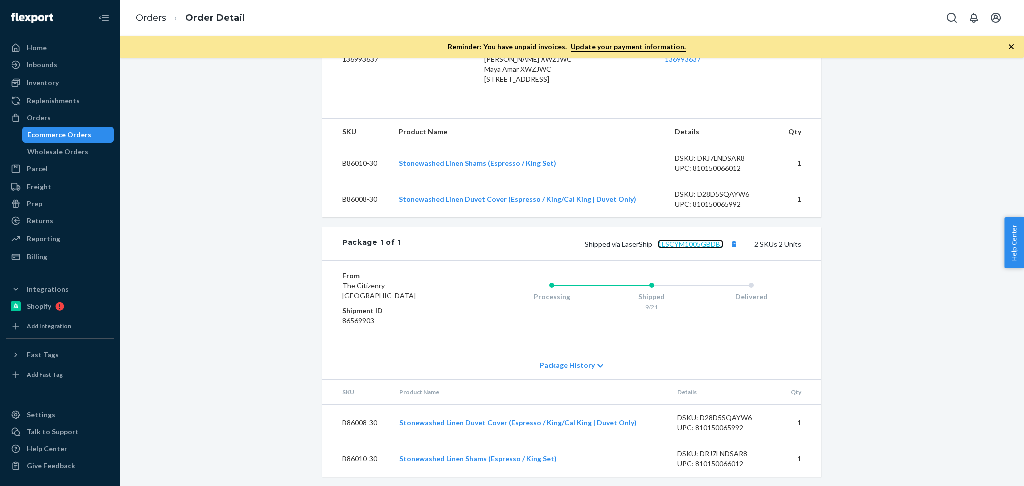
scroll to position [211, 0]
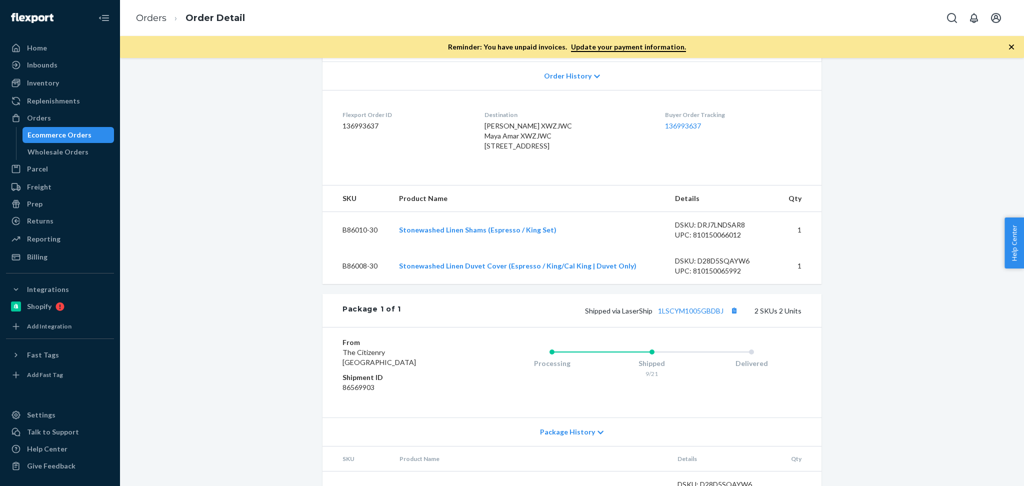
click at [578, 81] on div "Order History" at bounding box center [571, 75] width 499 height 28
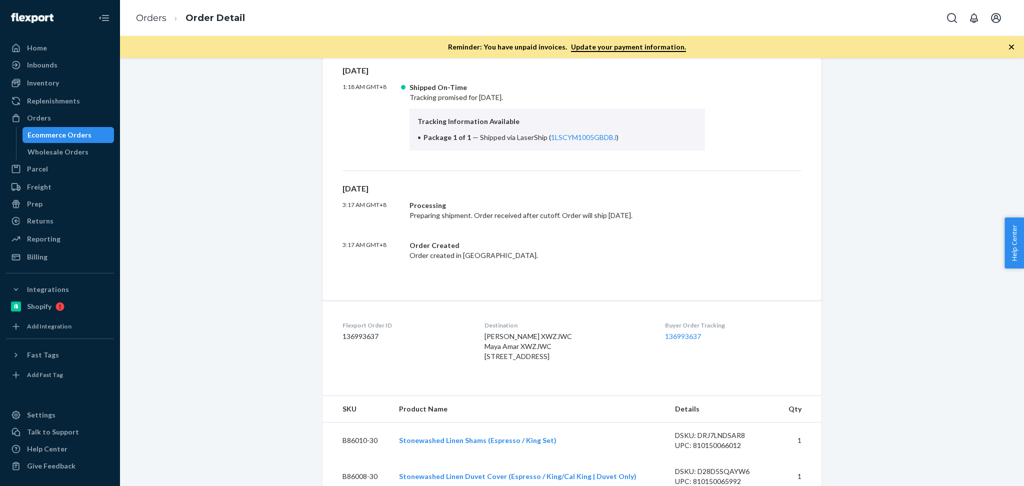
scroll to position [278, 0]
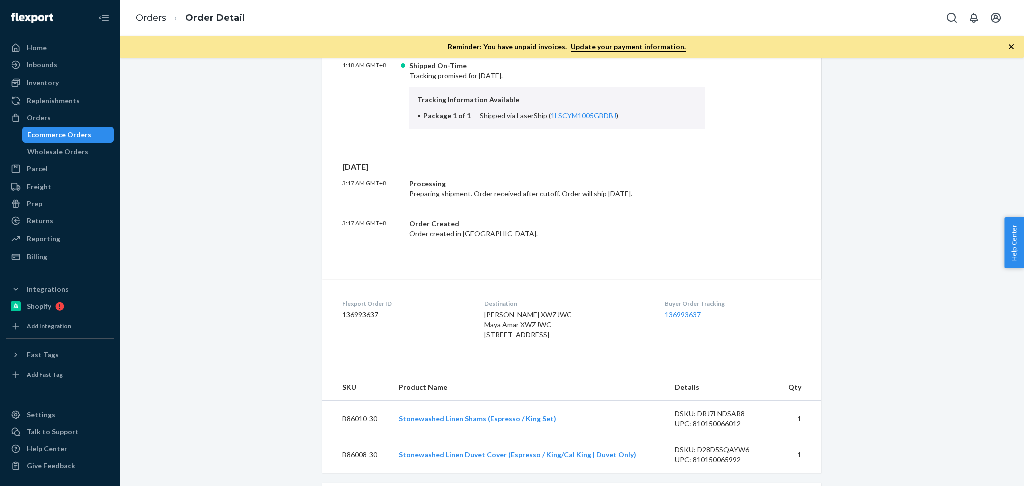
click at [267, 333] on div "Flexport Order # HYLRN7ISXG • Standard / US$18.82 View Details Create Return Du…" at bounding box center [571, 269] width 889 height 949
drag, startPoint x: 430, startPoint y: 230, endPoint x: 520, endPoint y: 230, distance: 90.0
click at [514, 230] on div "Order Created Order created in Flexport." at bounding box center [556, 229] width 295 height 20
click at [691, 246] on div "[DATE] 1:18 AM GMT+8 Shipped On-Time Tracking promised for [DATE]. Tracking Inf…" at bounding box center [571, 150] width 499 height 255
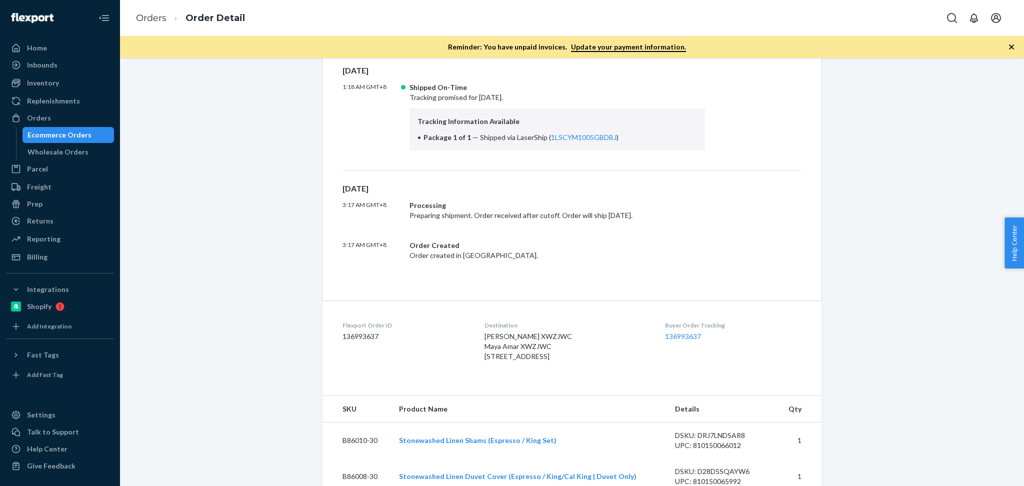
scroll to position [367, 0]
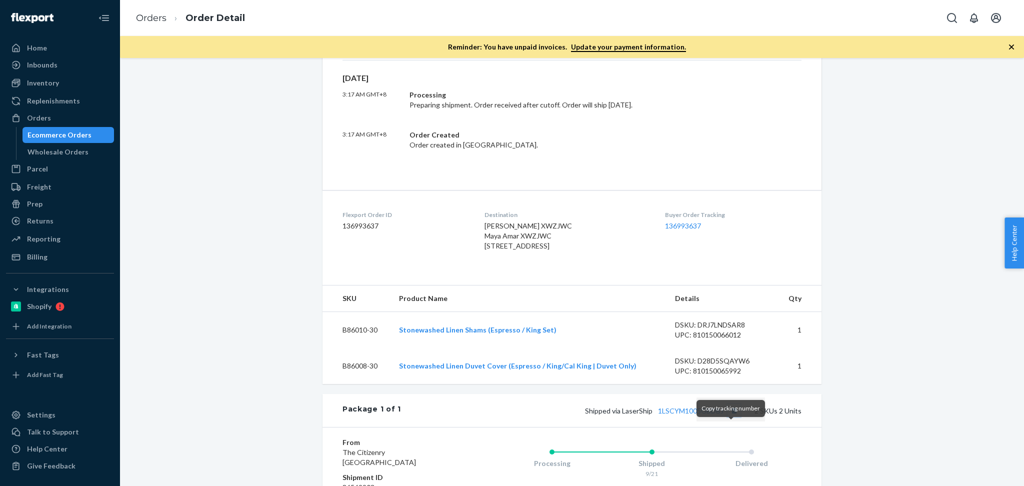
click at [732, 417] on button "Copy tracking number" at bounding box center [733, 410] width 13 height 13
click at [61, 119] on div "Orders" at bounding box center [60, 118] width 106 height 14
